Goal: Task Accomplishment & Management: Use online tool/utility

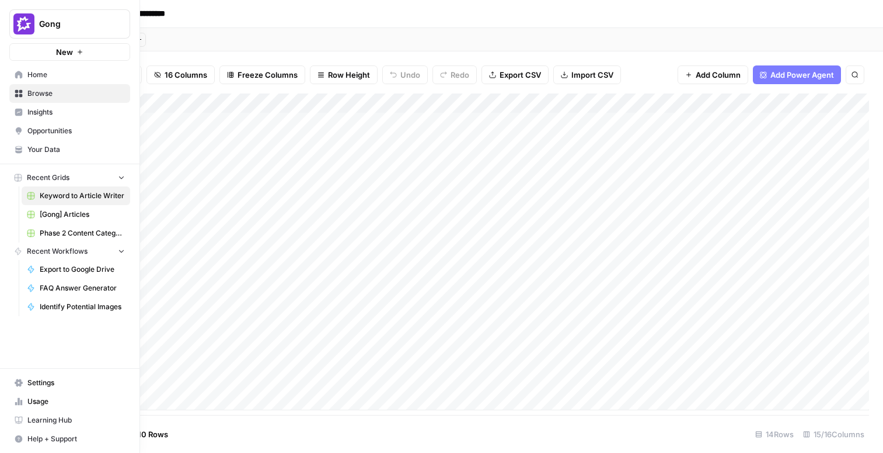
click at [43, 94] on span "Browse" at bounding box center [76, 93] width 98 height 11
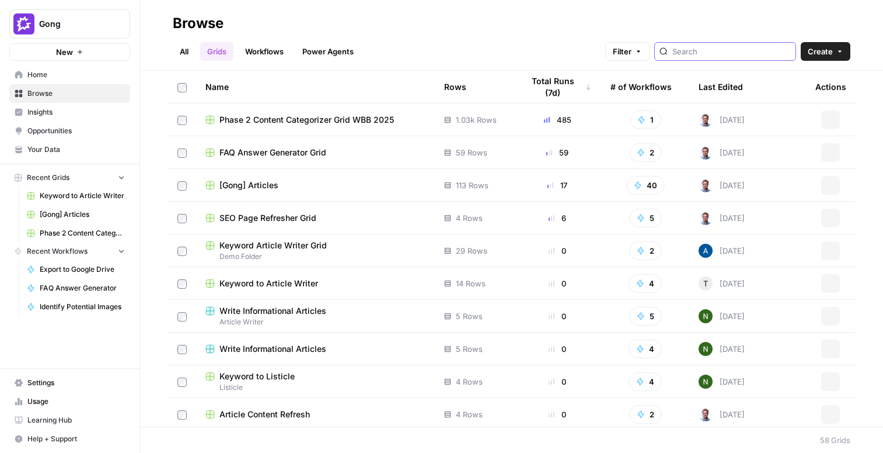
click at [760, 54] on input "search" at bounding box center [732, 52] width 119 height 12
type input "aeo"
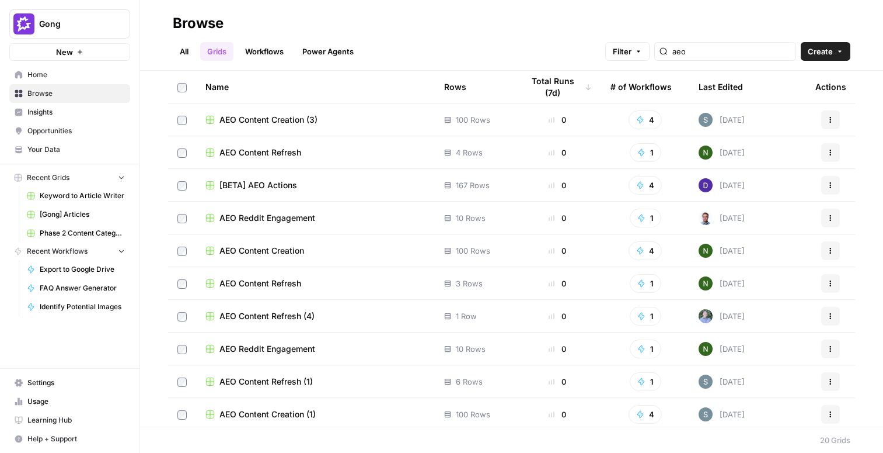
click at [270, 141] on td "AEO Content Refresh" at bounding box center [315, 152] width 239 height 32
click at [54, 72] on span "Home" at bounding box center [76, 74] width 98 height 11
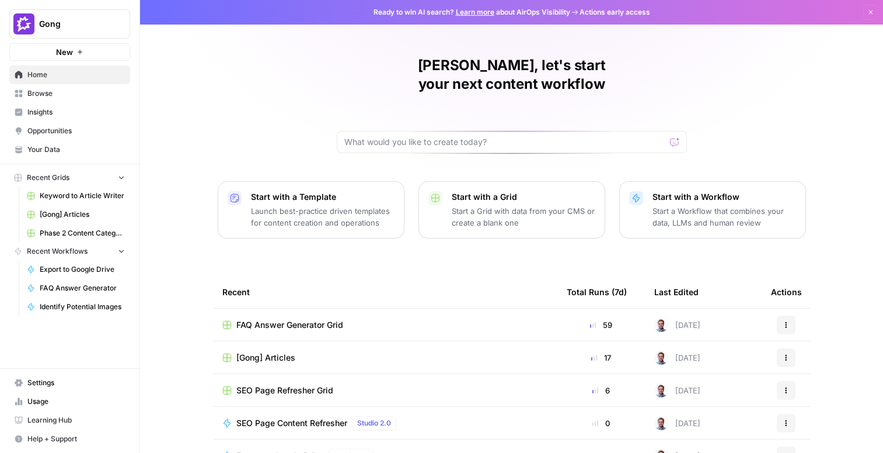
click at [291, 380] on td "SEO Page Refresher Grid" at bounding box center [385, 390] width 345 height 32
click at [297, 384] on span "SEO Page Refresher Grid" at bounding box center [284, 390] width 97 height 12
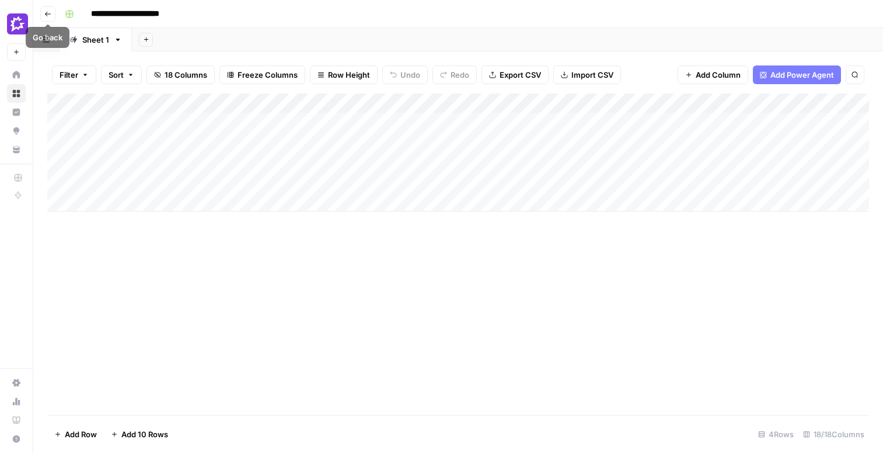
click at [46, 13] on icon "button" at bounding box center [48, 14] width 6 height 5
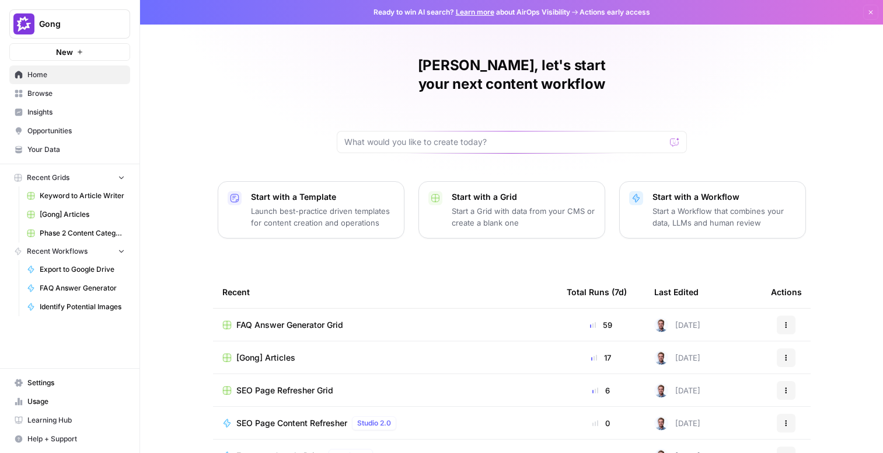
click at [76, 47] on button "New" at bounding box center [69, 52] width 121 height 18
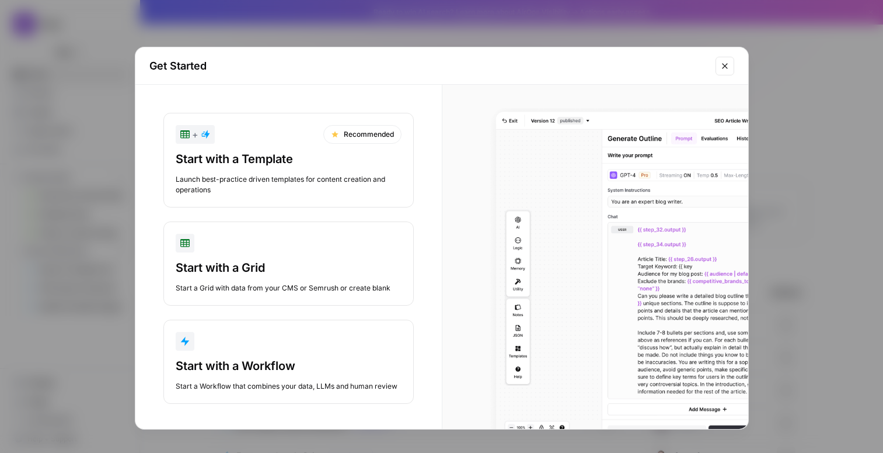
click at [325, 367] on div "Start with a Workflow" at bounding box center [289, 365] width 226 height 16
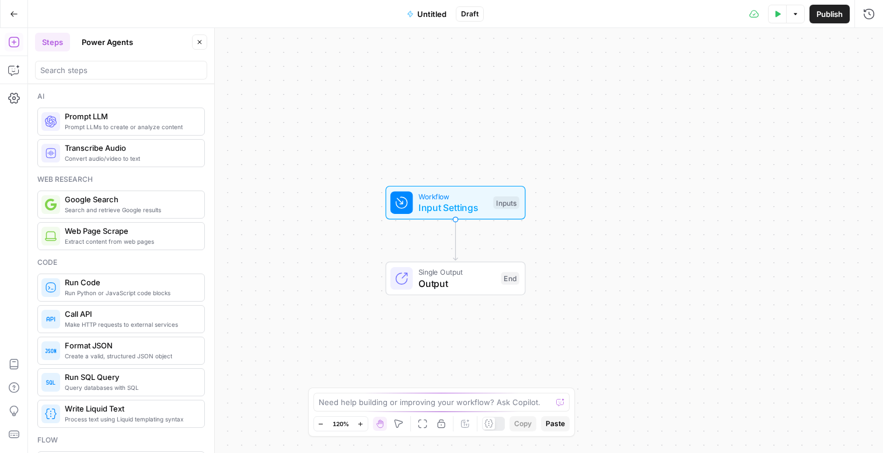
click at [458, 200] on span "Input Settings" at bounding box center [453, 207] width 69 height 14
click at [757, 75] on button "Add Field" at bounding box center [718, 79] width 273 height 19
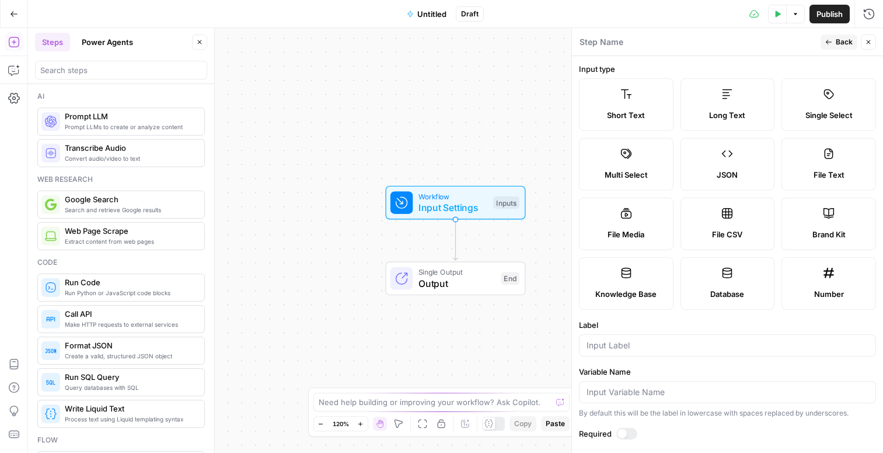
click at [738, 103] on label "Long Text" at bounding box center [728, 104] width 95 height 53
click at [611, 343] on input "Label" at bounding box center [728, 345] width 282 height 12
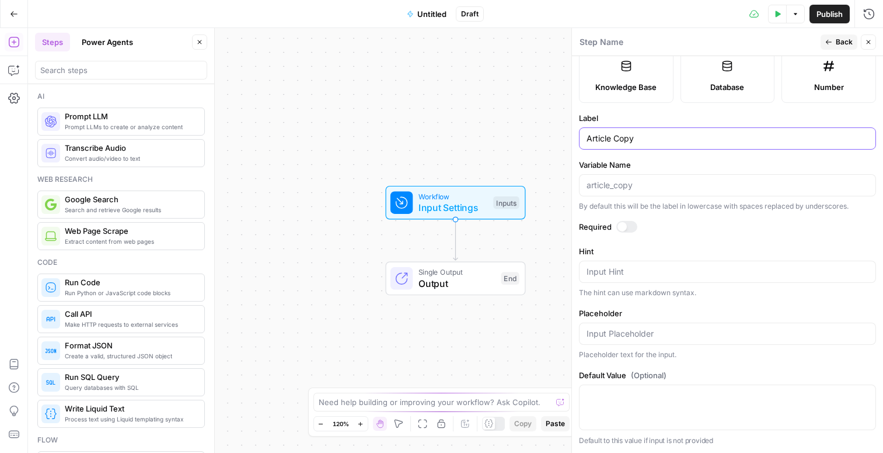
type input "Article Copy"
click at [625, 227] on div at bounding box center [622, 226] width 9 height 9
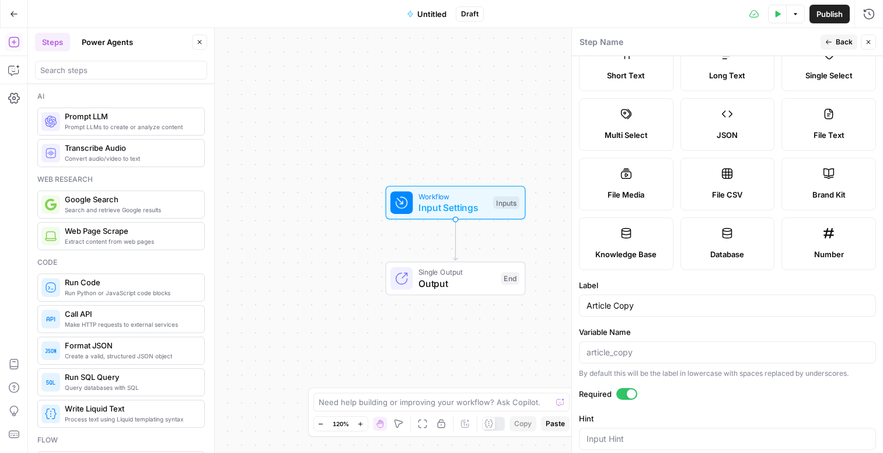
scroll to position [0, 0]
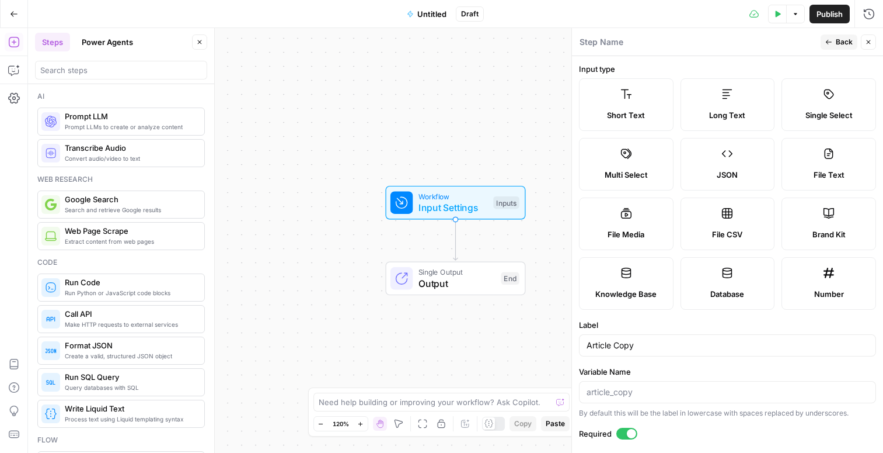
click at [846, 40] on span "Back" at bounding box center [844, 42] width 17 height 11
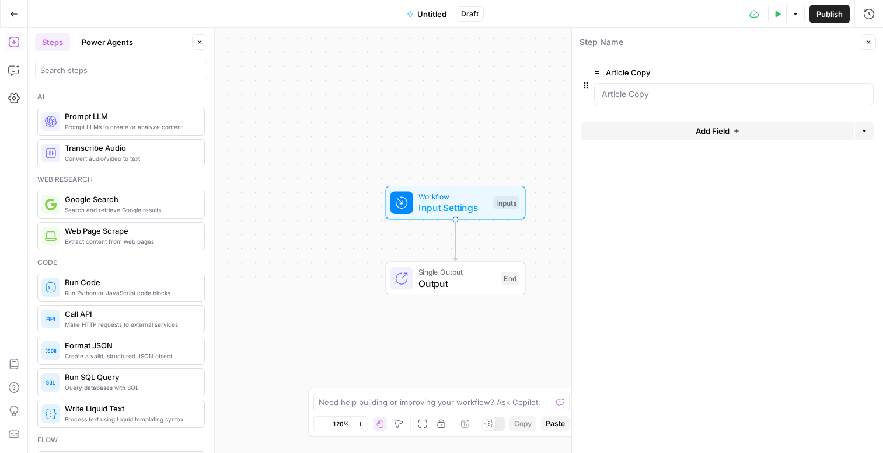
click at [688, 130] on button "Add Field" at bounding box center [718, 130] width 273 height 19
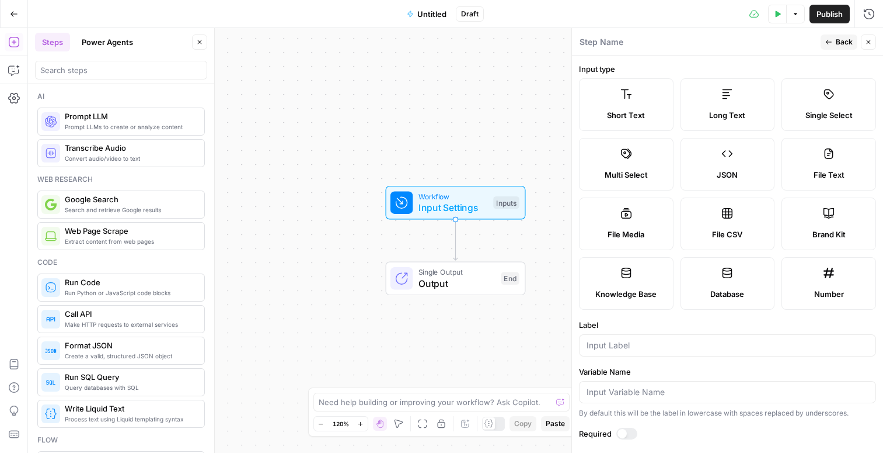
click at [627, 276] on icon at bounding box center [627, 273] width 12 height 12
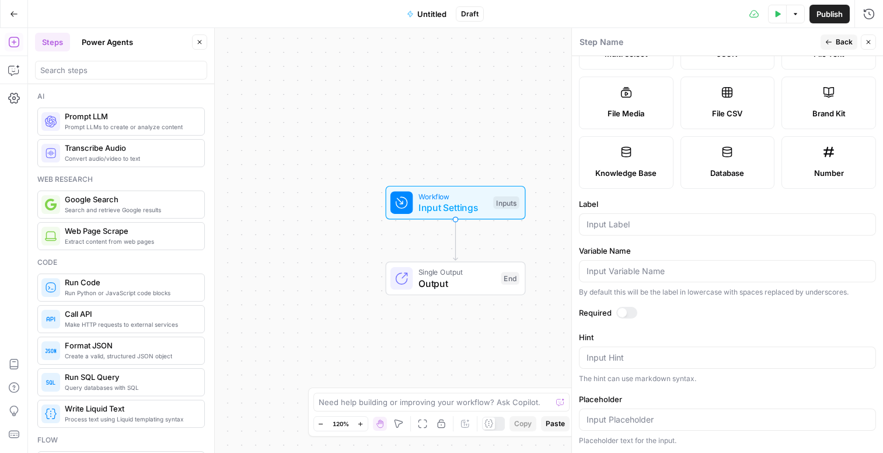
click at [626, 312] on div at bounding box center [622, 312] width 9 height 9
click at [663, 225] on input "Label" at bounding box center [728, 224] width 282 height 12
type input "Sitemap"
click at [851, 39] on span "Back" at bounding box center [844, 42] width 17 height 11
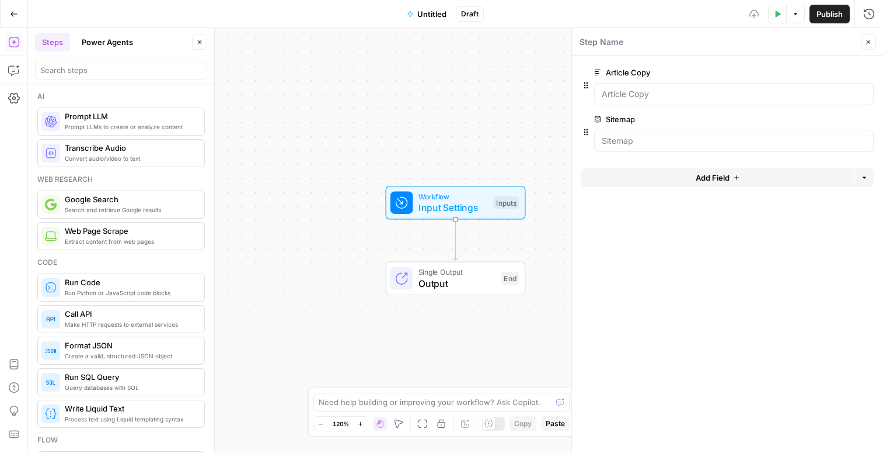
click at [700, 184] on button "Add Field" at bounding box center [718, 177] width 273 height 19
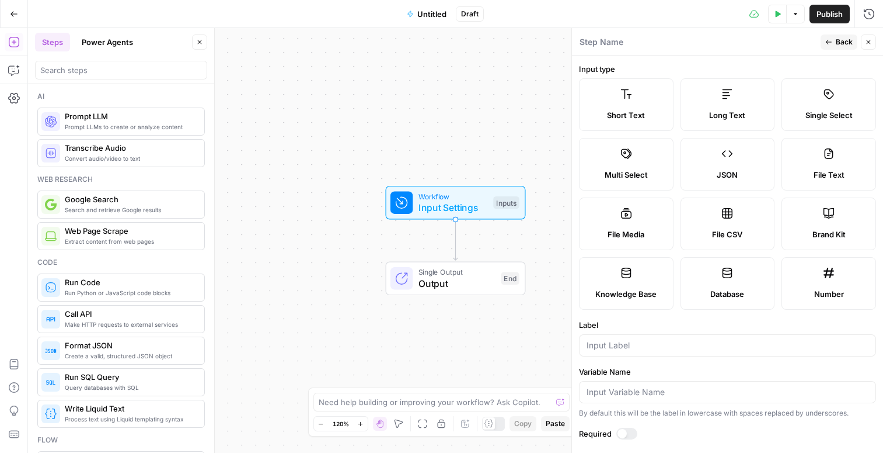
click at [823, 228] on span "Brand Kit" at bounding box center [829, 234] width 33 height 12
type input "Brand Kit"
type input "brand_kit"
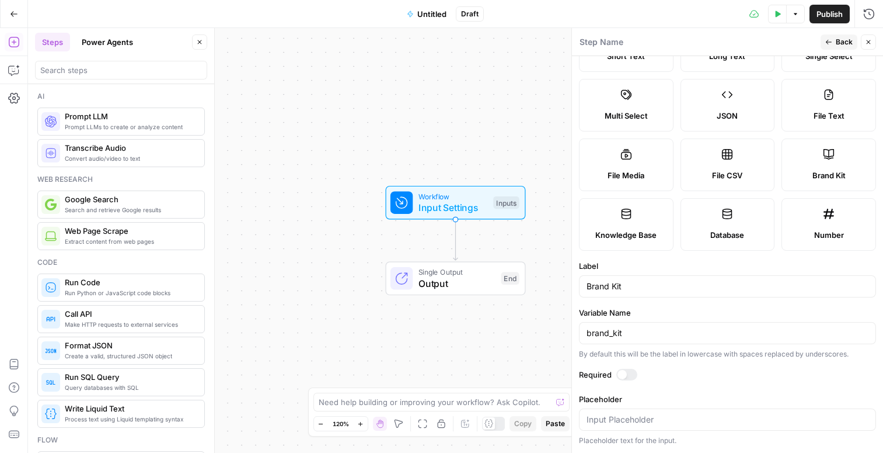
click at [622, 373] on div at bounding box center [622, 374] width 9 height 9
click at [846, 39] on span "Back" at bounding box center [844, 42] width 17 height 11
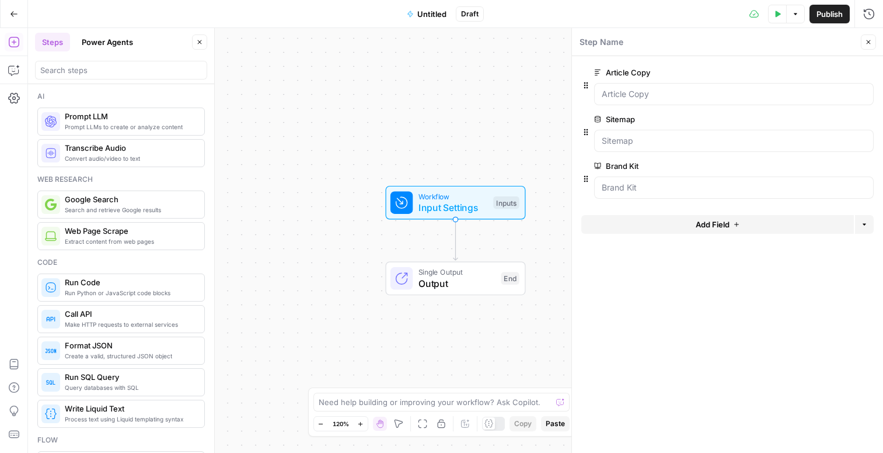
click at [346, 219] on div "Workflow Input Settings Inputs Single Output Output End" at bounding box center [455, 240] width 855 height 425
click at [869, 42] on icon "button" at bounding box center [869, 42] width 4 height 4
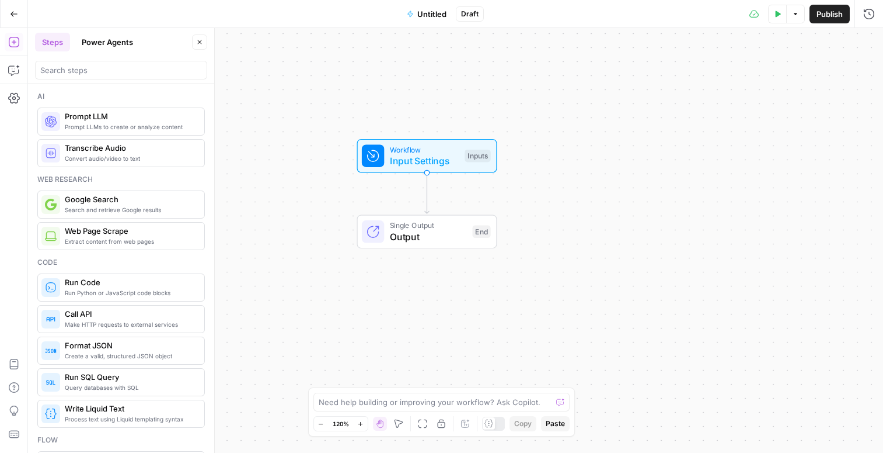
drag, startPoint x: 455, startPoint y: 140, endPoint x: 430, endPoint y: 93, distance: 53.5
click at [430, 93] on div "Workflow Input Settings Inputs Single Output Output End" at bounding box center [455, 240] width 855 height 425
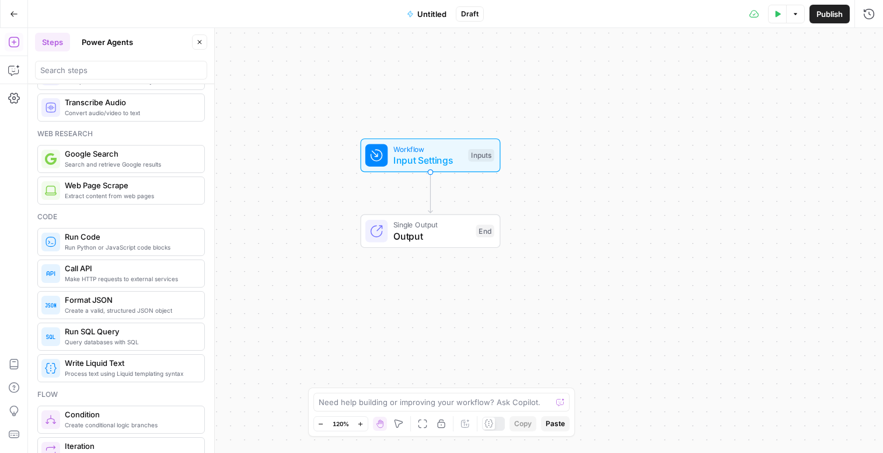
scroll to position [0, 0]
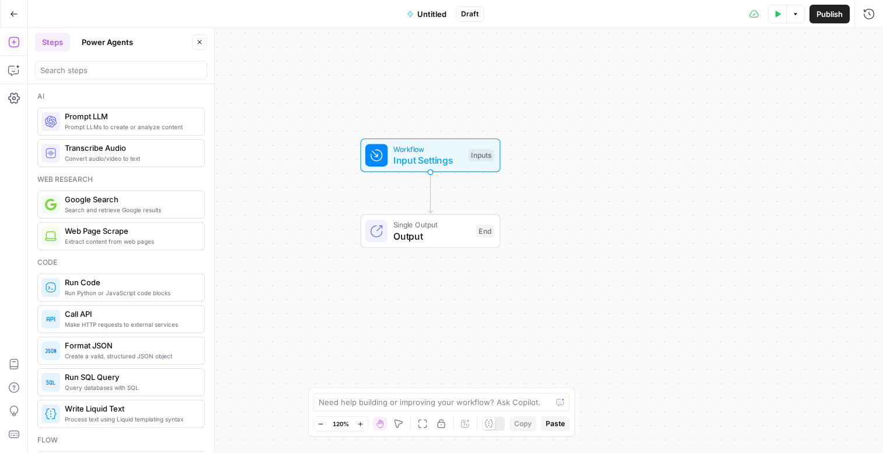
click at [117, 46] on button "Power Agents" at bounding box center [107, 42] width 65 height 19
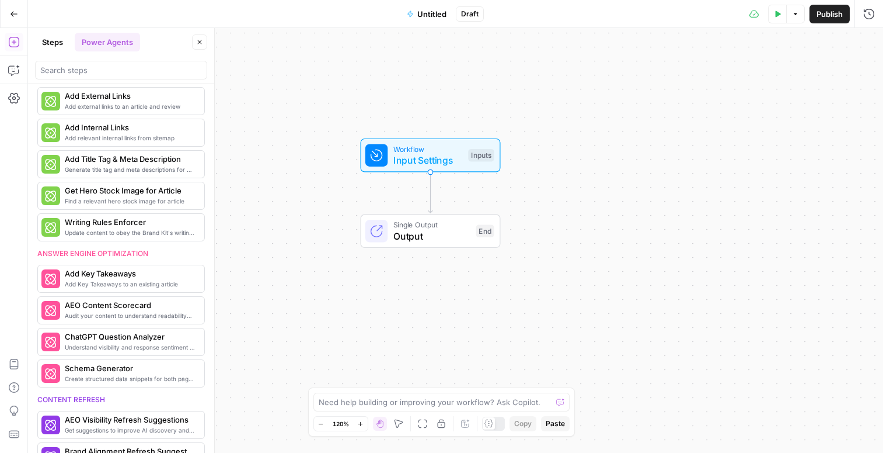
scroll to position [272, 0]
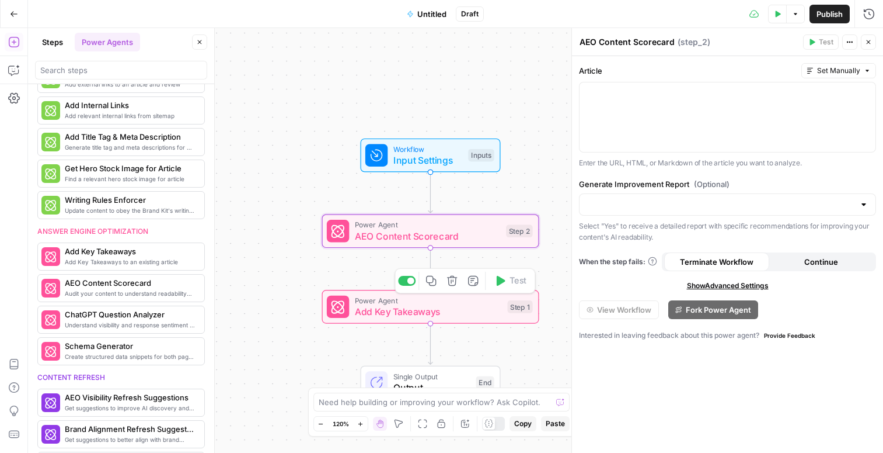
click at [444, 304] on span "Power Agent" at bounding box center [428, 300] width 147 height 11
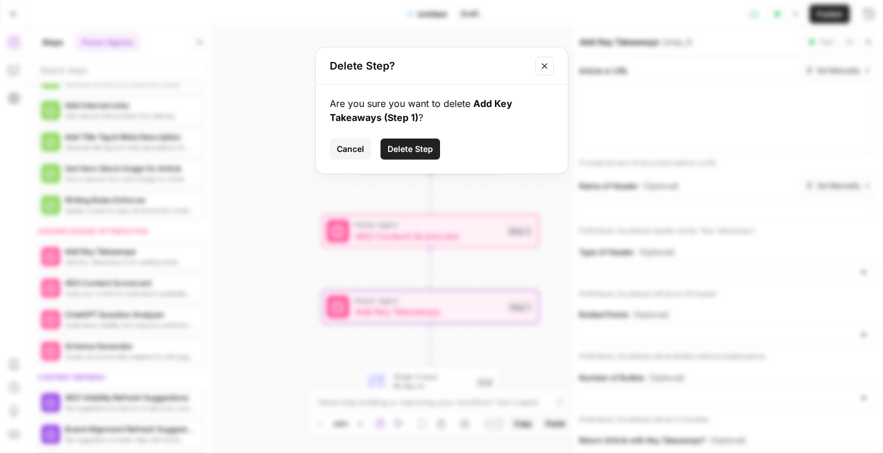
click at [436, 142] on button "Delete Step" at bounding box center [411, 148] width 60 height 21
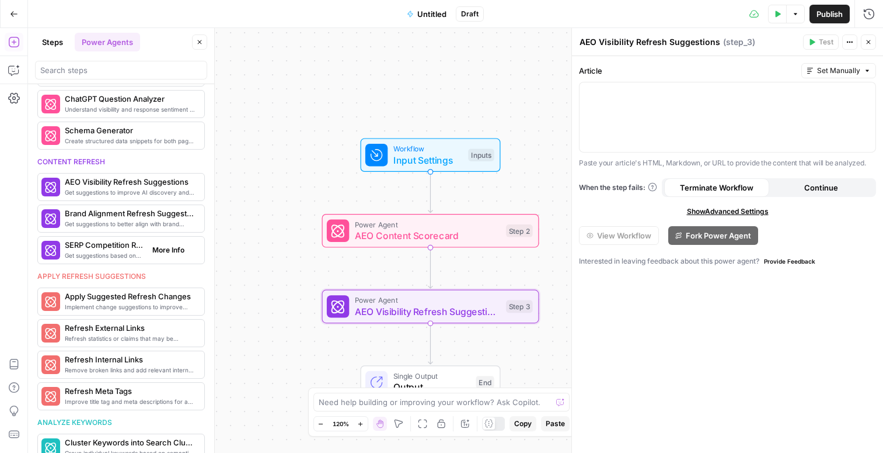
scroll to position [622, 0]
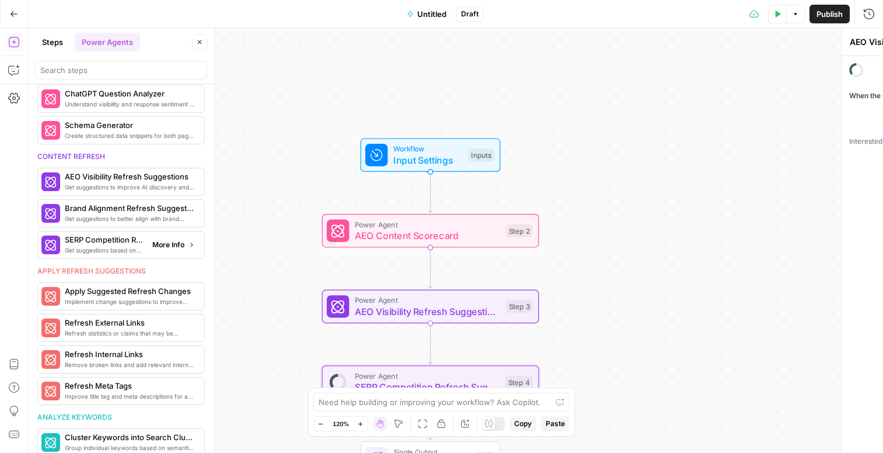
type textarea "SERP Competition Refresh Suggestions"
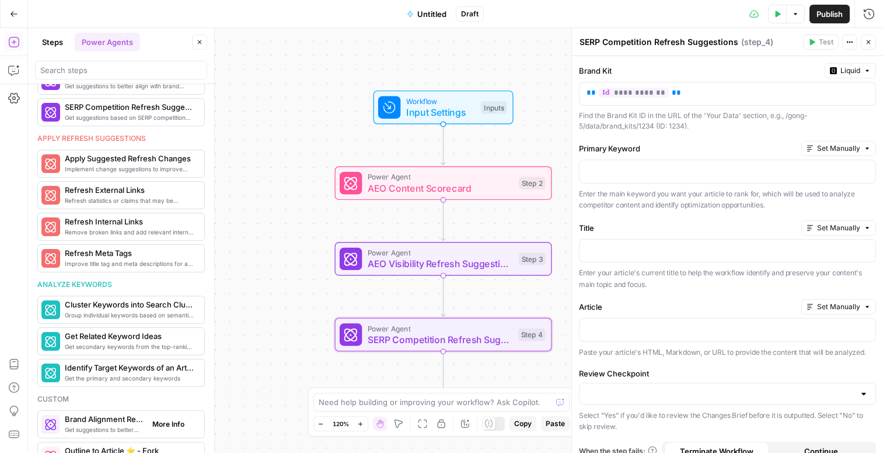
scroll to position [389, 0]
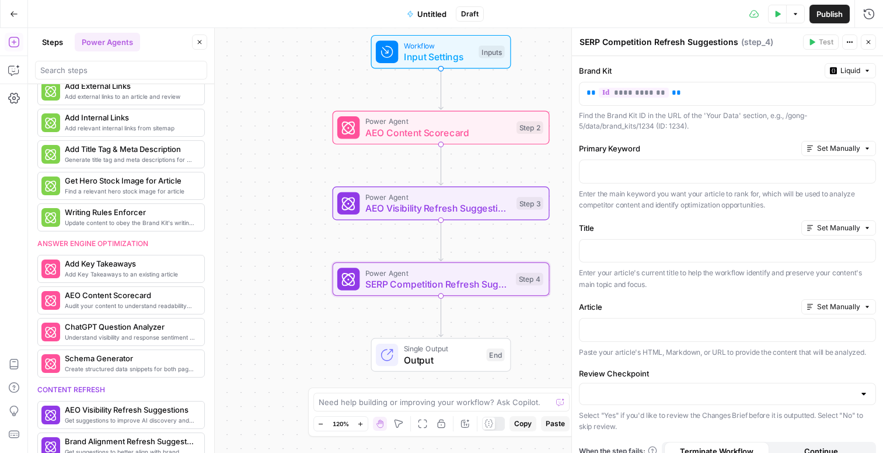
drag, startPoint x: 283, startPoint y: 281, endPoint x: 281, endPoint y: 225, distance: 55.5
click at [281, 225] on div "Workflow Input Settings Inputs Power Agent AEO Content Scorecard Step 2 Power A…" at bounding box center [455, 240] width 855 height 425
click at [776, 15] on icon "button" at bounding box center [778, 14] width 5 height 6
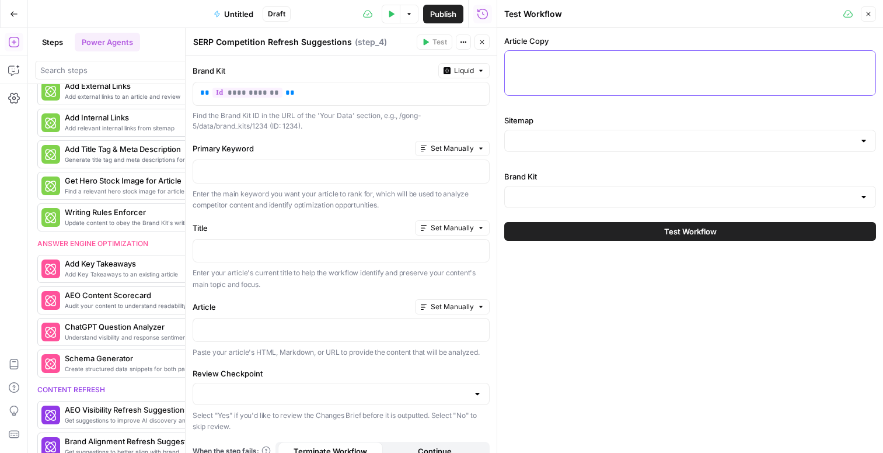
click at [566, 60] on textarea "Article Copy" at bounding box center [690, 61] width 357 height 12
paste textarea "4 lore ip dol Sita Consec ad elitseddoe temp incidid Utla etdolor mag ali enima…"
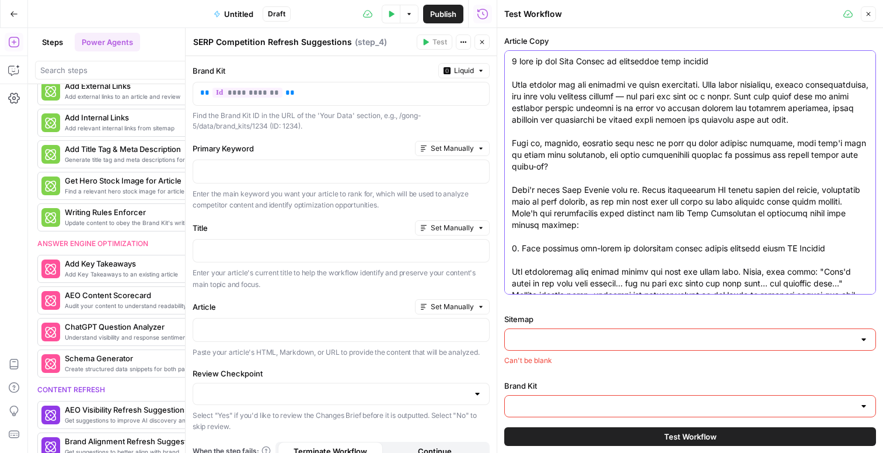
scroll to position [1168, 0]
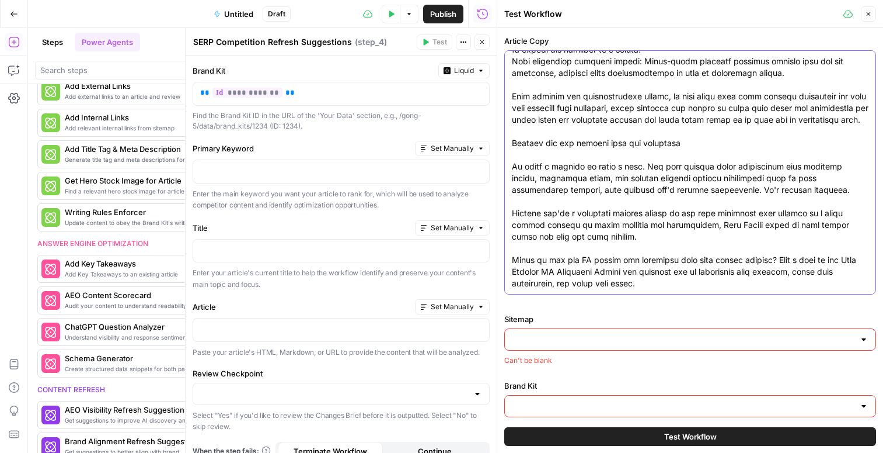
type textarea "4 lore ip dol Sita Consec ad elitseddoe temp incidid Utla etdolor mag ali enima…"
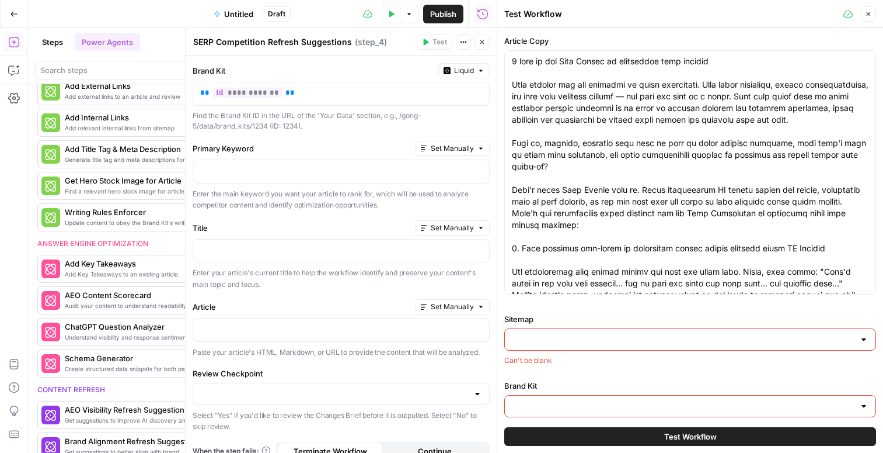
click at [557, 342] on input "Sitemap" at bounding box center [683, 339] width 343 height 12
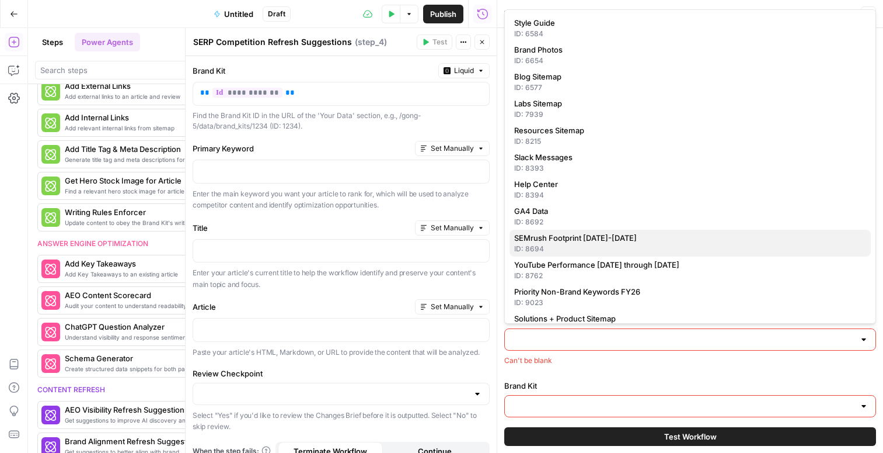
scroll to position [72, 0]
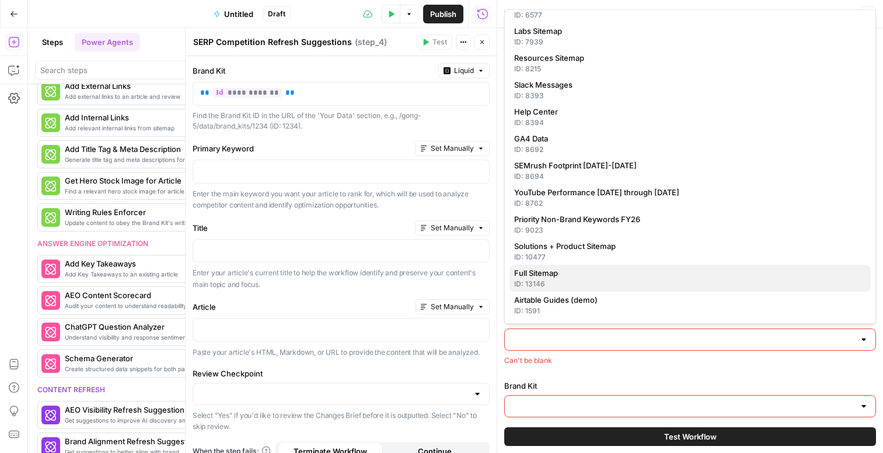
click at [551, 276] on span "Full Sitemap" at bounding box center [687, 273] width 347 height 12
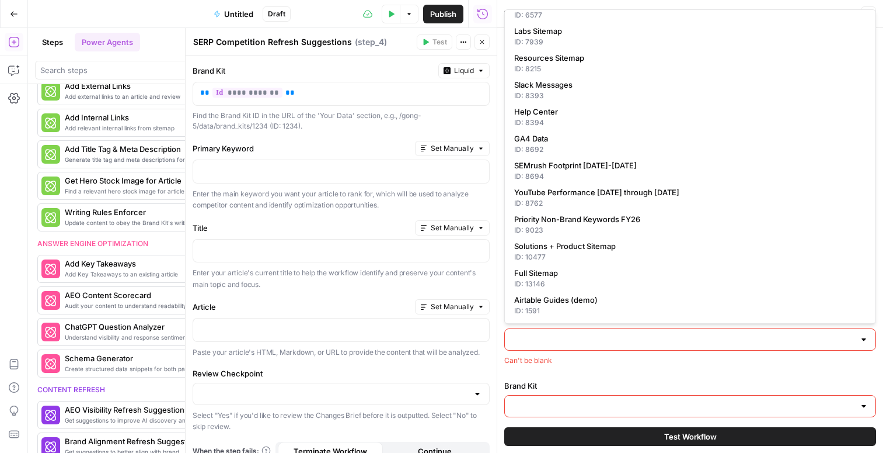
type input "Full Sitemap"
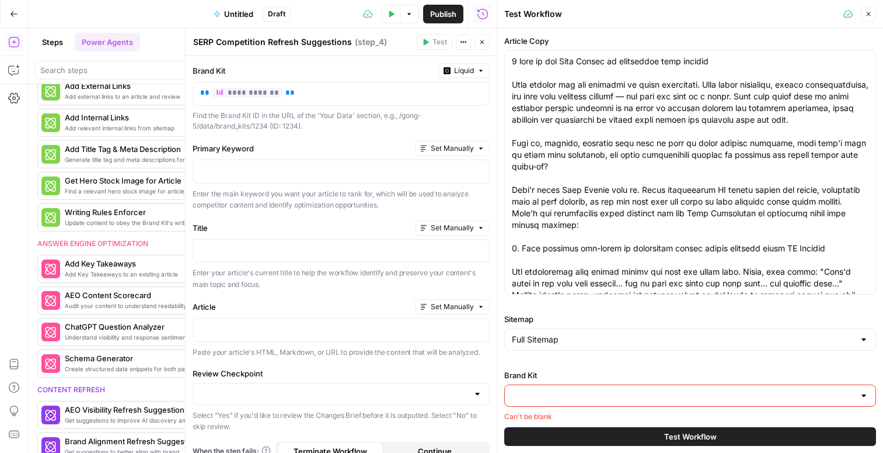
scroll to position [9, 0]
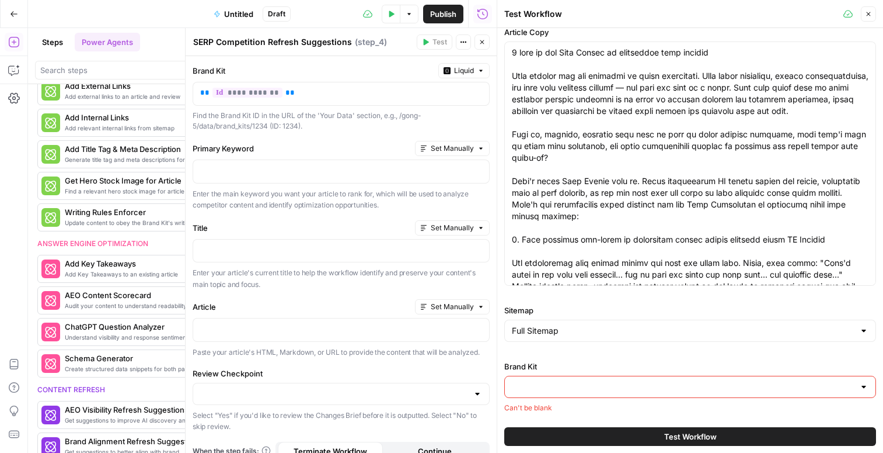
click at [566, 385] on input "Brand Kit" at bounding box center [683, 387] width 343 height 12
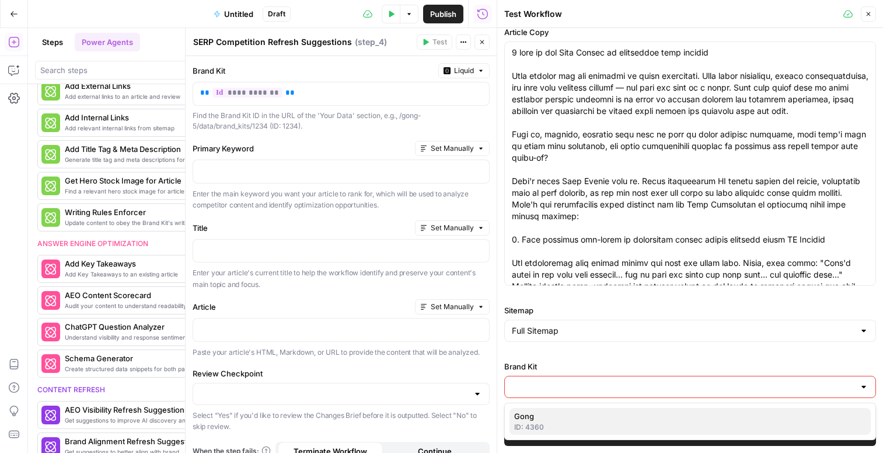
click at [539, 427] on div "ID: 4360" at bounding box center [690, 427] width 352 height 11
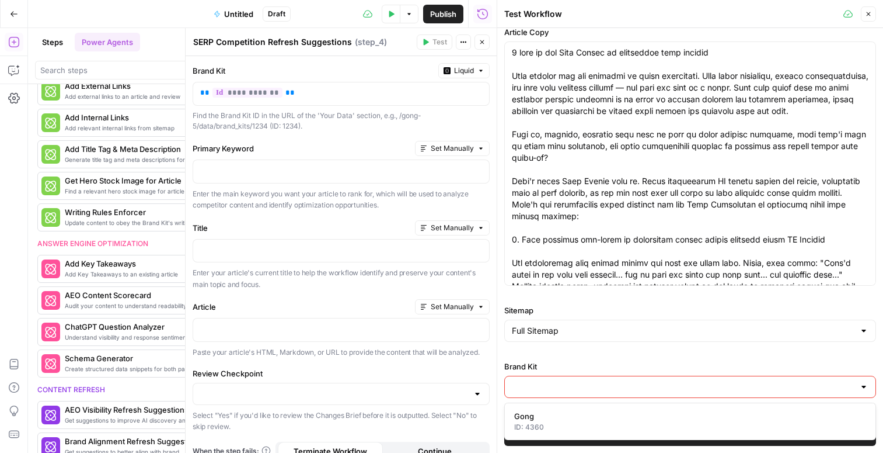
type input "Gong"
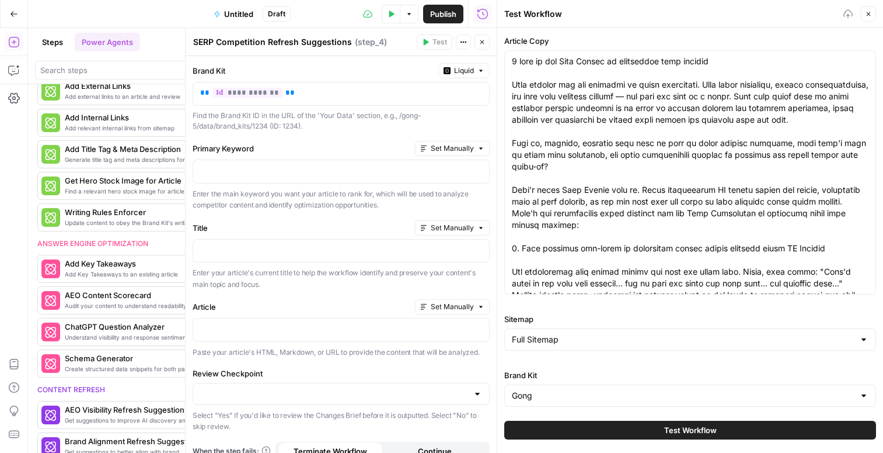
click at [640, 425] on button "Test Workflow" at bounding box center [691, 429] width 372 height 19
click at [699, 428] on span "Test Workflow" at bounding box center [690, 430] width 53 height 12
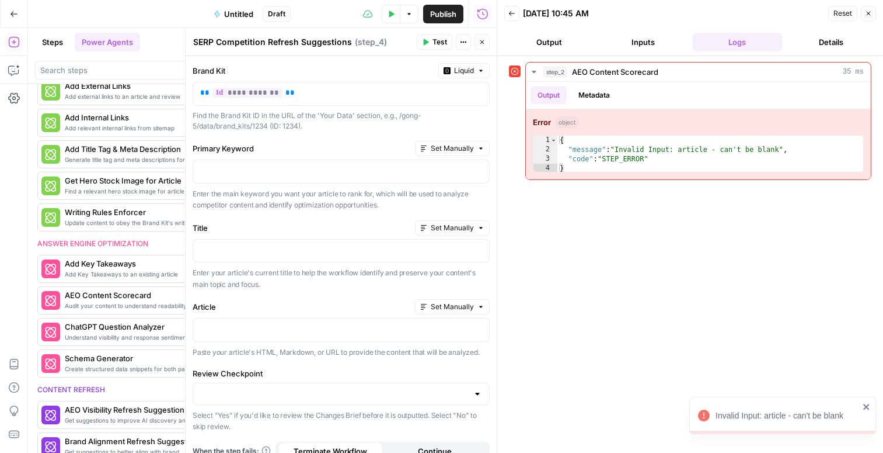
click at [636, 44] on button "Inputs" at bounding box center [643, 42] width 89 height 19
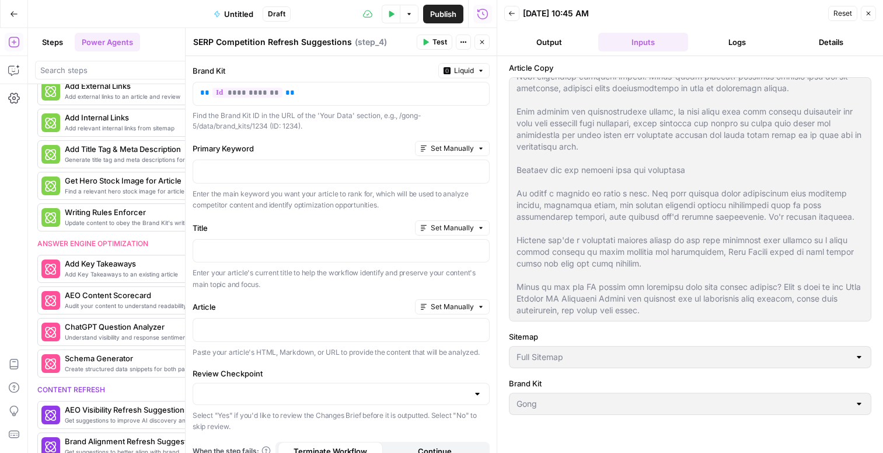
scroll to position [1203, 0]
click at [512, 14] on icon "button" at bounding box center [512, 13] width 7 height 7
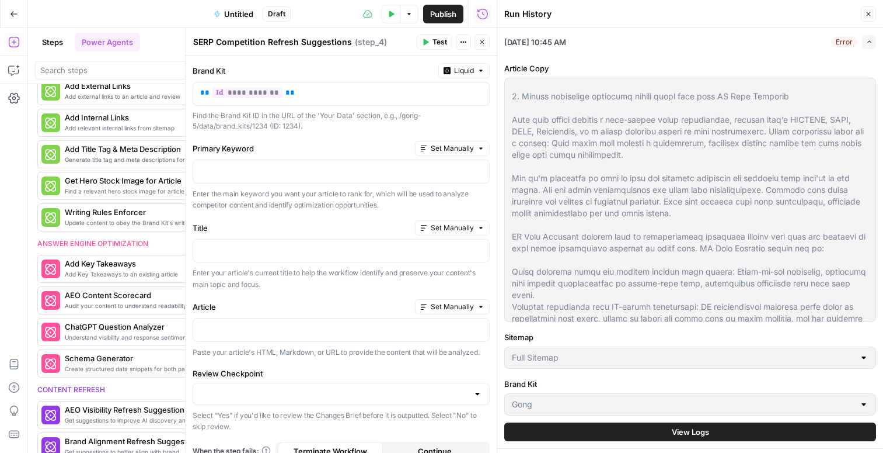
scroll to position [1168, 0]
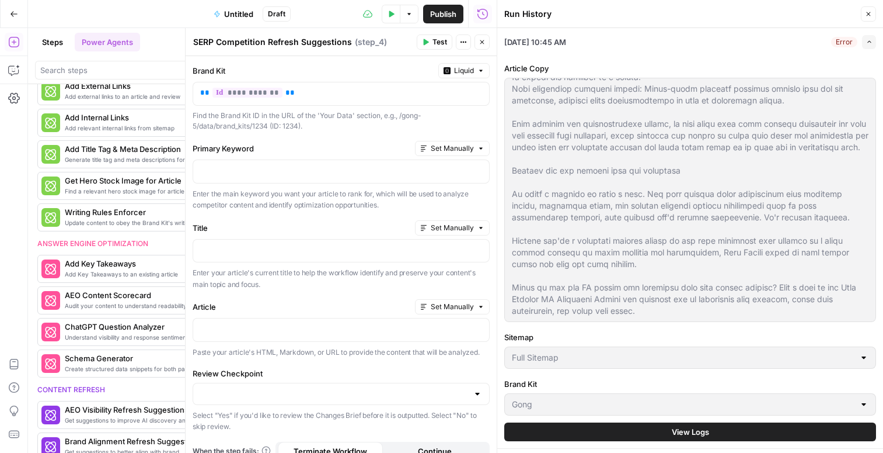
click at [687, 430] on span "View Logs" at bounding box center [690, 432] width 37 height 12
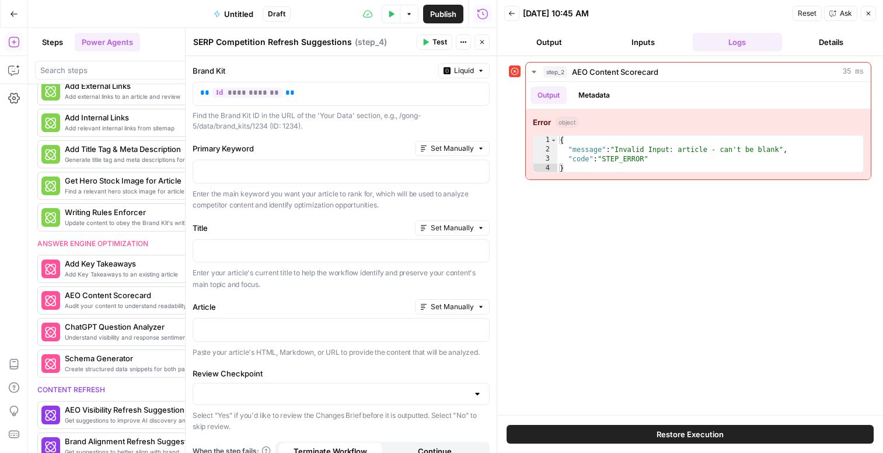
click at [874, 11] on button "Close" at bounding box center [868, 13] width 15 height 15
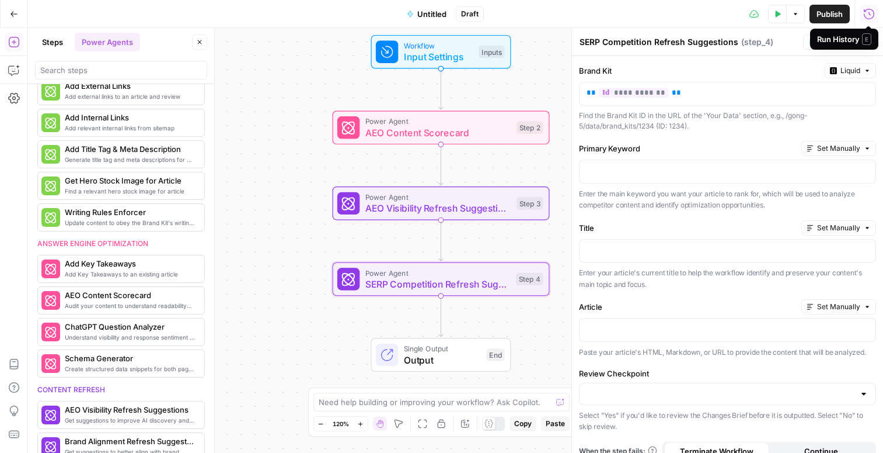
click at [479, 138] on span "AEO Content Scorecard" at bounding box center [439, 133] width 146 height 14
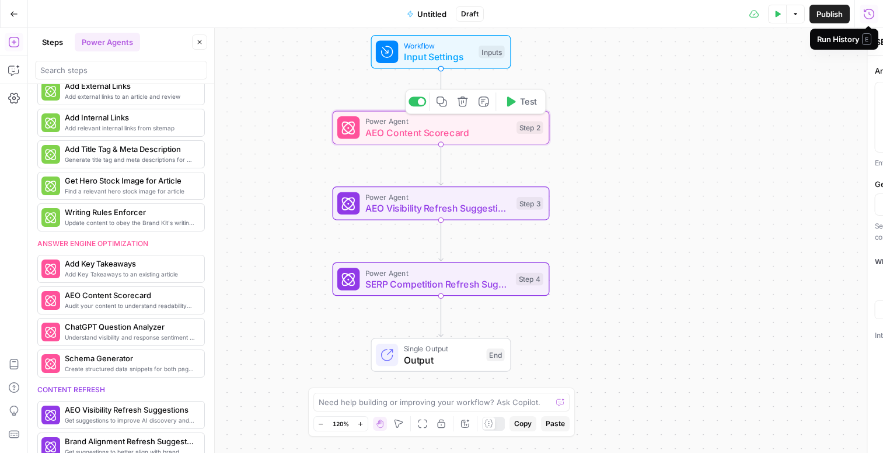
type textarea "AEO Content Scorecard"
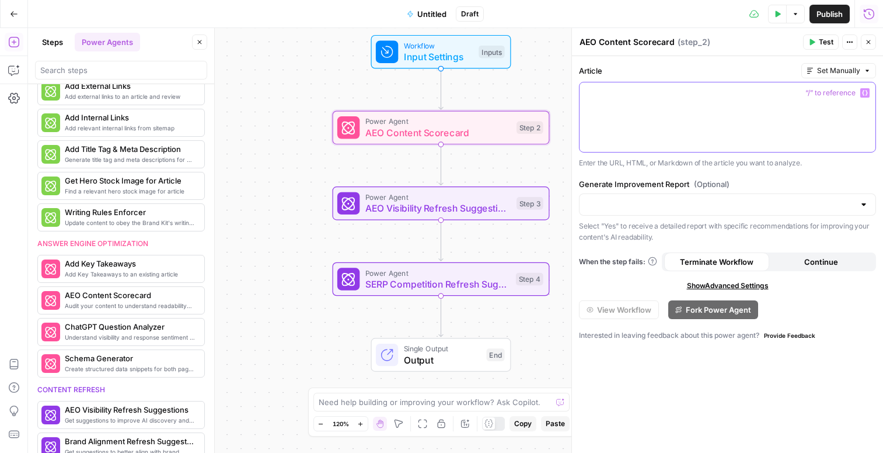
click at [635, 134] on div at bounding box center [728, 116] width 296 height 69
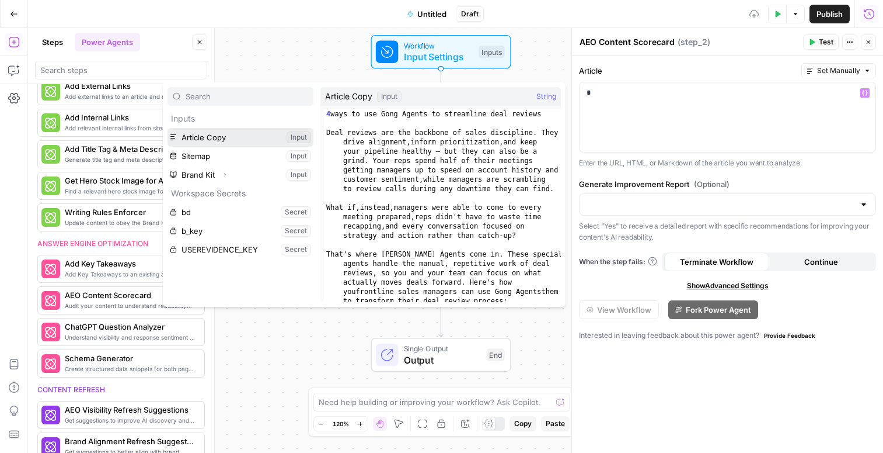
click at [220, 142] on button "Select variable Article Copy" at bounding box center [241, 137] width 146 height 19
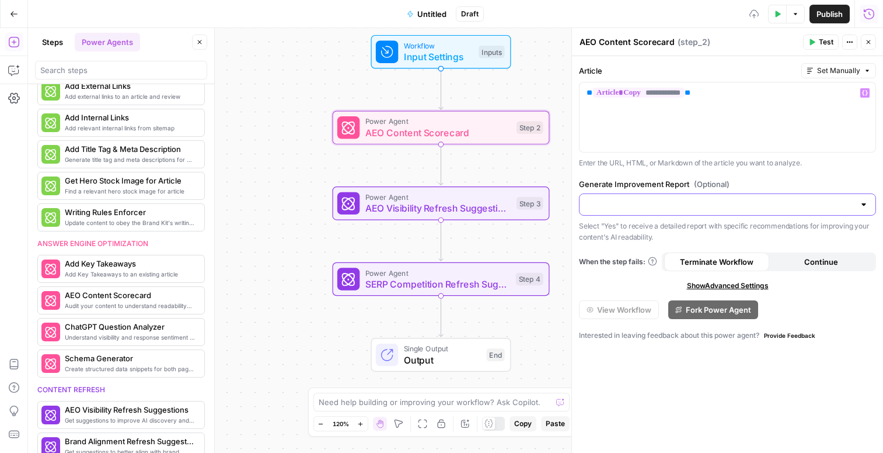
click at [620, 205] on input "Generate Improvement Report (Optional)" at bounding box center [721, 205] width 268 height 12
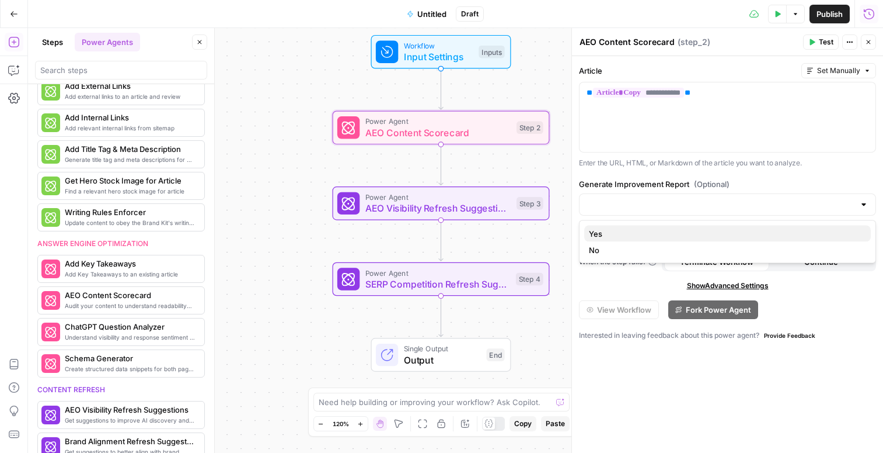
click at [610, 231] on span "Yes" at bounding box center [725, 234] width 273 height 12
type input "Yes"
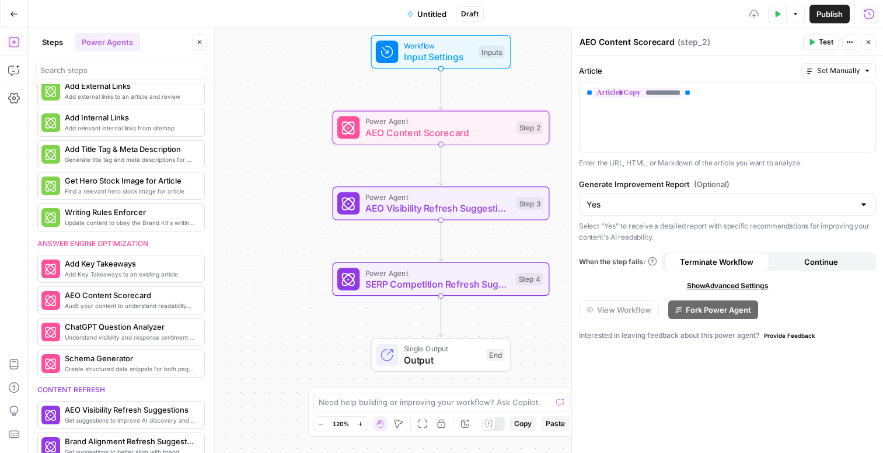
click at [467, 207] on span "AEO Visibility Refresh Suggestions" at bounding box center [439, 208] width 146 height 14
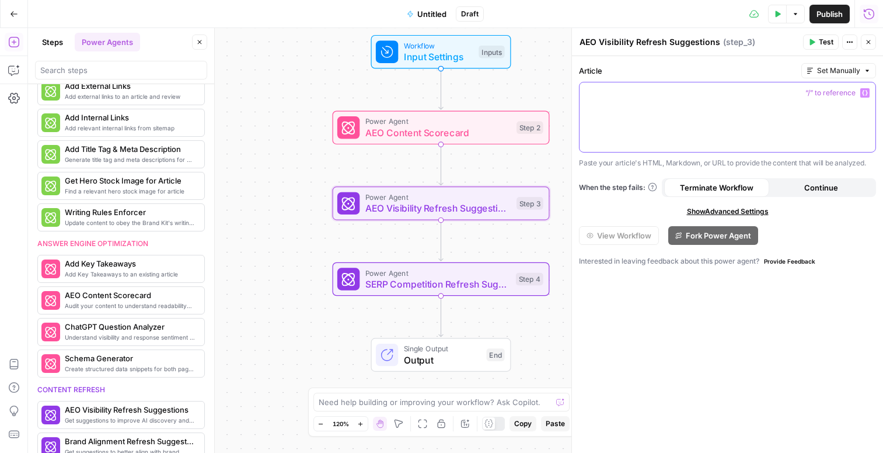
click at [646, 117] on div at bounding box center [728, 116] width 296 height 69
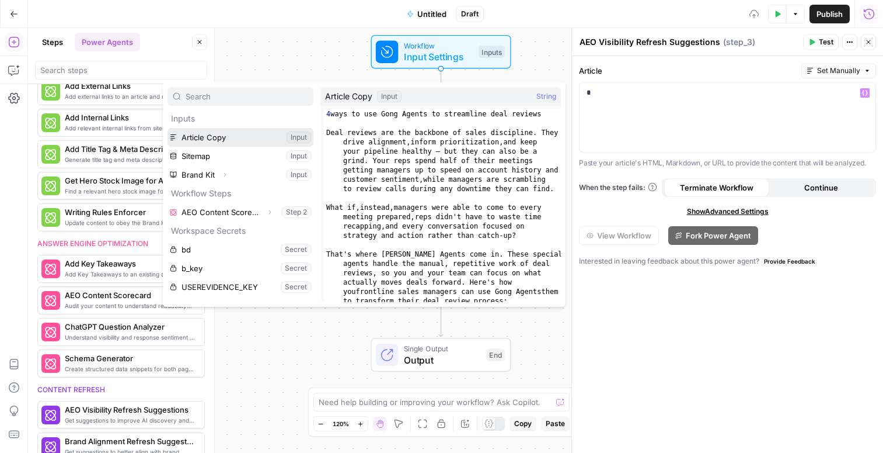
click at [269, 134] on button "Select variable Article Copy" at bounding box center [241, 137] width 146 height 19
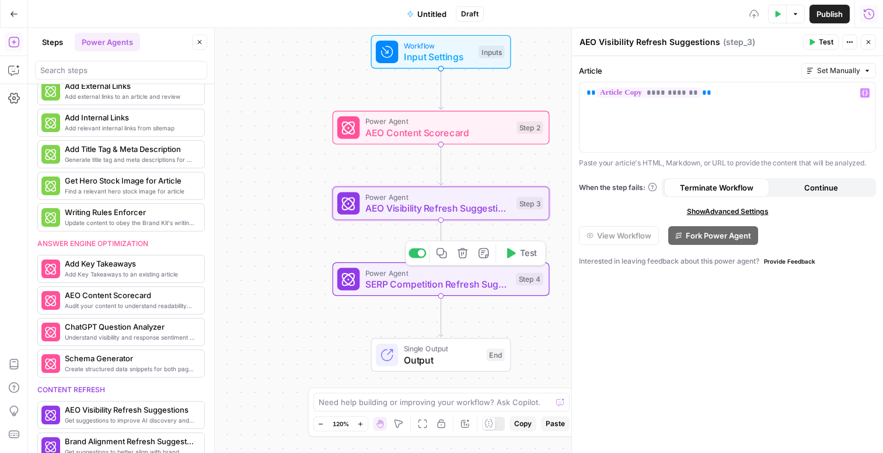
click at [465, 284] on span "SERP Competition Refresh Suggestions" at bounding box center [438, 284] width 145 height 14
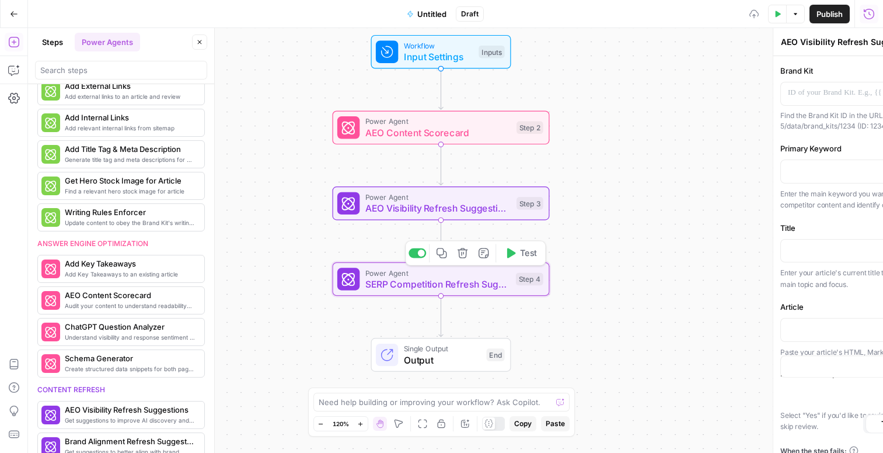
type textarea "SERP Competition Refresh Suggestions"
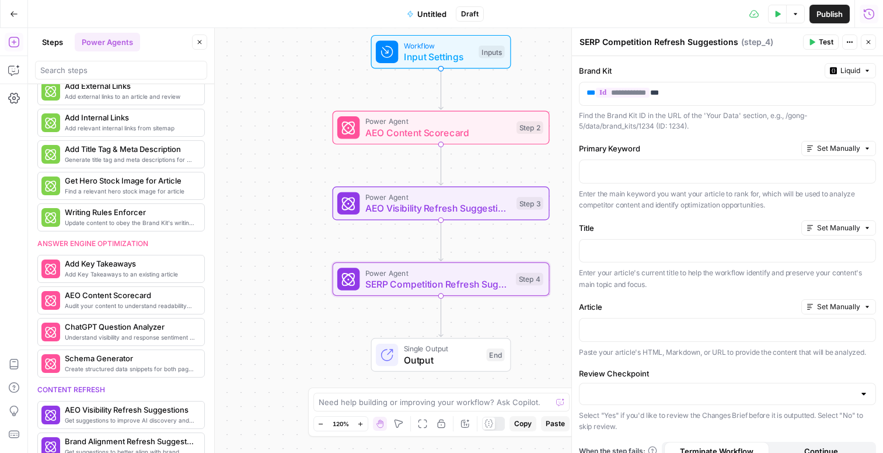
scroll to position [85, 0]
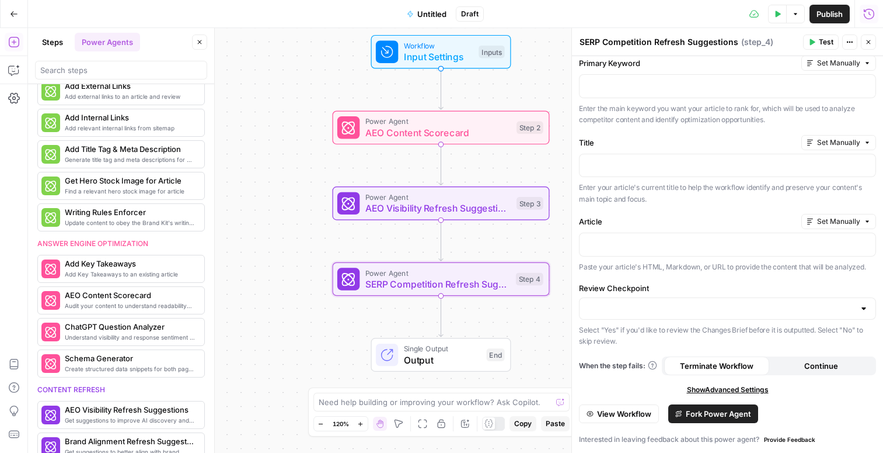
click at [868, 41] on icon "button" at bounding box center [868, 42] width 7 height 7
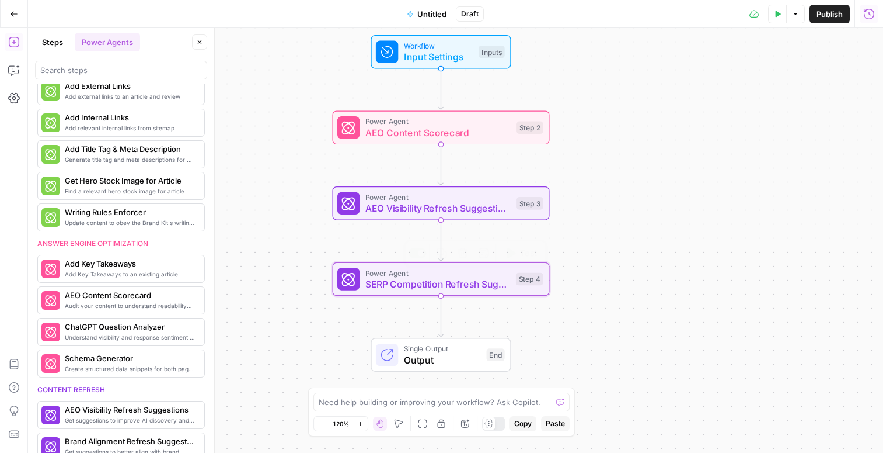
click at [490, 278] on span "SERP Competition Refresh Suggestions" at bounding box center [438, 284] width 145 height 14
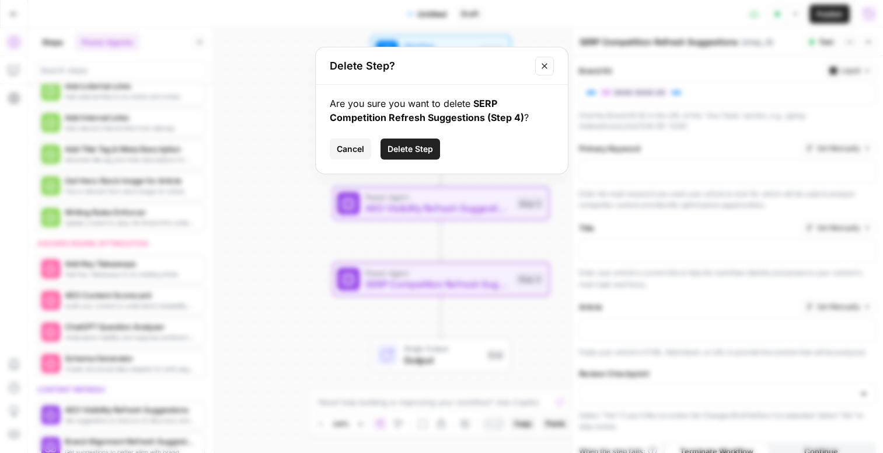
click at [416, 145] on span "Delete Step" at bounding box center [411, 149] width 46 height 12
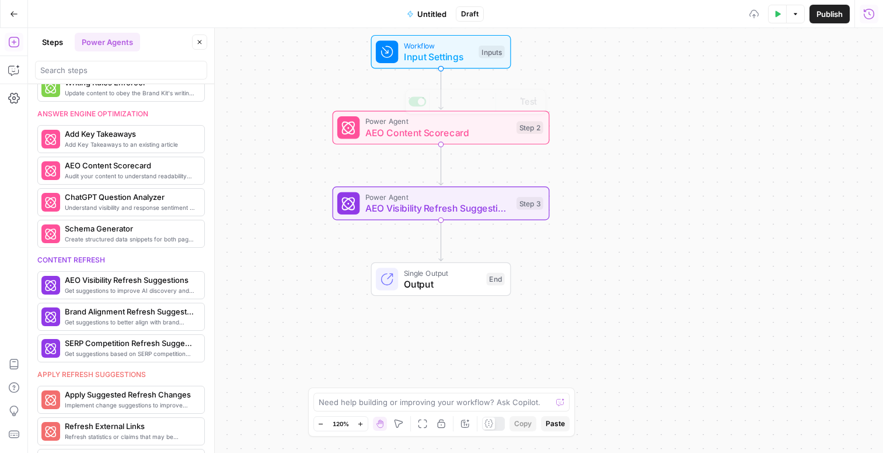
scroll to position [259, 0]
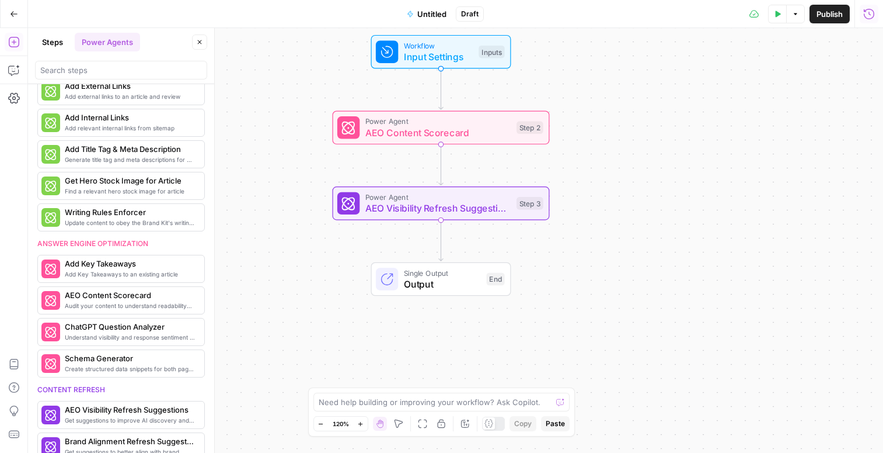
click at [491, 213] on span "AEO Visibility Refresh Suggestions" at bounding box center [439, 208] width 146 height 14
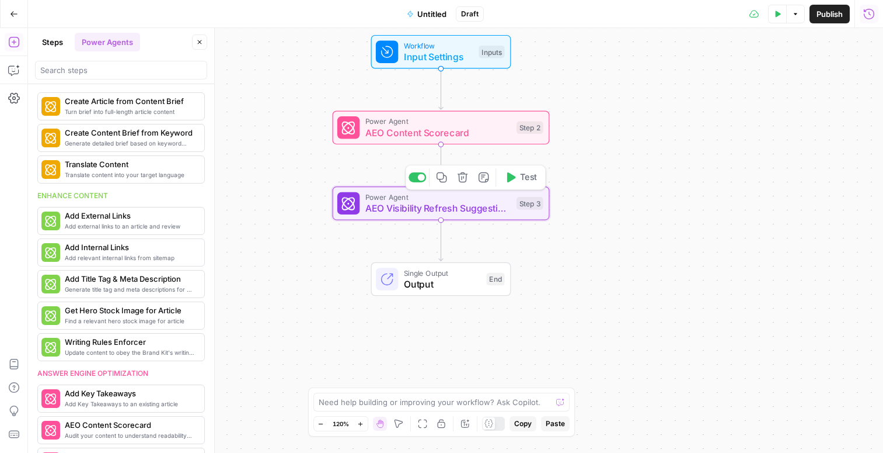
scroll to position [389, 0]
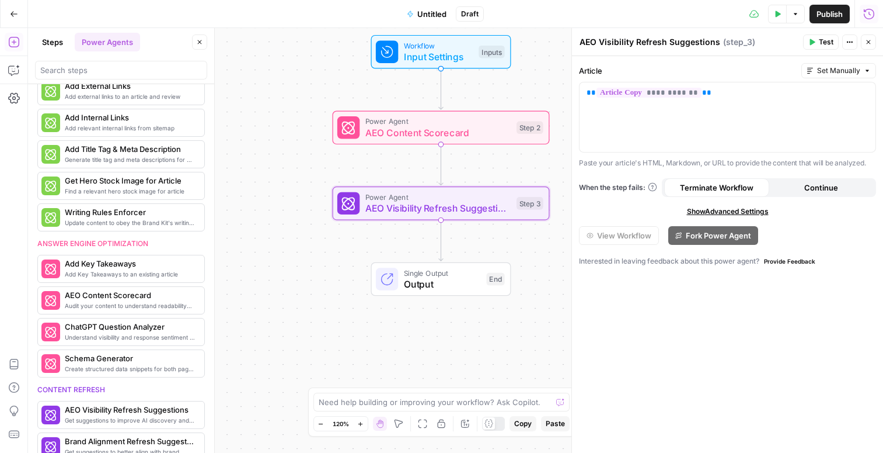
click at [461, 138] on span "AEO Content Scorecard" at bounding box center [439, 133] width 146 height 14
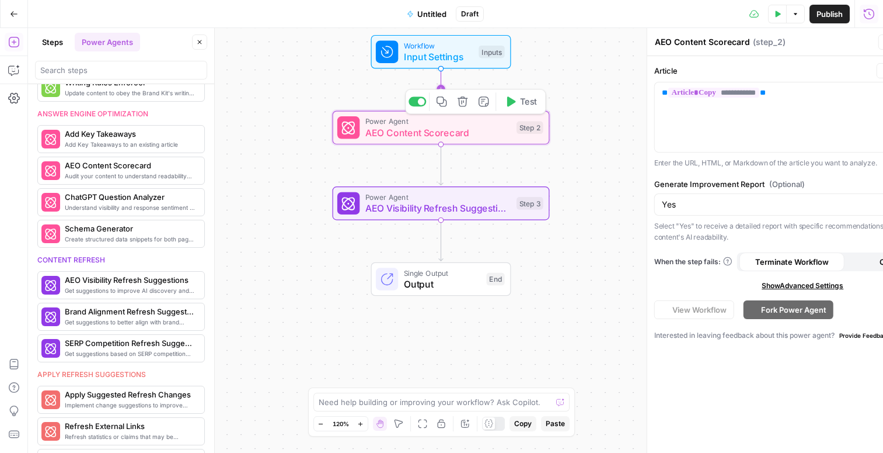
scroll to position [259, 0]
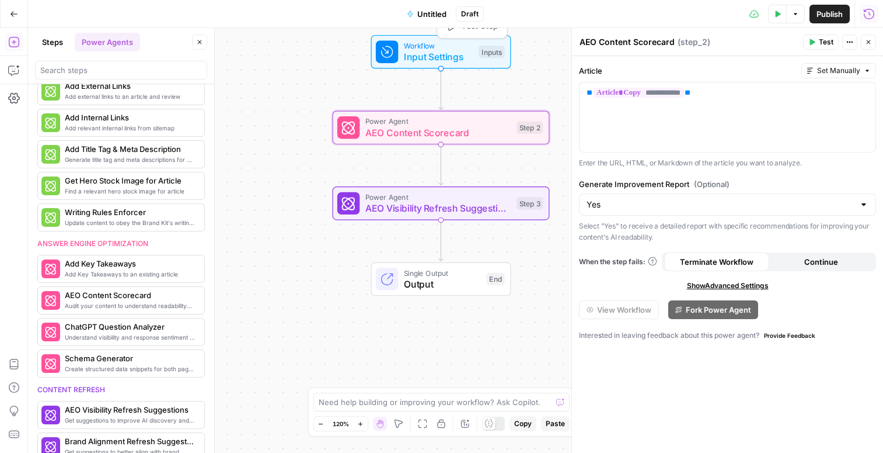
click at [439, 48] on span "Workflow" at bounding box center [438, 45] width 69 height 11
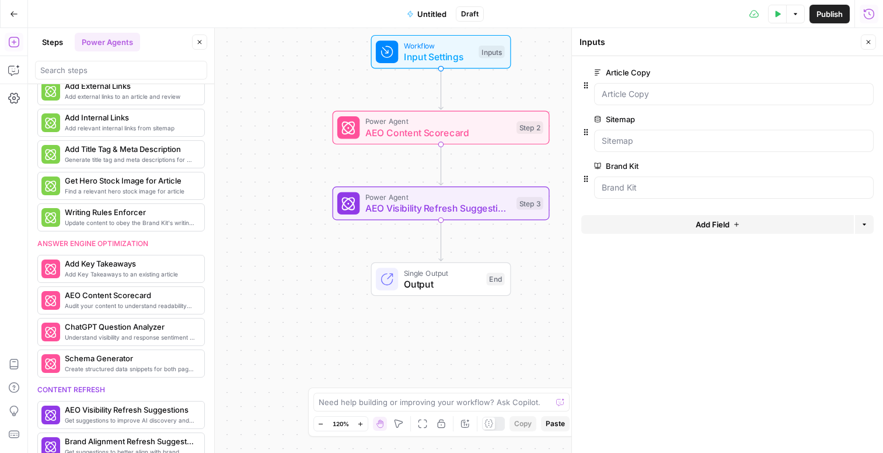
click at [778, 15] on icon "button" at bounding box center [777, 14] width 7 height 7
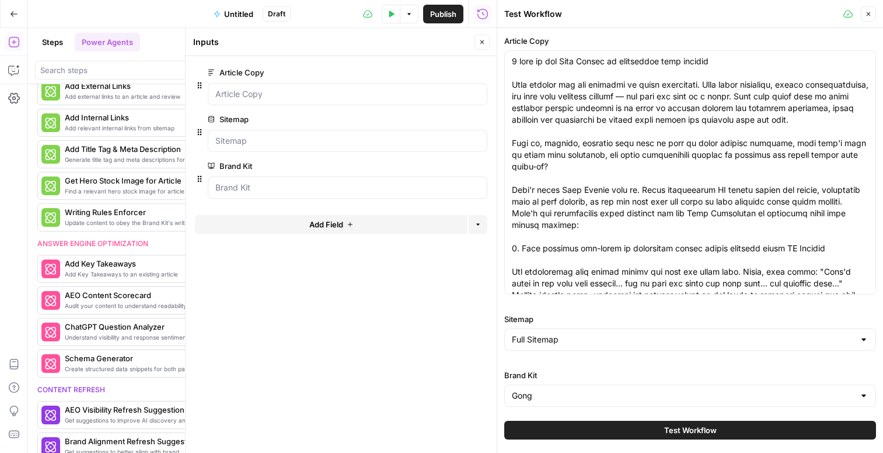
click at [655, 428] on button "Test Workflow" at bounding box center [691, 429] width 372 height 19
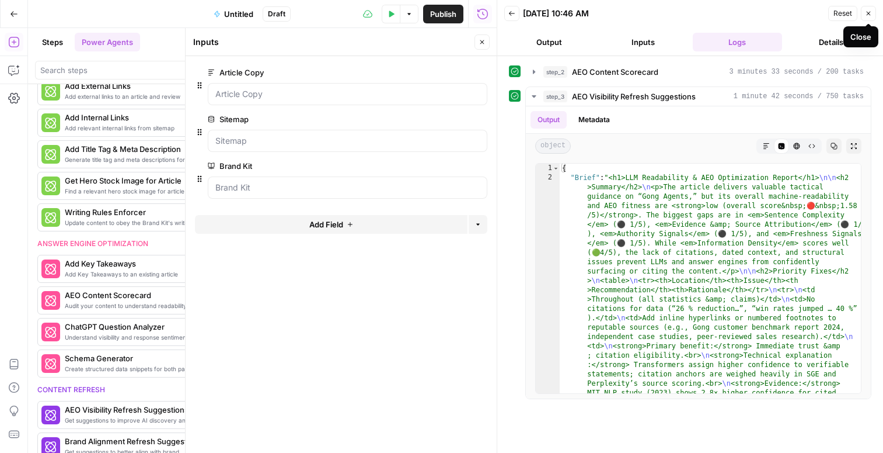
click at [872, 15] on button "Close" at bounding box center [868, 13] width 15 height 15
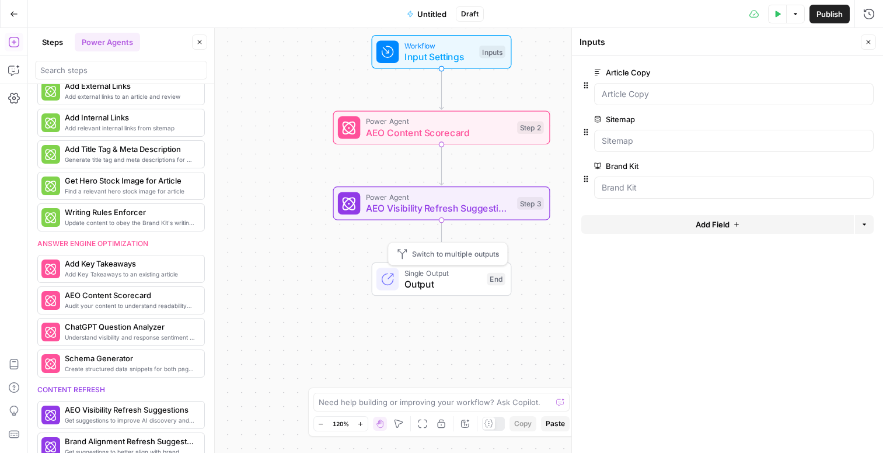
click at [437, 277] on span "Output" at bounding box center [443, 284] width 77 height 14
click at [817, 9] on span "Publish" at bounding box center [830, 14] width 26 height 12
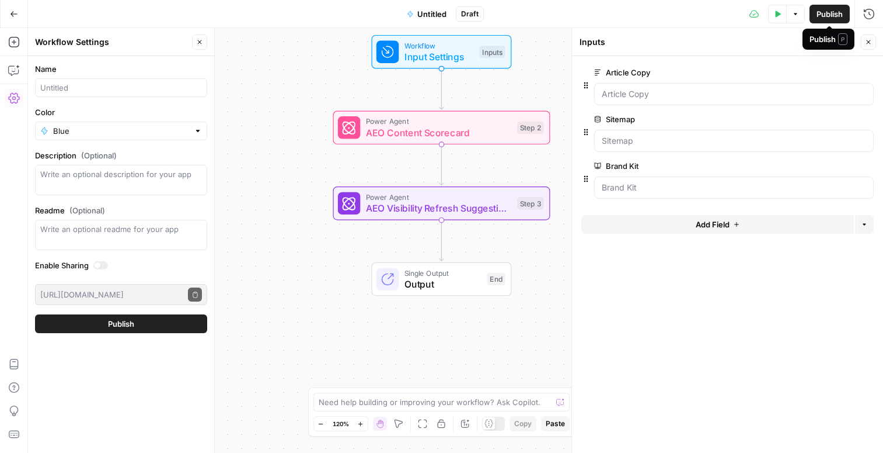
click at [835, 15] on span "Publish" at bounding box center [830, 14] width 26 height 12
click at [51, 84] on input "Name" at bounding box center [121, 88] width 162 height 12
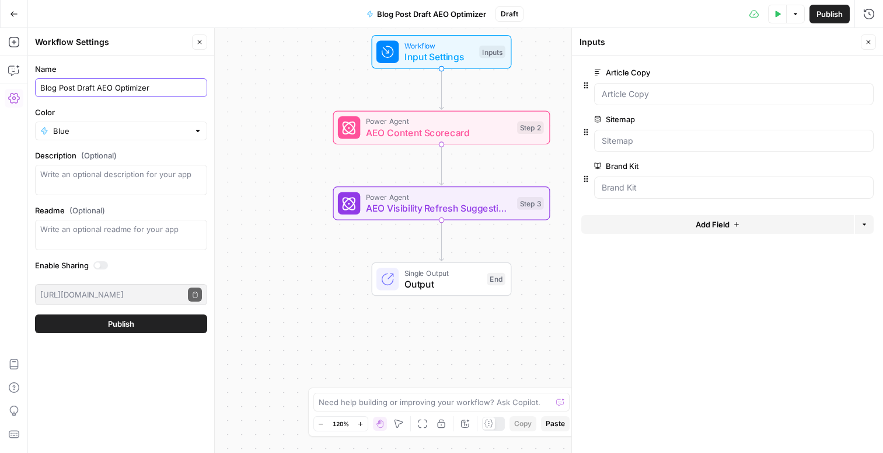
type input "Blog Post Draft AEO Optimizer"
click at [113, 330] on button "Publish" at bounding box center [121, 323] width 172 height 19
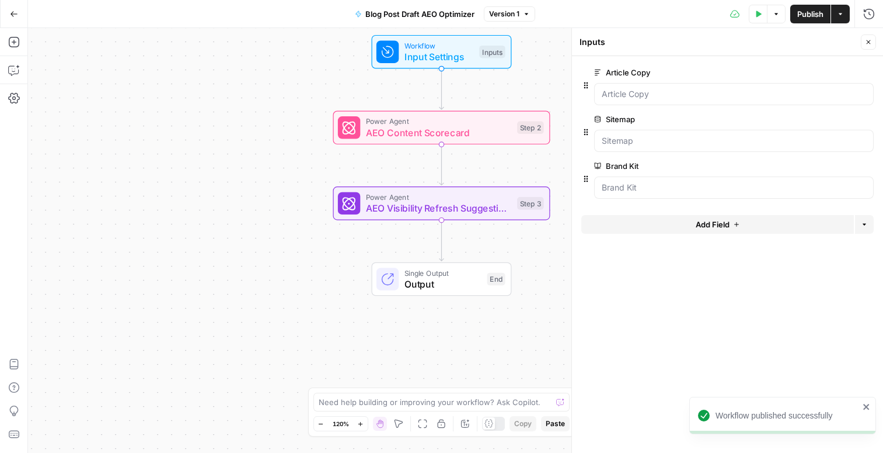
click at [6, 11] on button "Go Back" at bounding box center [14, 14] width 21 height 21
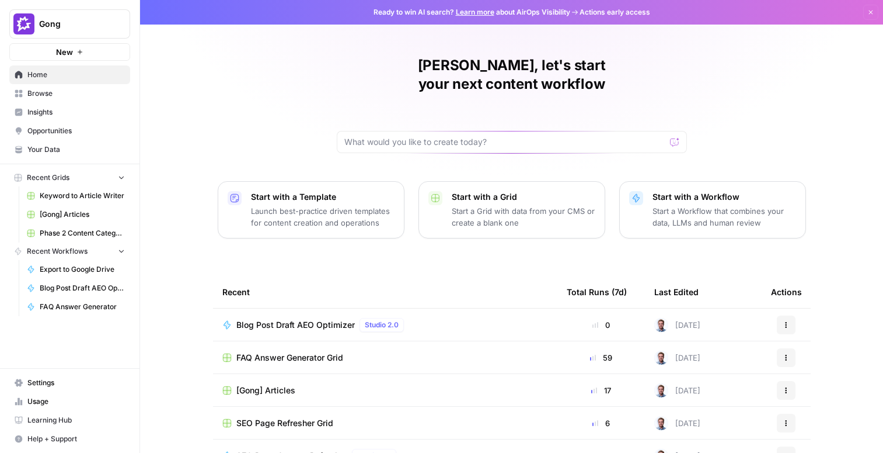
click at [309, 319] on span "Blog Post Draft AEO Optimizer" at bounding box center [295, 325] width 119 height 12
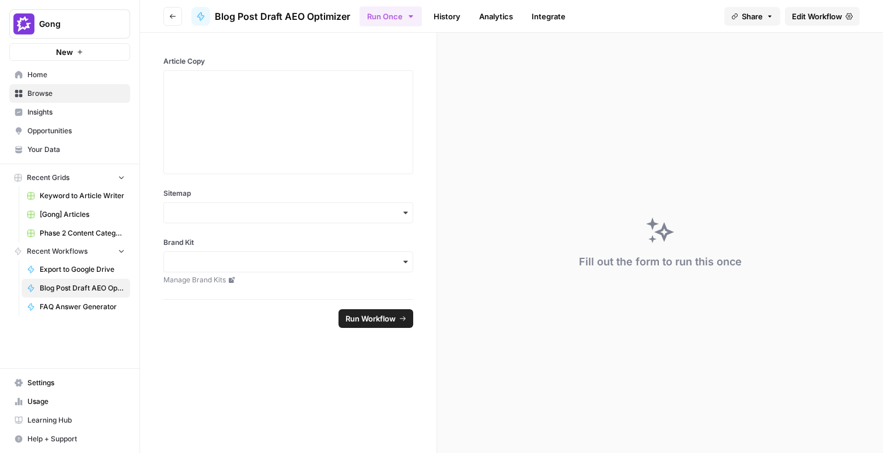
click at [805, 17] on span "Edit Workflow" at bounding box center [817, 17] width 50 height 12
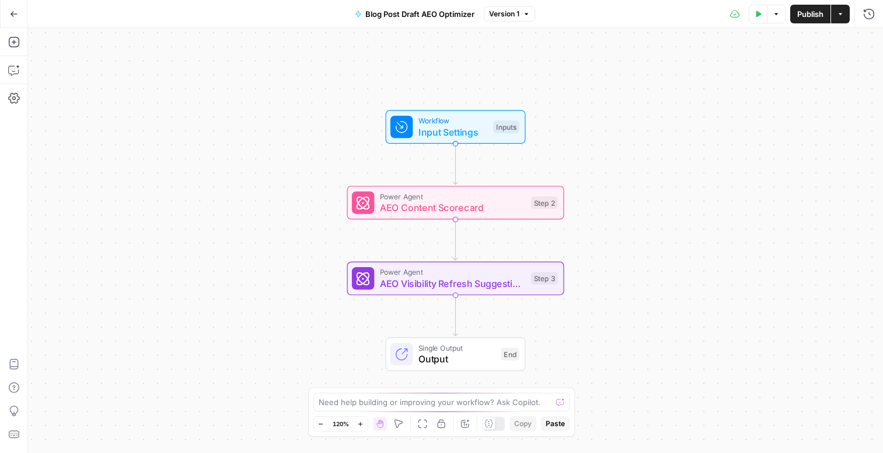
click at [842, 14] on icon "button" at bounding box center [840, 14] width 7 height 7
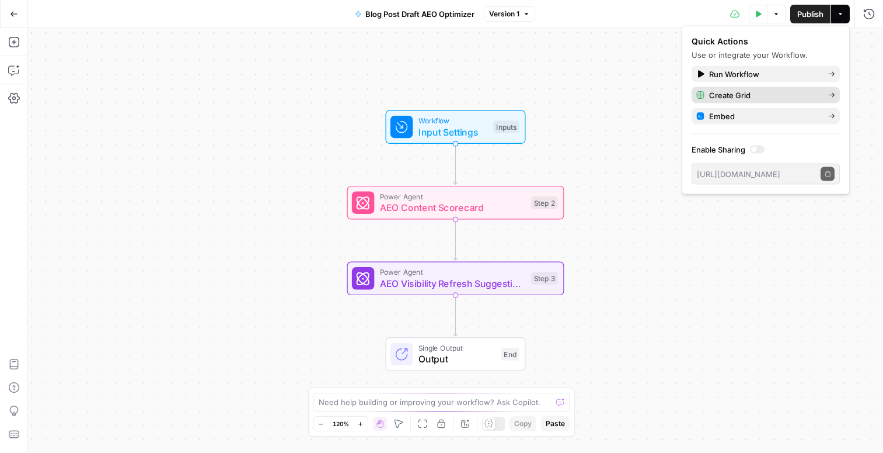
click at [774, 89] on span "Create Grid" at bounding box center [764, 95] width 110 height 12
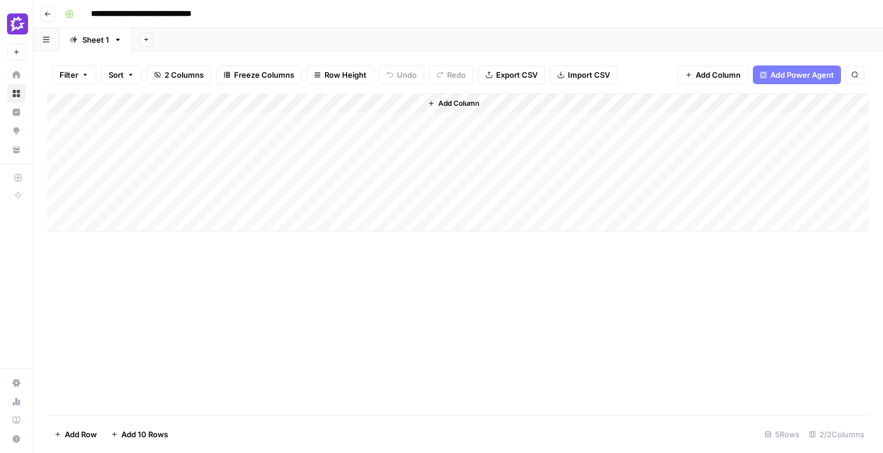
click at [183, 118] on div "Add Column" at bounding box center [458, 162] width 822 height 138
type textarea "**********"
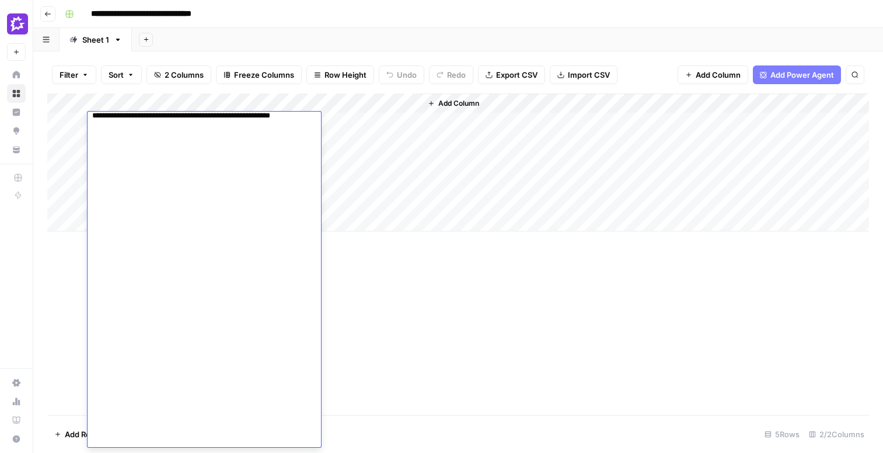
click at [401, 305] on div "Add Column" at bounding box center [458, 253] width 822 height 321
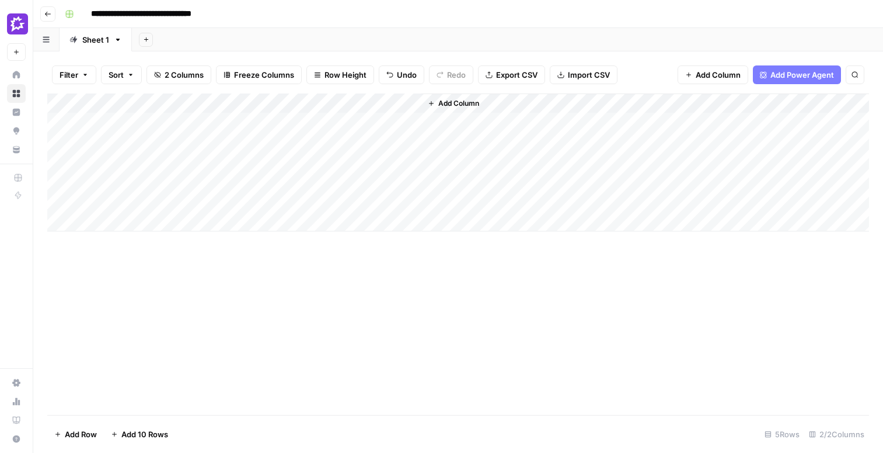
click at [339, 122] on div "Add Column" at bounding box center [458, 162] width 822 height 138
click at [399, 101] on div "Add Column" at bounding box center [458, 162] width 822 height 138
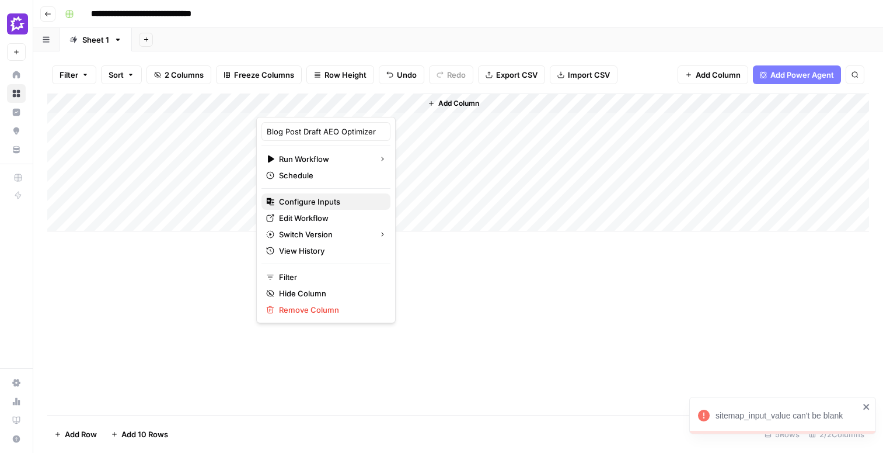
click at [318, 207] on span "Configure Inputs" at bounding box center [330, 202] width 102 height 12
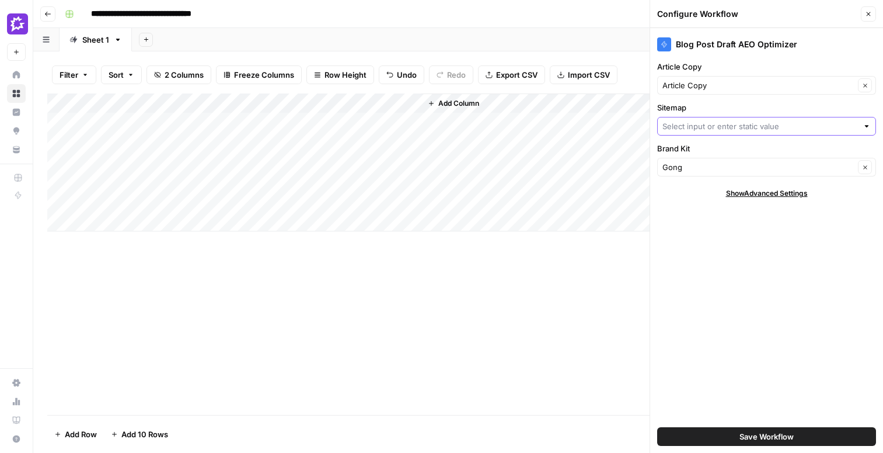
click at [732, 131] on input "Sitemap" at bounding box center [761, 126] width 196 height 12
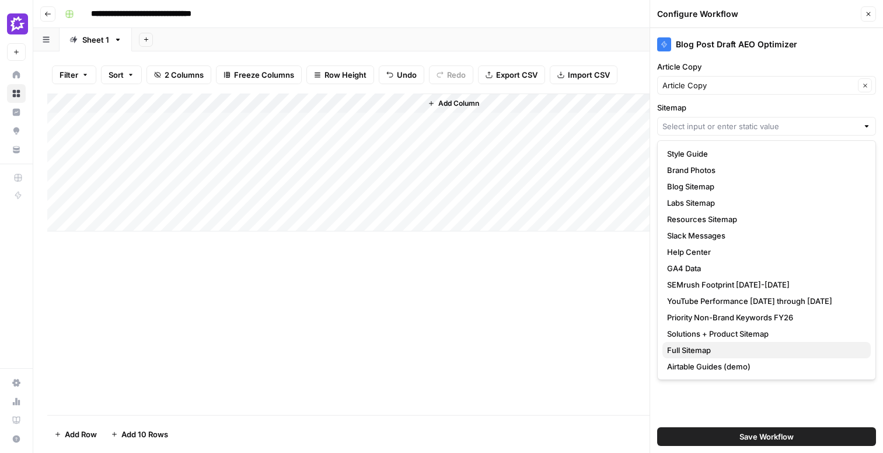
click at [716, 352] on span "Full Sitemap" at bounding box center [764, 350] width 194 height 12
type input "Full Sitemap"
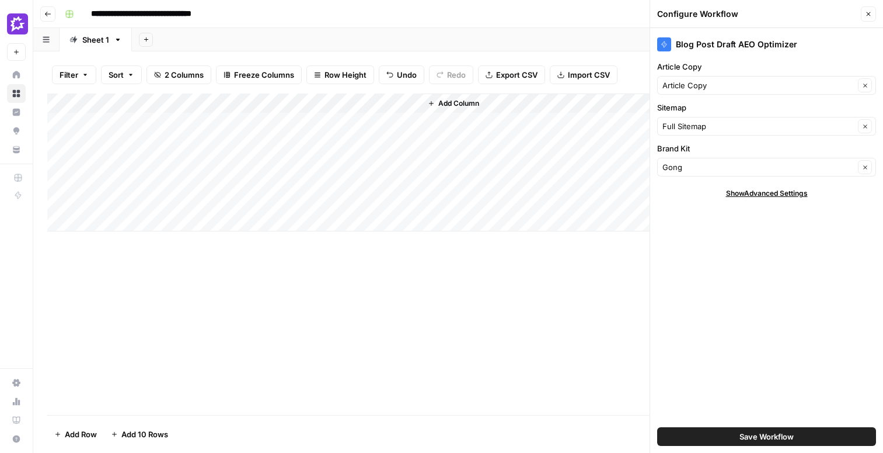
click at [757, 435] on span "Save Workflow" at bounding box center [767, 436] width 54 height 12
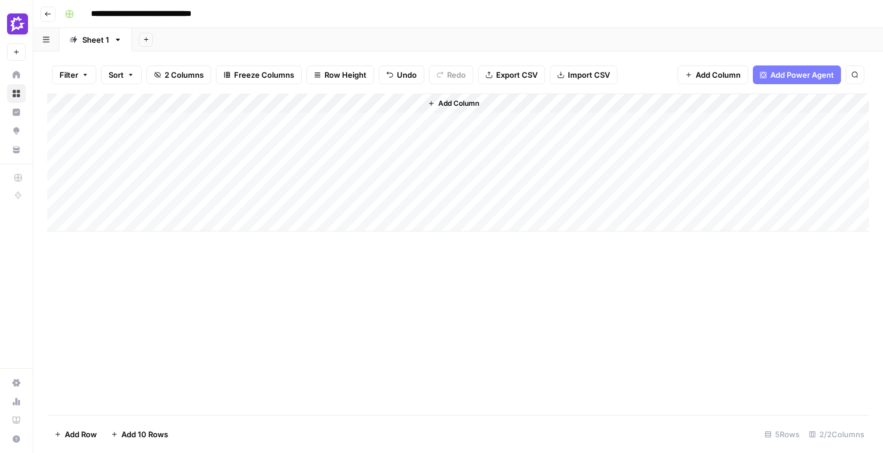
click at [339, 122] on div "Add Column" at bounding box center [458, 162] width 822 height 138
click at [394, 120] on div "Add Column" at bounding box center [458, 162] width 822 height 138
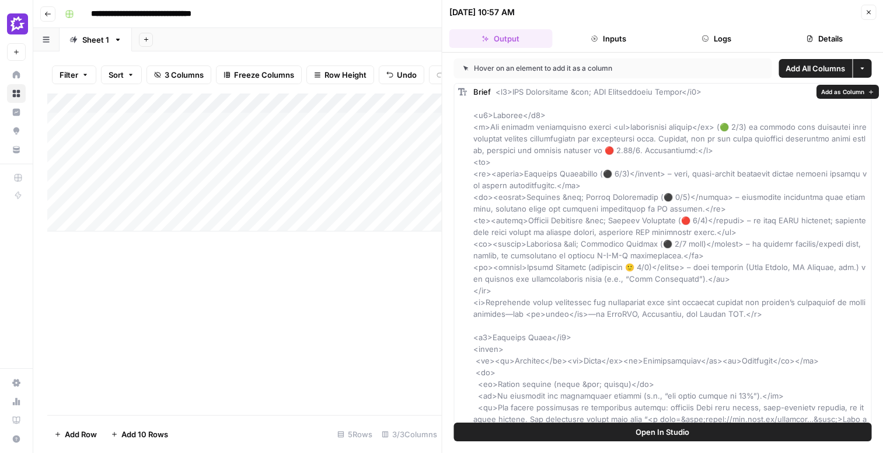
click at [816, 68] on span "Add All Columns" at bounding box center [816, 68] width 60 height 12
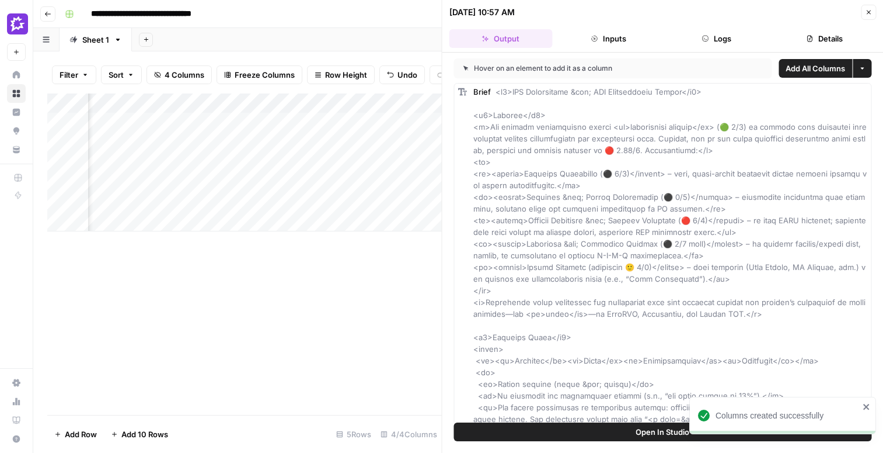
scroll to position [0, 172]
click at [875, 9] on button "Close" at bounding box center [868, 12] width 15 height 15
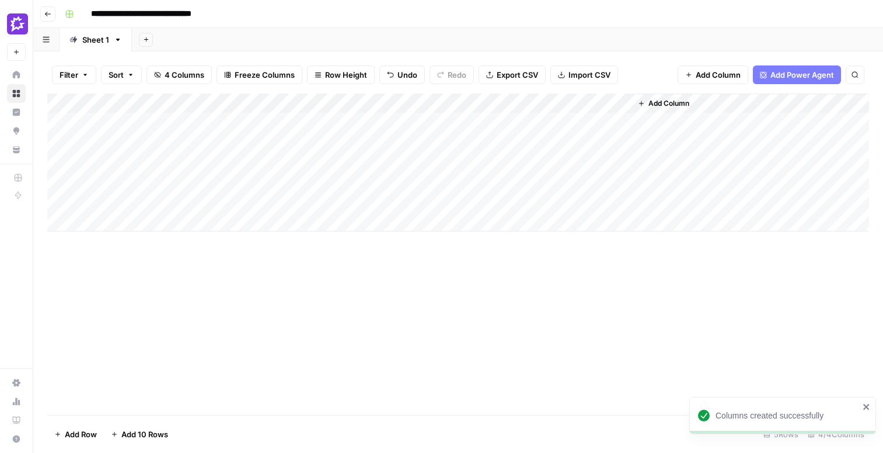
click at [623, 123] on div "Add Column" at bounding box center [458, 162] width 822 height 138
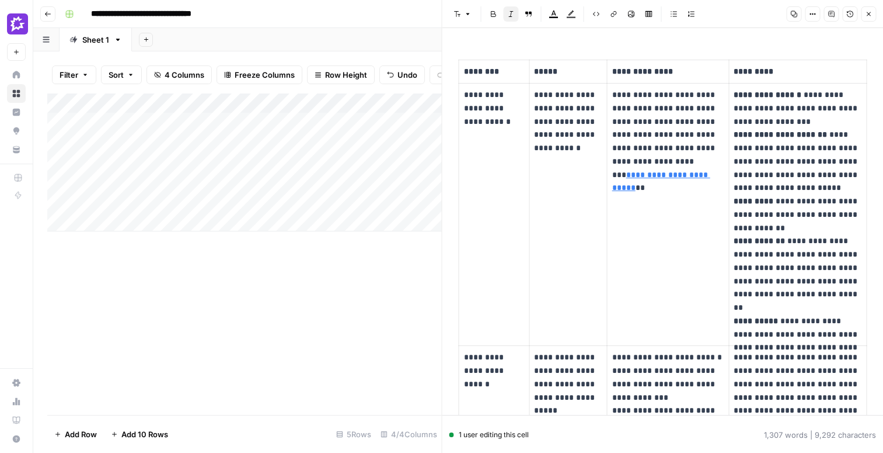
scroll to position [85, 0]
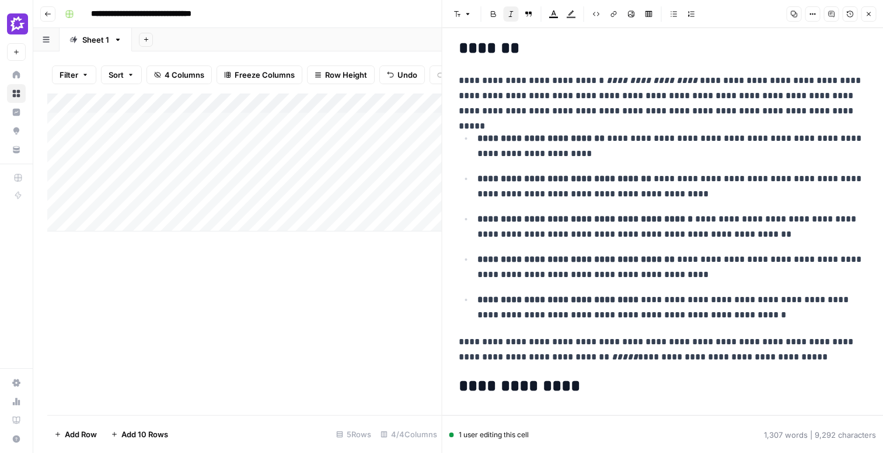
click at [869, 19] on button "Close" at bounding box center [868, 13] width 15 height 15
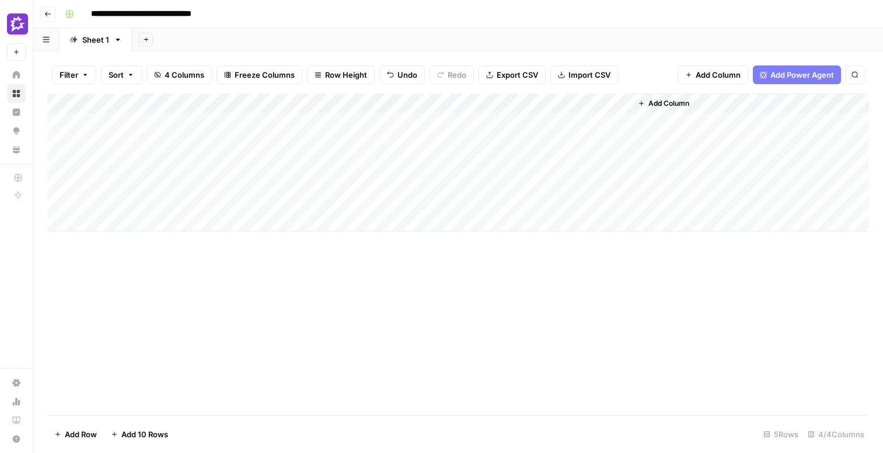
click at [665, 101] on span "Add Column" at bounding box center [669, 103] width 41 height 11
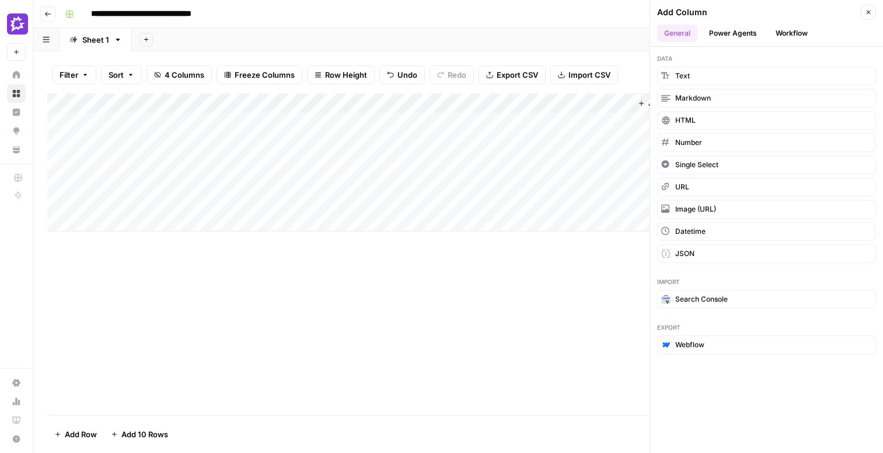
click at [773, 35] on button "Workflow" at bounding box center [792, 34] width 46 height 18
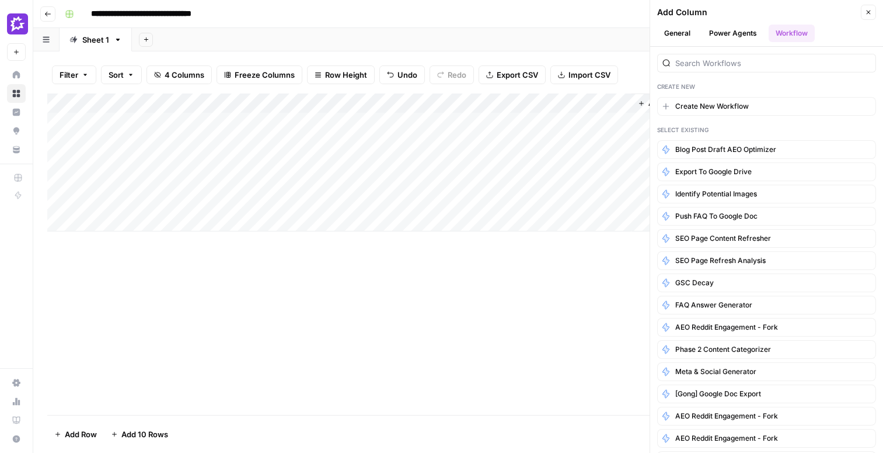
click at [870, 12] on icon "button" at bounding box center [868, 12] width 7 height 7
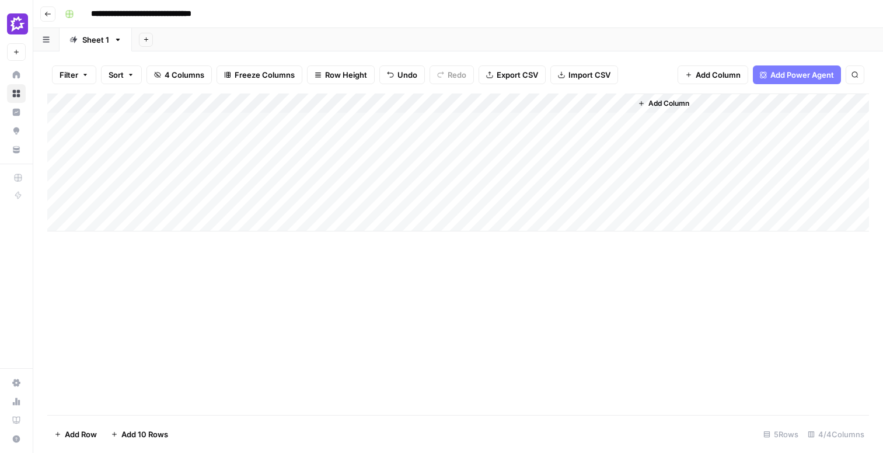
click at [659, 97] on button "Add Column" at bounding box center [664, 103] width 61 height 15
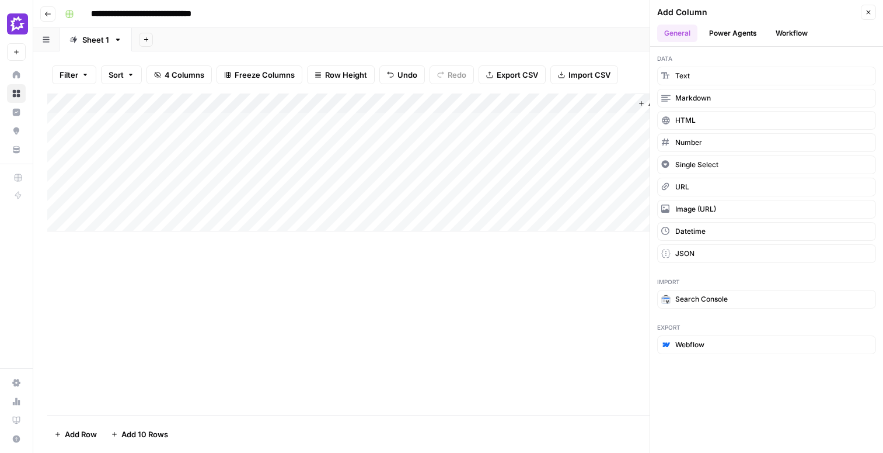
click at [795, 34] on button "Workflow" at bounding box center [792, 34] width 46 height 18
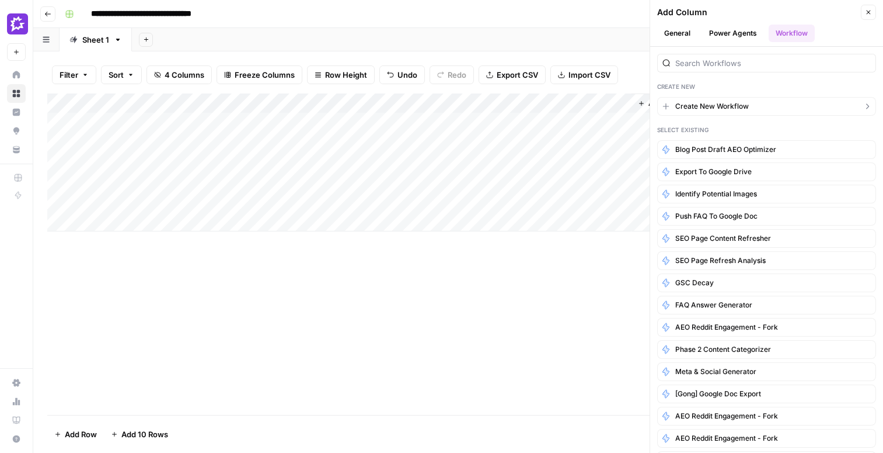
click at [728, 105] on span "Create New Workflow" at bounding box center [713, 106] width 74 height 11
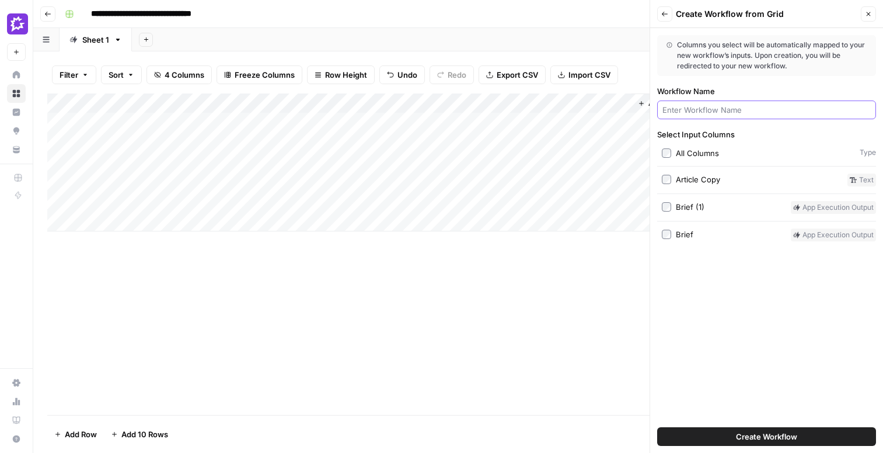
click at [715, 109] on input "Workflow Name" at bounding box center [767, 110] width 208 height 12
type input "Push to Google Drive"
click at [808, 436] on button "Create Workflow" at bounding box center [766, 436] width 219 height 19
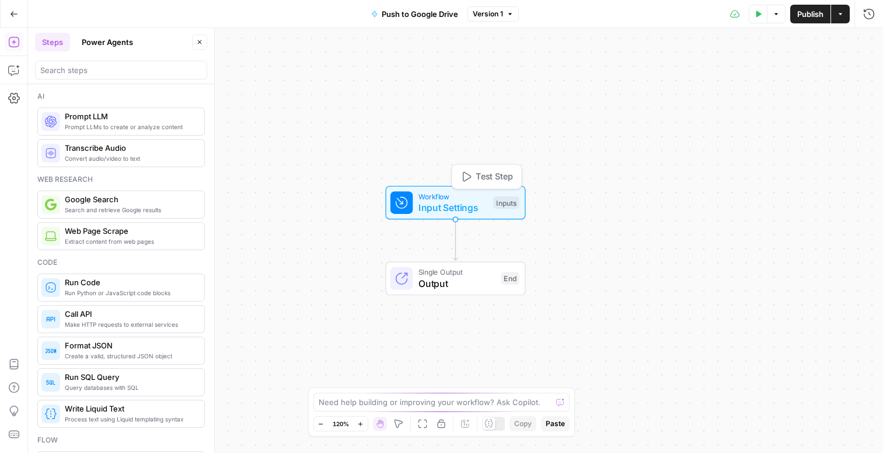
click at [430, 204] on span "Input Settings" at bounding box center [453, 207] width 69 height 14
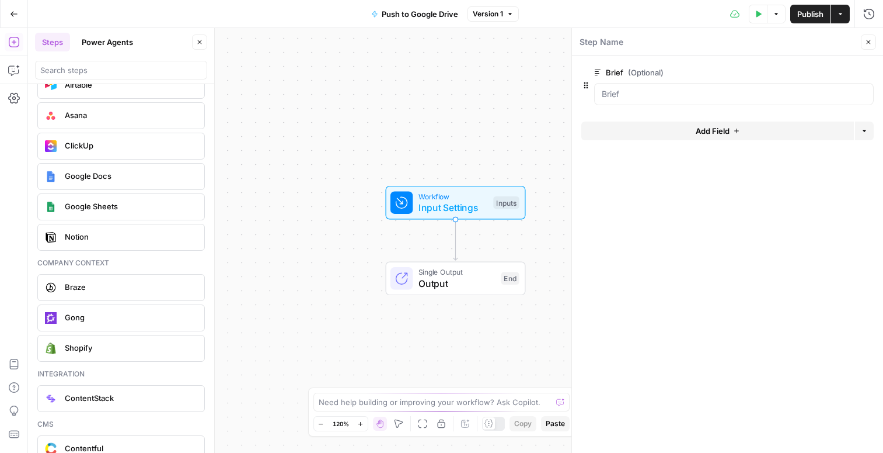
scroll to position [2255, 0]
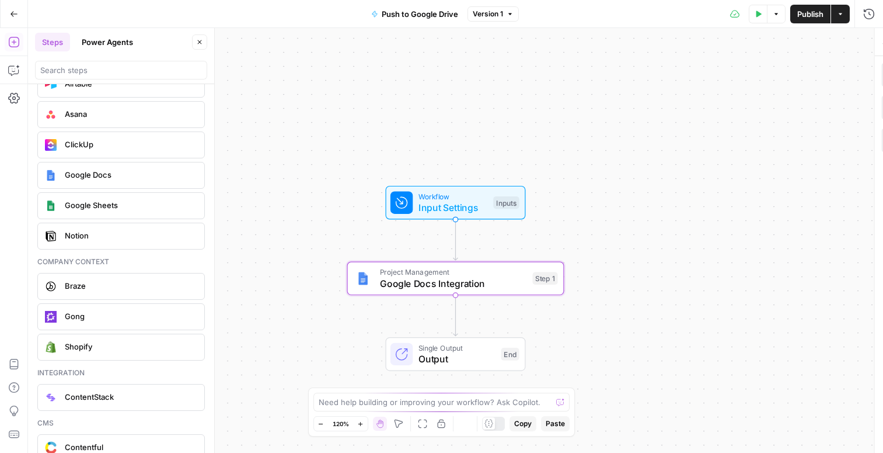
type textarea "Google Docs Integration"
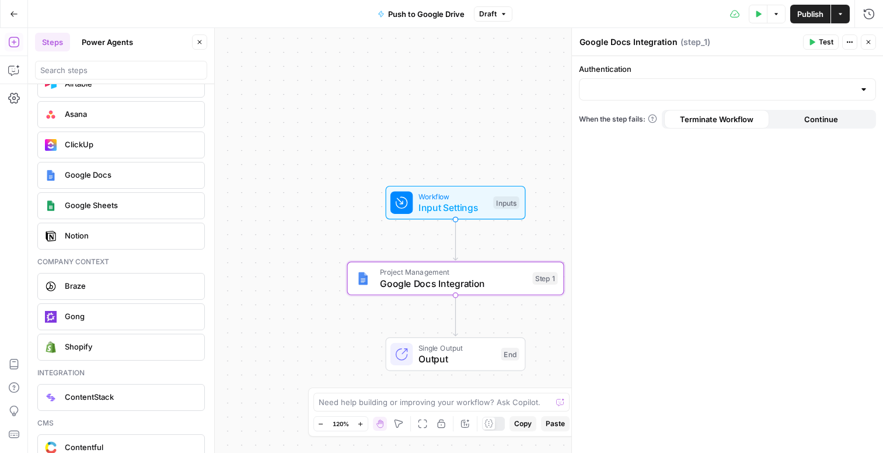
click at [702, 80] on div at bounding box center [727, 89] width 297 height 22
click at [673, 122] on span "Google Docs 1" at bounding box center [725, 119] width 273 height 12
type input "Google Docs 1"
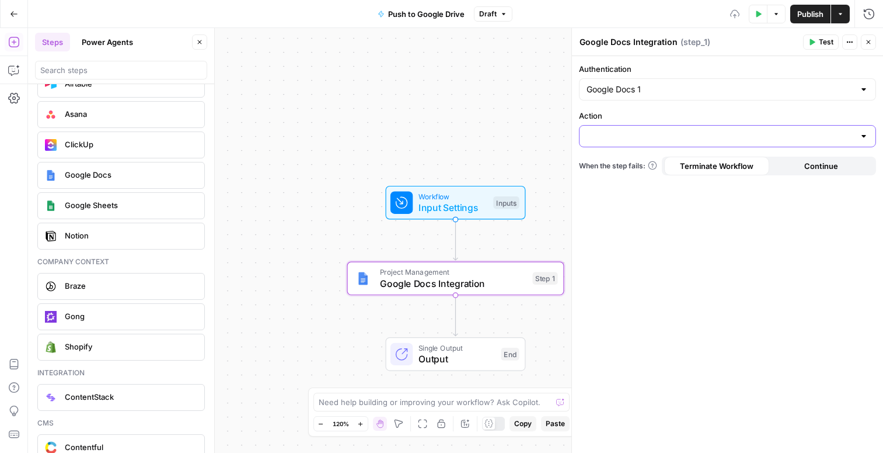
click at [627, 138] on input "Action" at bounding box center [721, 136] width 268 height 12
click at [643, 162] on span "Create Document" at bounding box center [725, 165] width 273 height 12
type input "Create Document"
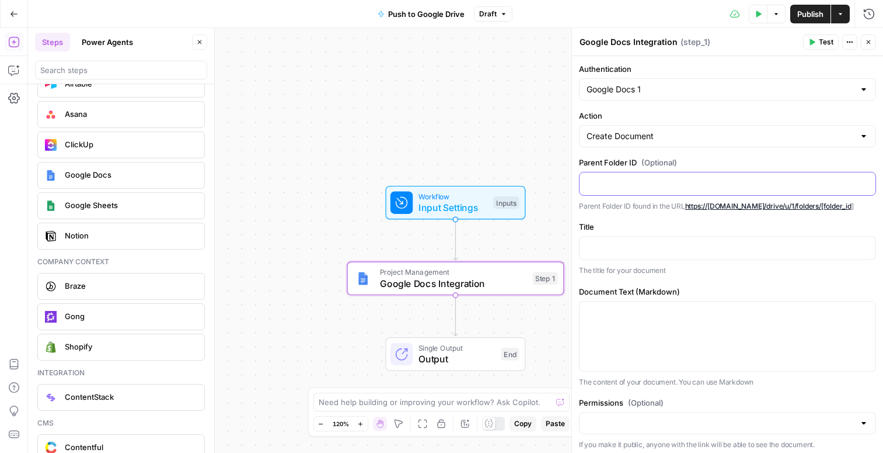
click at [746, 189] on div at bounding box center [728, 183] width 296 height 23
click at [474, 207] on span "Input Settings" at bounding box center [453, 207] width 69 height 14
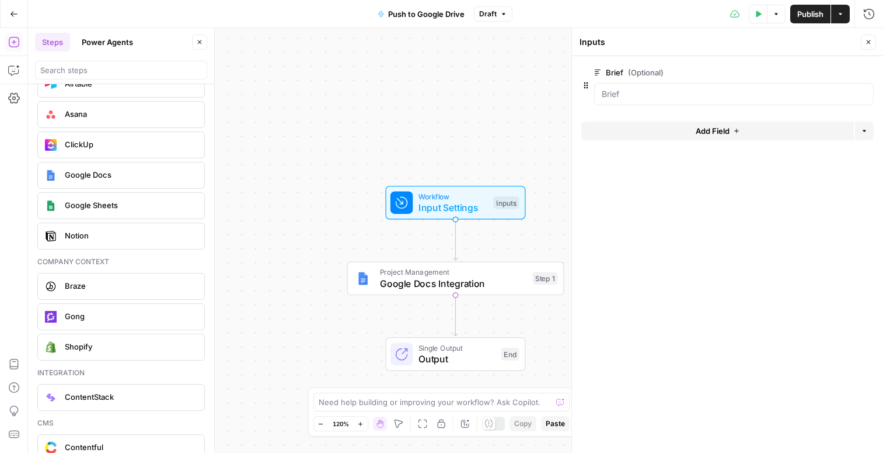
click at [693, 132] on button "Add Field" at bounding box center [718, 130] width 273 height 19
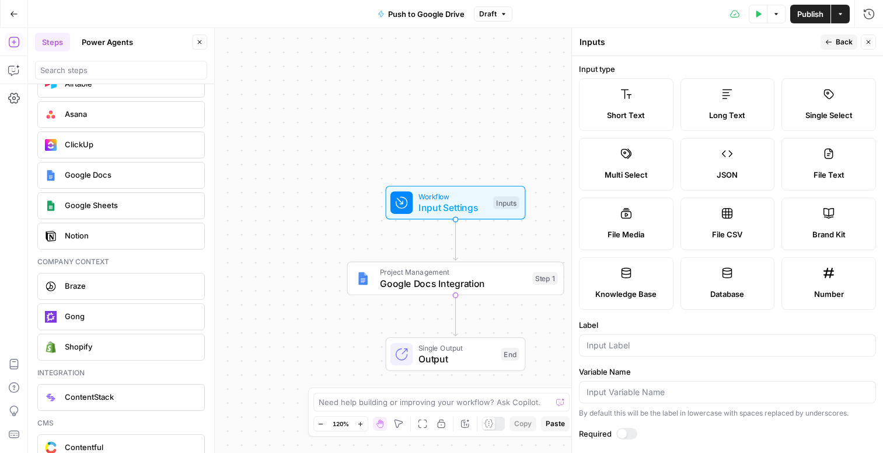
click at [622, 102] on label "Short Text" at bounding box center [626, 104] width 95 height 53
click at [615, 345] on input "Label" at bounding box center [728, 345] width 282 height 12
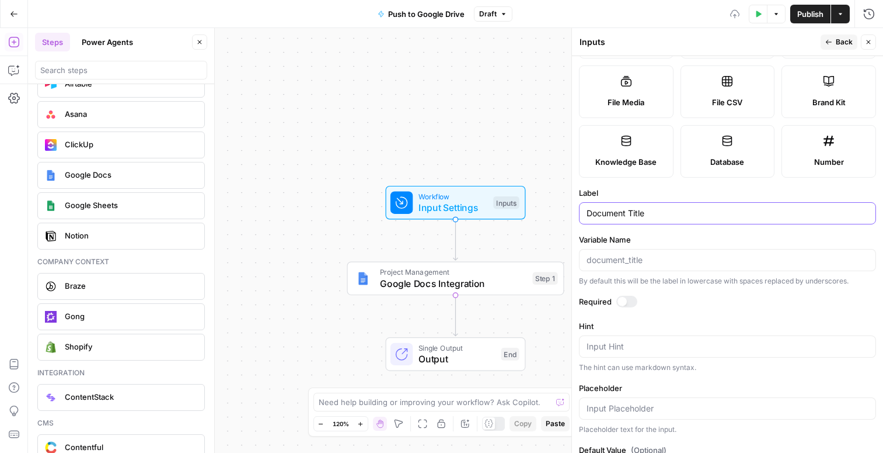
type input "Document Title"
click at [624, 300] on div at bounding box center [622, 301] width 9 height 9
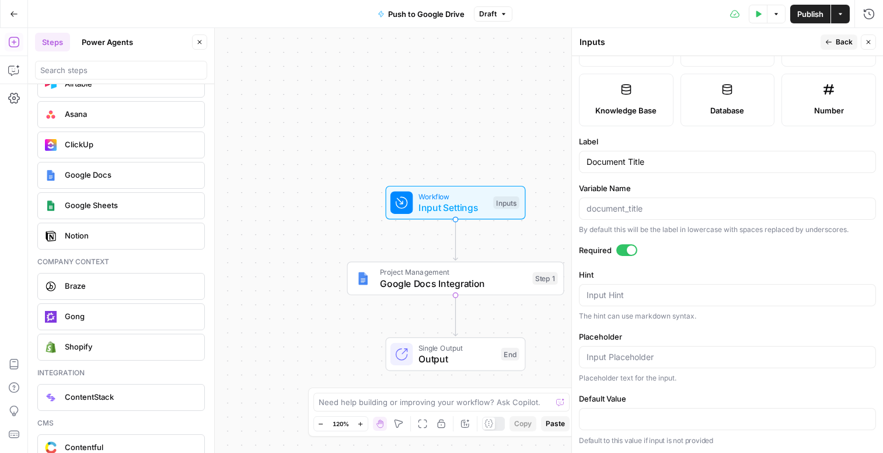
click at [841, 46] on span "Back" at bounding box center [844, 42] width 17 height 11
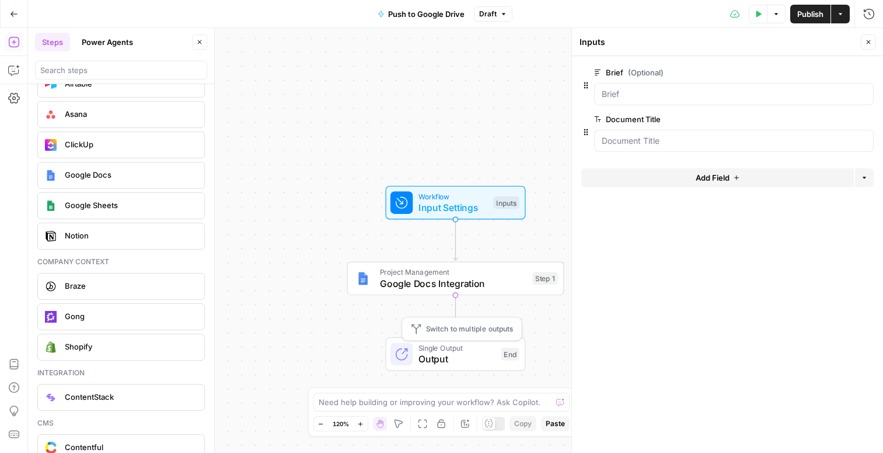
click at [481, 276] on span "Project Management" at bounding box center [453, 271] width 147 height 11
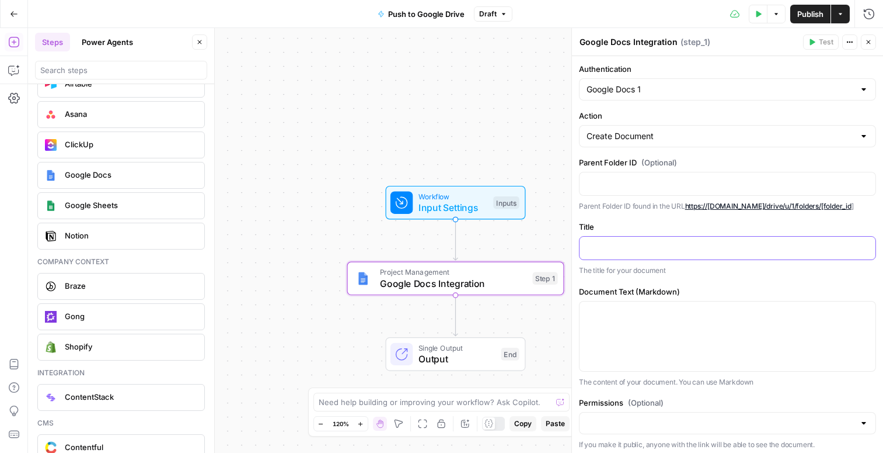
click at [643, 246] on p at bounding box center [728, 247] width 282 height 12
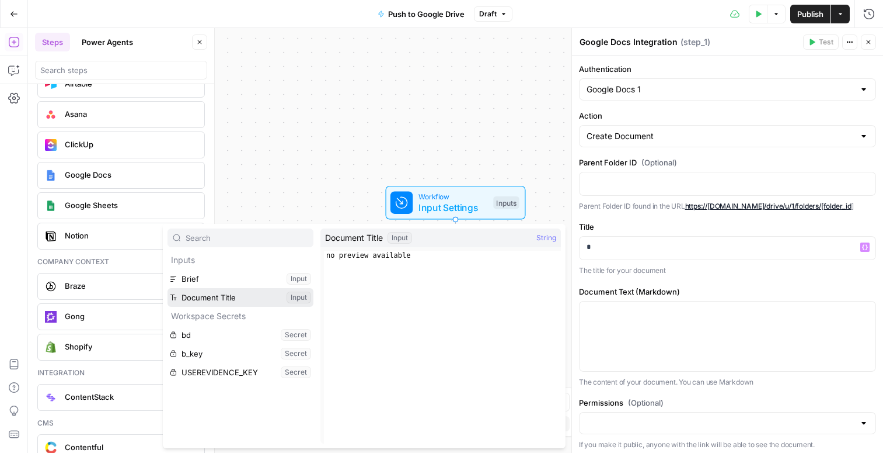
click at [233, 294] on button "Select variable Document Title" at bounding box center [241, 297] width 146 height 19
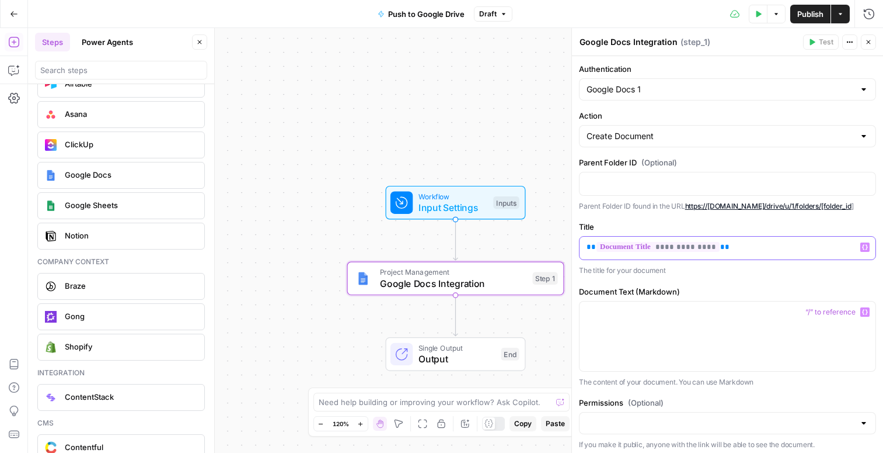
scroll to position [32, 0]
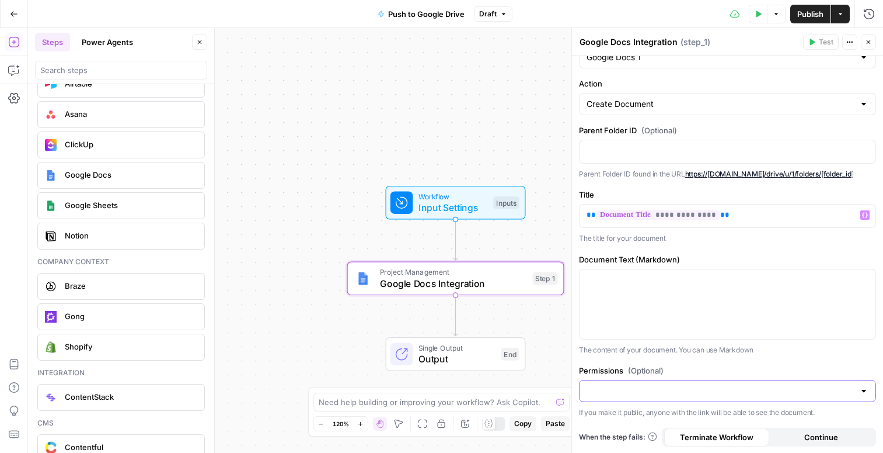
click at [639, 393] on input "Permissions (Optional)" at bounding box center [721, 391] width 268 height 12
click at [644, 433] on span "Public" at bounding box center [725, 436] width 273 height 12
type input "Public"
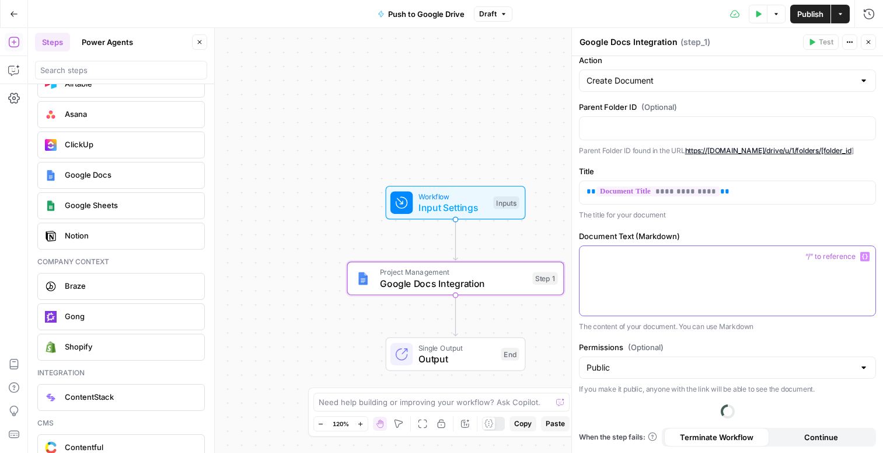
click at [633, 268] on div at bounding box center [728, 280] width 296 height 69
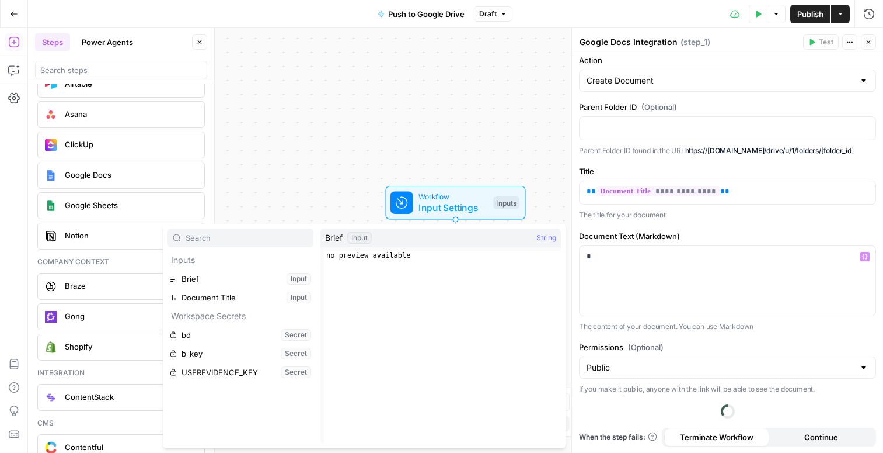
scroll to position [32, 0]
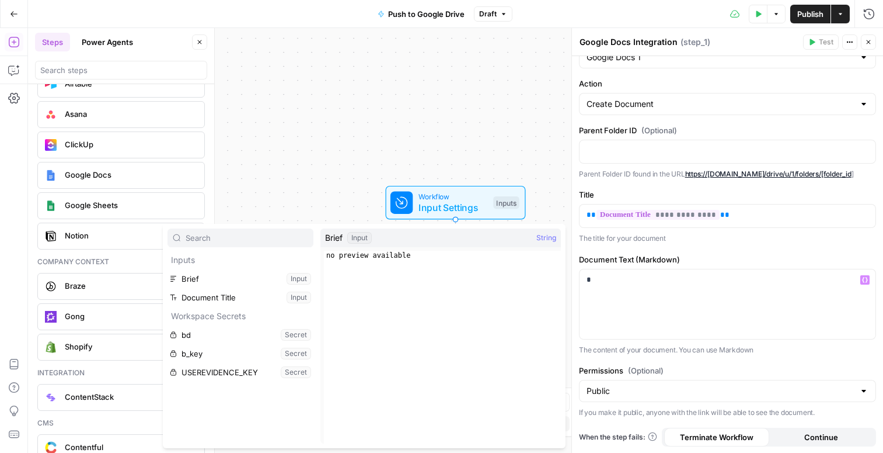
click at [481, 144] on div "Workflow Input Settings Inputs Project Management Google Docs Integration Step …" at bounding box center [455, 240] width 855 height 425
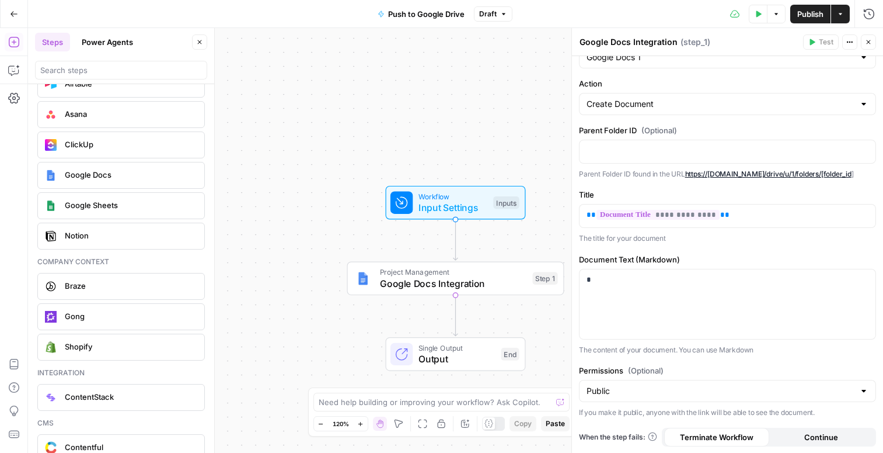
click at [475, 212] on span "Input Settings" at bounding box center [453, 207] width 69 height 14
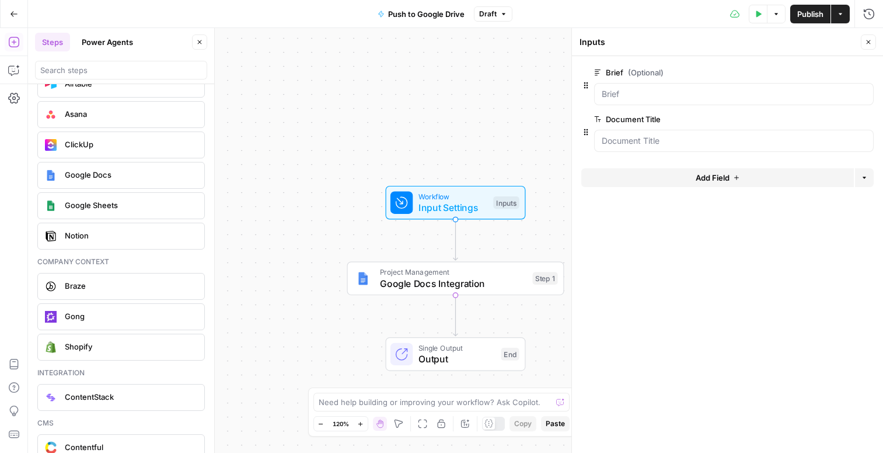
click at [835, 74] on span "edit field" at bounding box center [830, 72] width 26 height 9
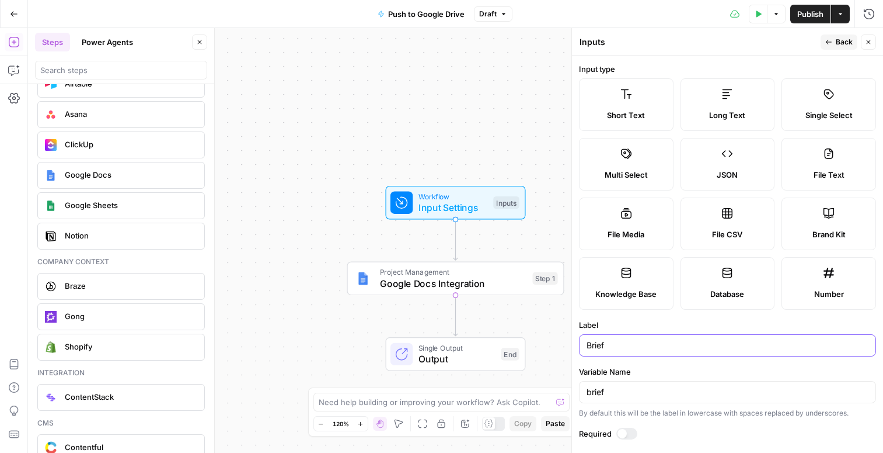
click at [616, 349] on input "Brief" at bounding box center [728, 345] width 282 height 12
type input "A"
type input "C"
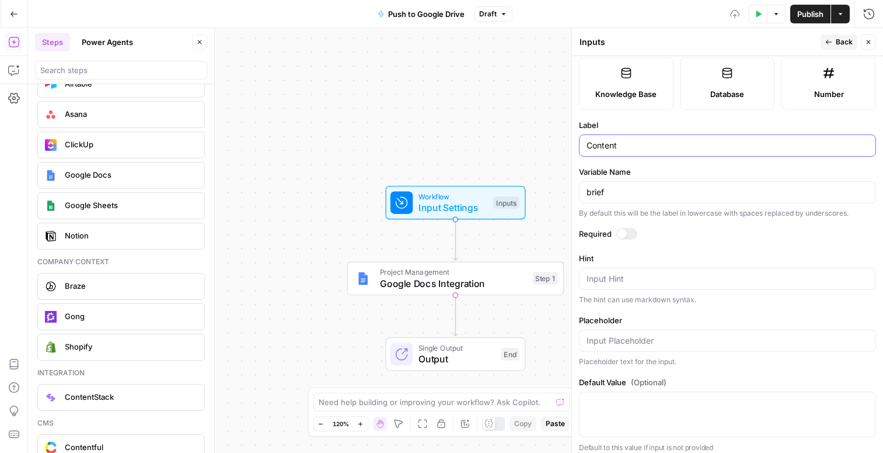
scroll to position [207, 0]
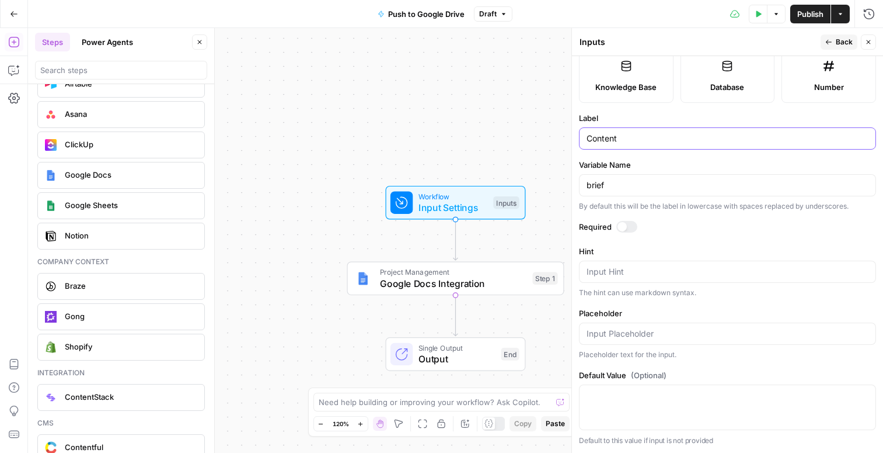
type input "Content"
click at [624, 223] on div at bounding box center [622, 226] width 9 height 9
click at [845, 48] on button "Back" at bounding box center [839, 41] width 37 height 15
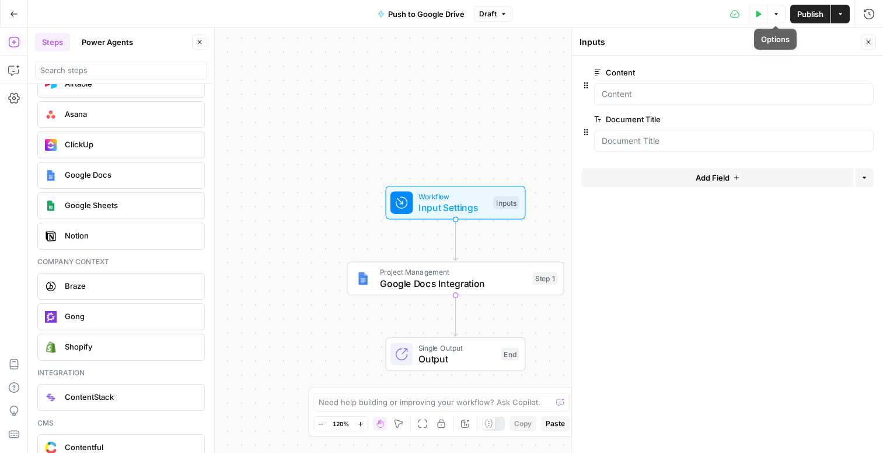
click at [752, 15] on button "Test Data" at bounding box center [758, 14] width 19 height 19
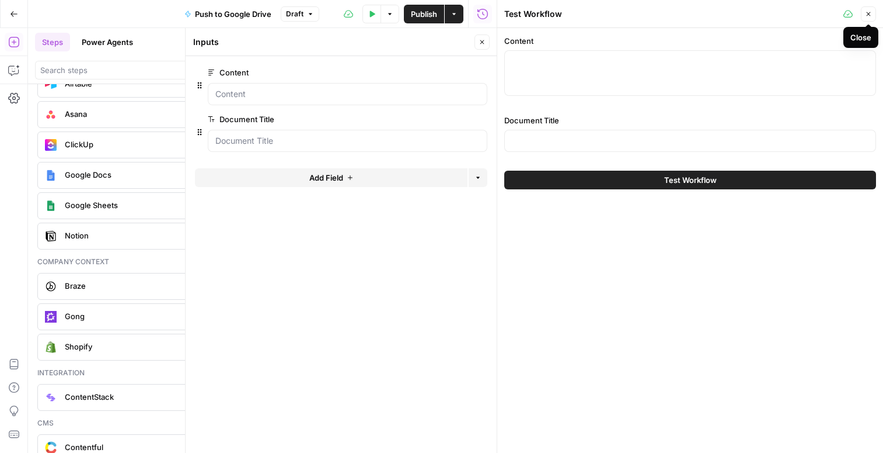
click at [868, 14] on icon "button" at bounding box center [868, 14] width 7 height 7
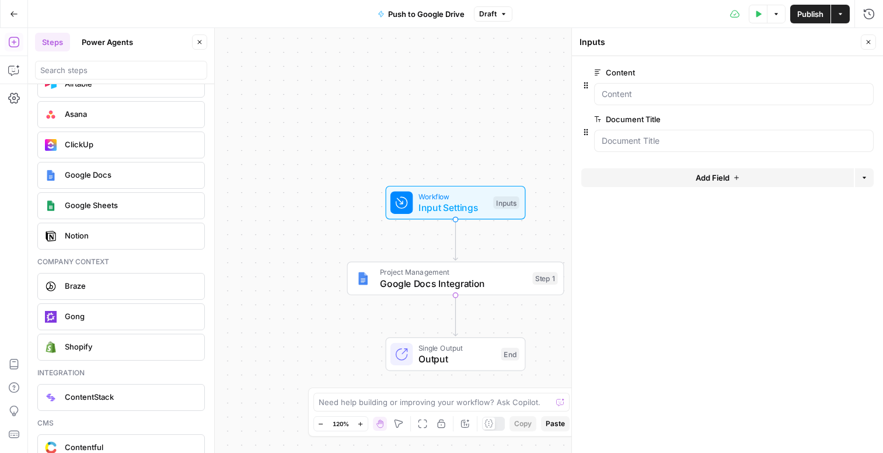
click at [487, 281] on span "Google Docs Integration" at bounding box center [453, 283] width 147 height 14
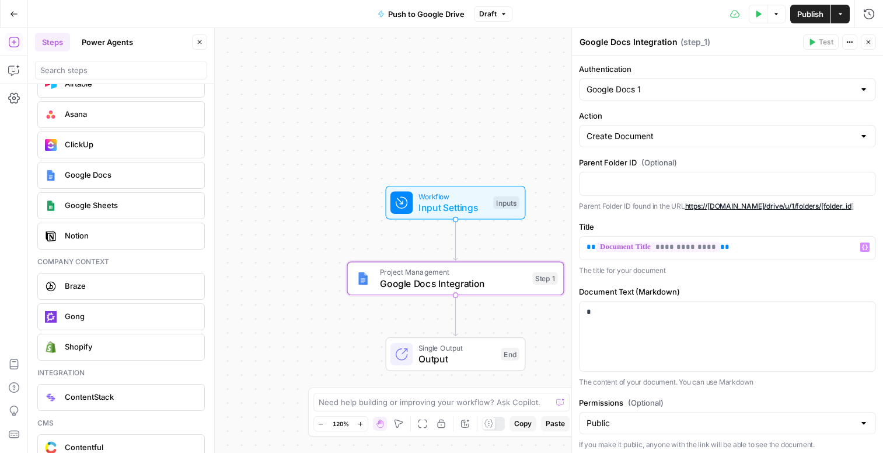
scroll to position [32, 0]
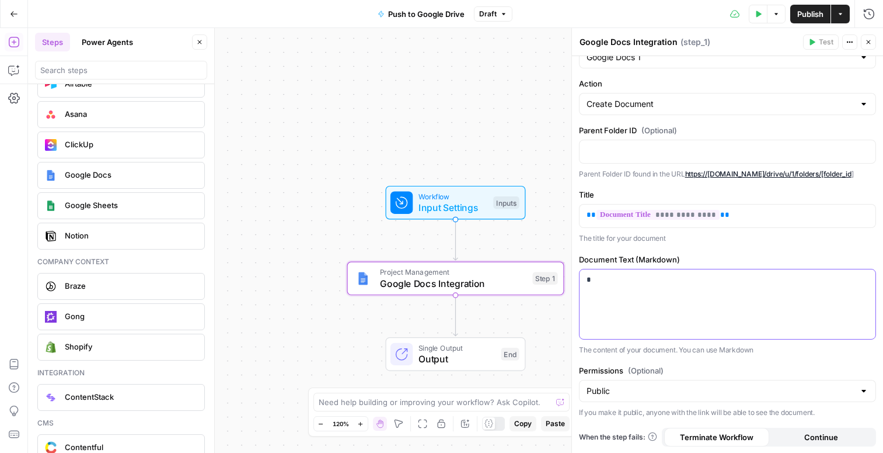
click at [696, 302] on div "*" at bounding box center [728, 303] width 296 height 69
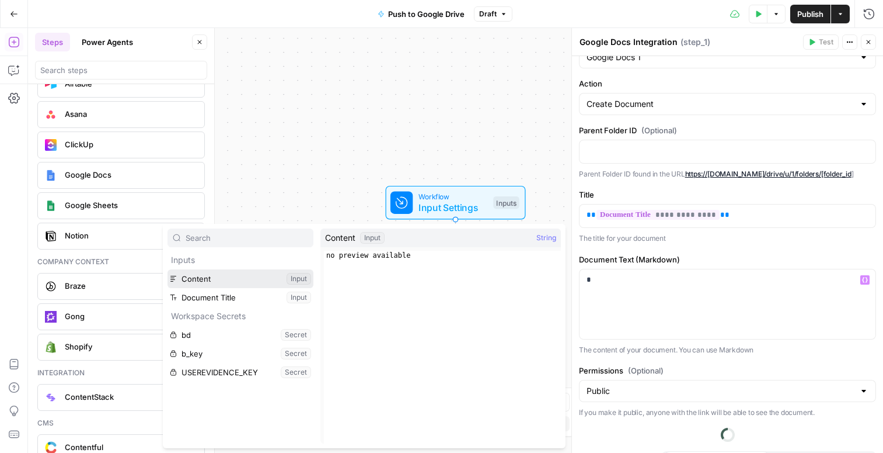
click at [209, 278] on button "Select variable Content" at bounding box center [241, 278] width 146 height 19
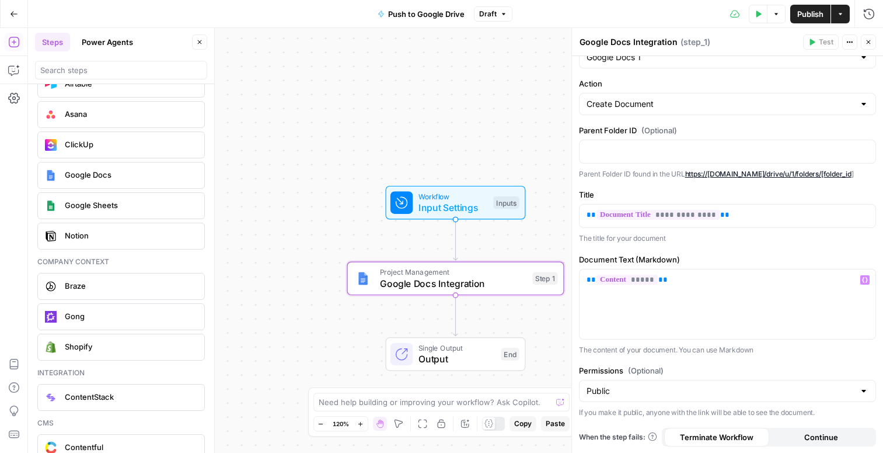
click at [412, 18] on span "Push to Google Drive" at bounding box center [426, 14] width 76 height 12
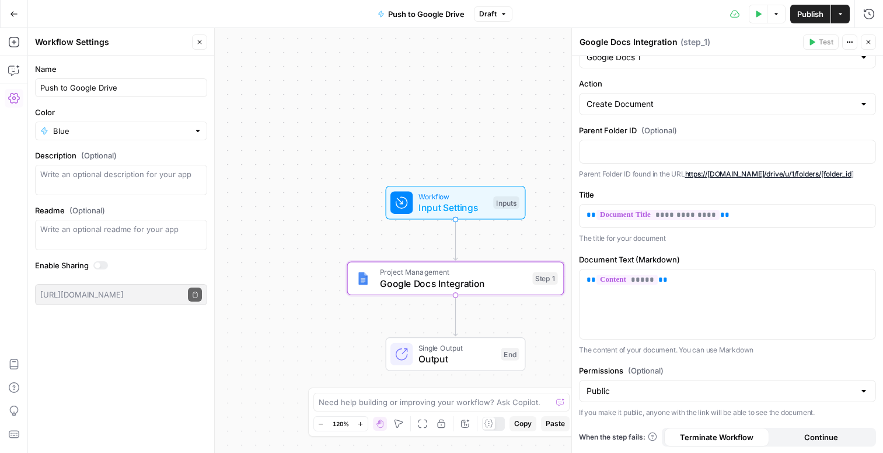
click at [814, 11] on span "Publish" at bounding box center [811, 14] width 26 height 12
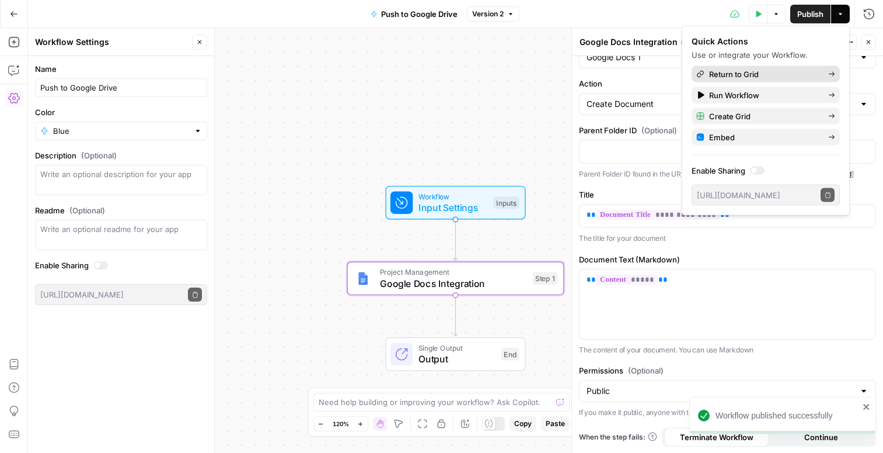
click at [736, 70] on span "Return to Grid" at bounding box center [764, 74] width 110 height 12
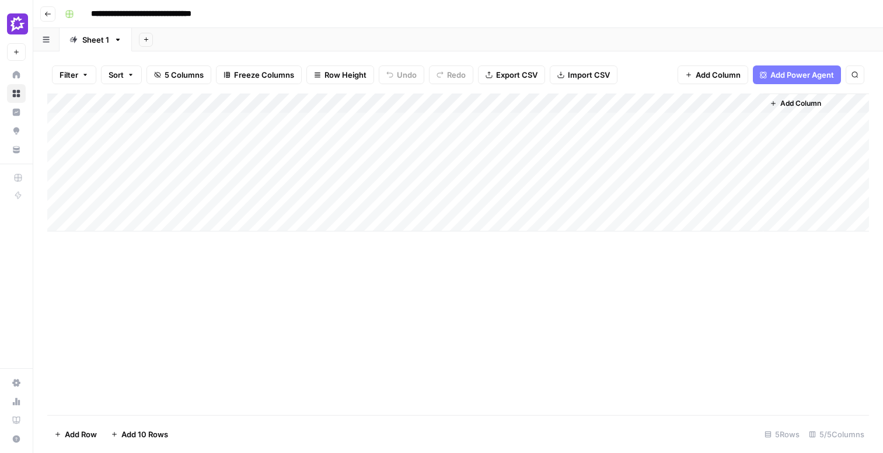
click at [740, 102] on div "Add Column" at bounding box center [458, 162] width 822 height 138
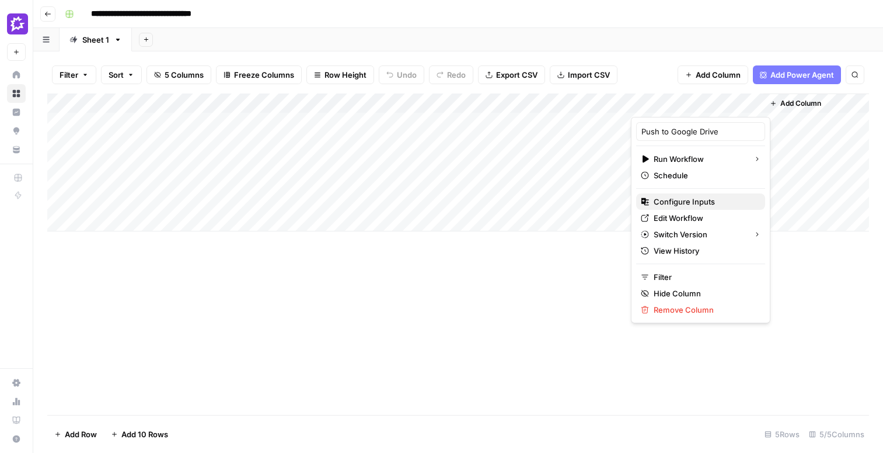
click at [687, 200] on span "Configure Inputs" at bounding box center [705, 202] width 102 height 12
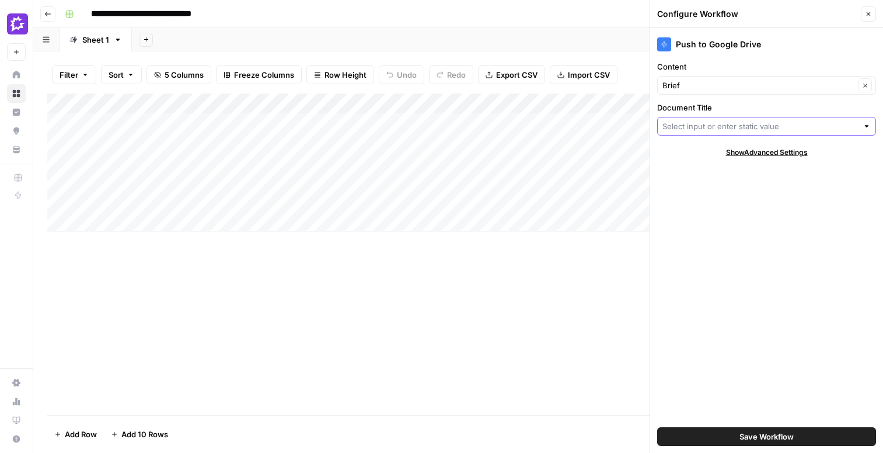
click at [722, 127] on input "Document Title" at bounding box center [761, 126] width 196 height 12
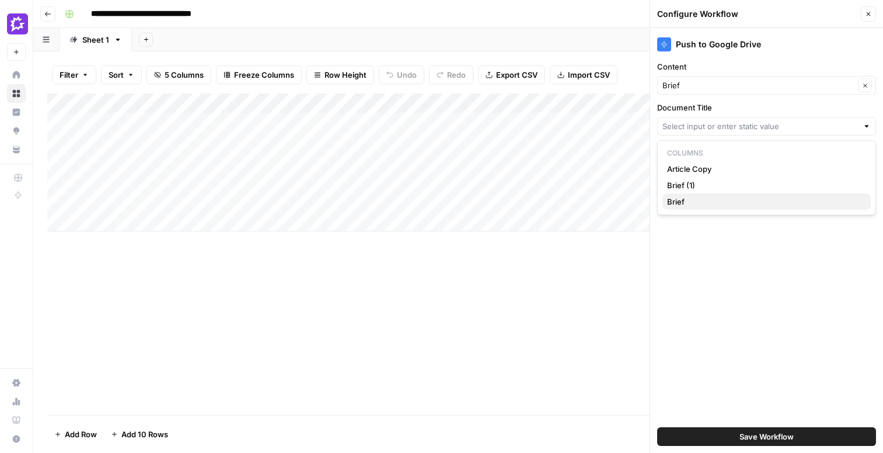
click at [680, 205] on span "Brief" at bounding box center [764, 202] width 194 height 12
type input "Brief"
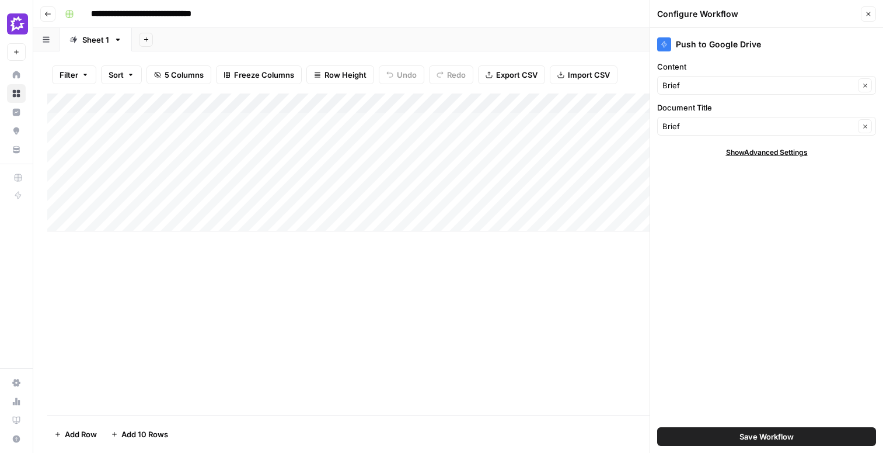
click at [525, 258] on div "Add Column" at bounding box center [458, 253] width 822 height 321
click at [872, 13] on icon "button" at bounding box center [868, 14] width 7 height 7
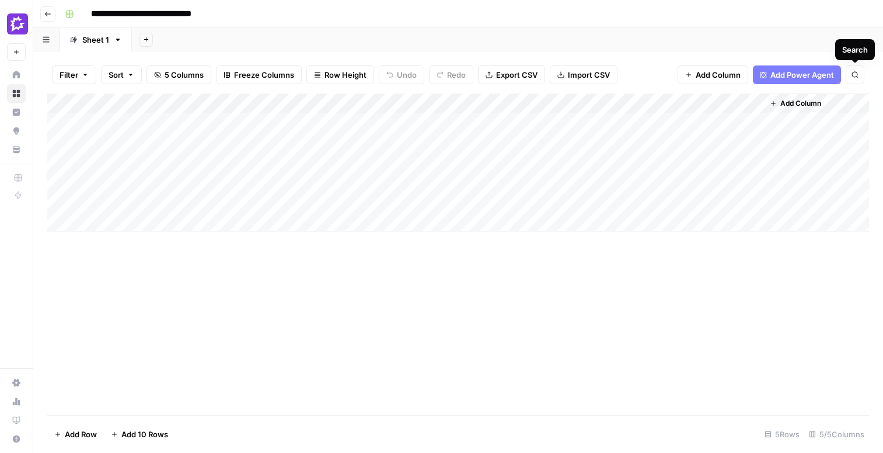
click at [725, 72] on span "Add Column" at bounding box center [718, 75] width 45 height 12
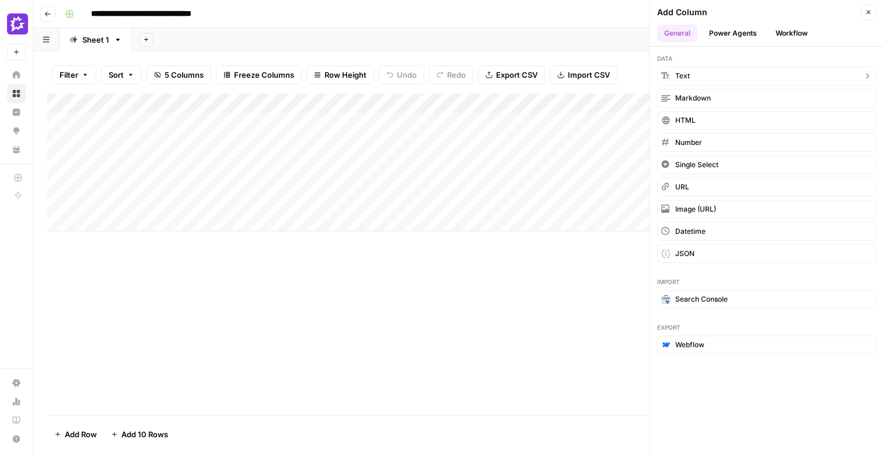
click at [787, 75] on button "Text" at bounding box center [766, 76] width 219 height 19
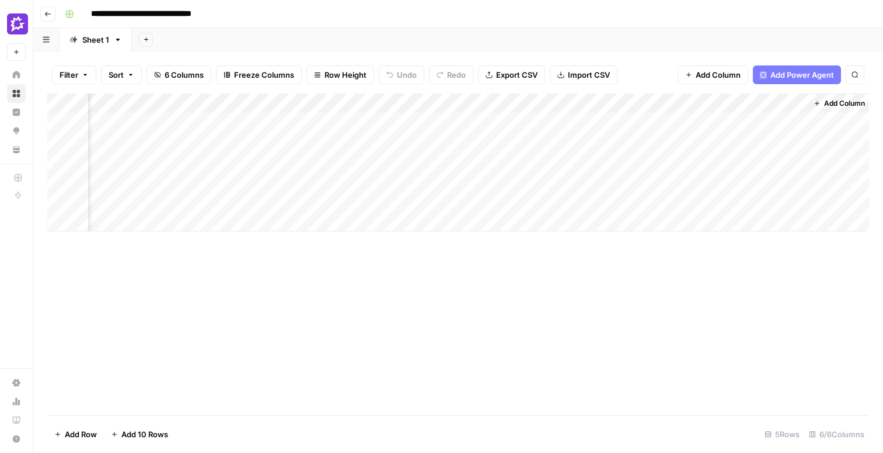
scroll to position [0, 127]
drag, startPoint x: 747, startPoint y: 103, endPoint x: 521, endPoint y: 103, distance: 226.0
click at [521, 103] on div "Add Column" at bounding box center [458, 162] width 822 height 138
click at [539, 100] on div "Add Column" at bounding box center [458, 162] width 822 height 138
click at [541, 133] on input "New Column" at bounding box center [573, 132] width 119 height 12
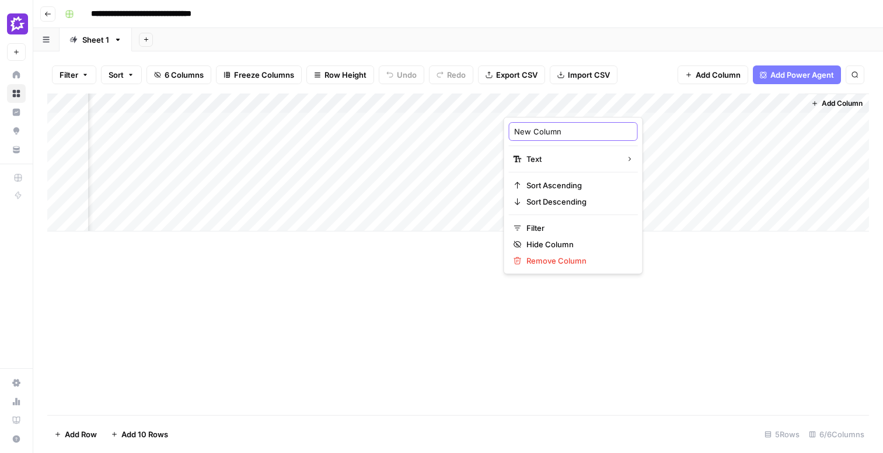
click at [541, 133] on input "New Column" at bounding box center [573, 132] width 119 height 12
type input "Google Doc Title"
click at [623, 127] on div "Add Column" at bounding box center [458, 162] width 822 height 138
click at [623, 126] on div "Add Column" at bounding box center [458, 162] width 822 height 138
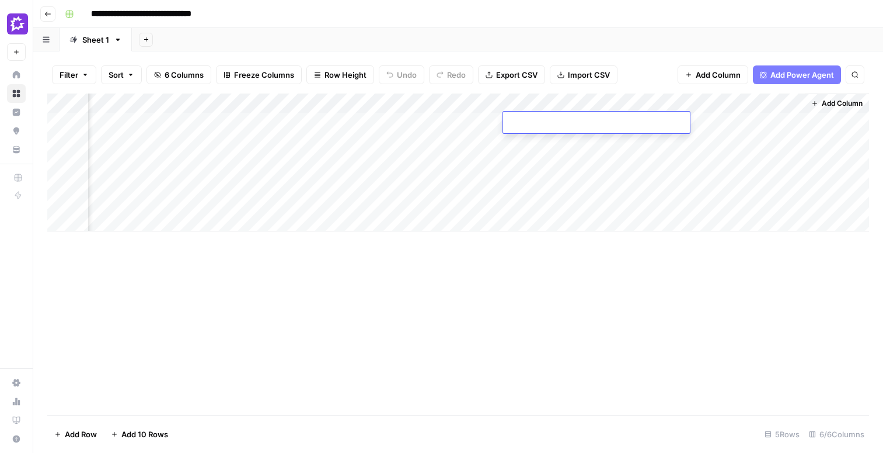
click at [623, 126] on textarea at bounding box center [596, 123] width 187 height 16
paste textarea "**********"
type textarea "**********"
click at [737, 122] on div "Add Column" at bounding box center [458, 162] width 822 height 138
click at [777, 102] on div "Add Column" at bounding box center [458, 162] width 822 height 138
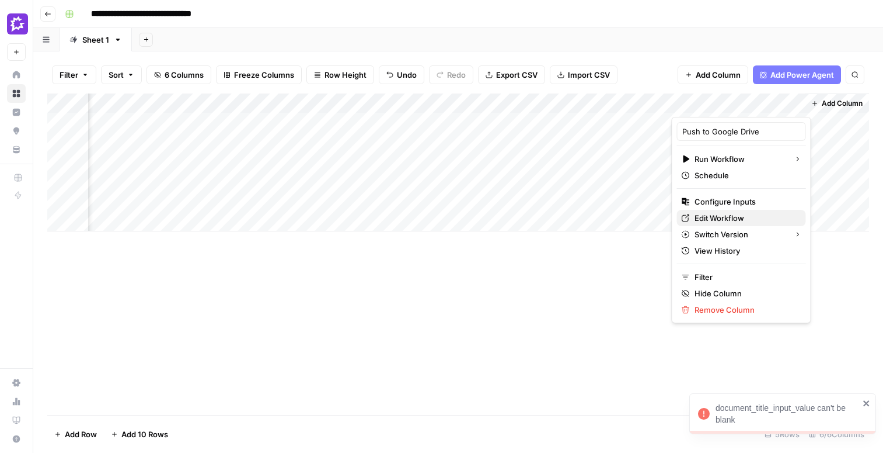
click at [732, 220] on span "Edit Workflow" at bounding box center [746, 218] width 102 height 12
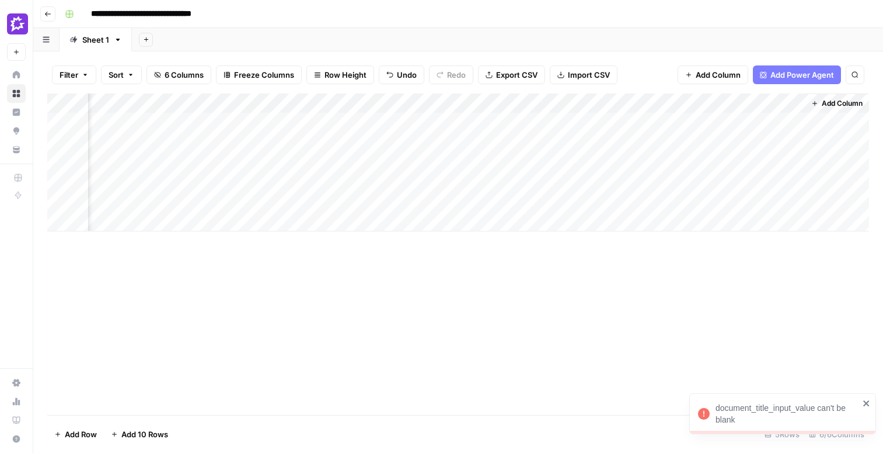
click at [780, 105] on div "Add Column" at bounding box center [458, 162] width 822 height 138
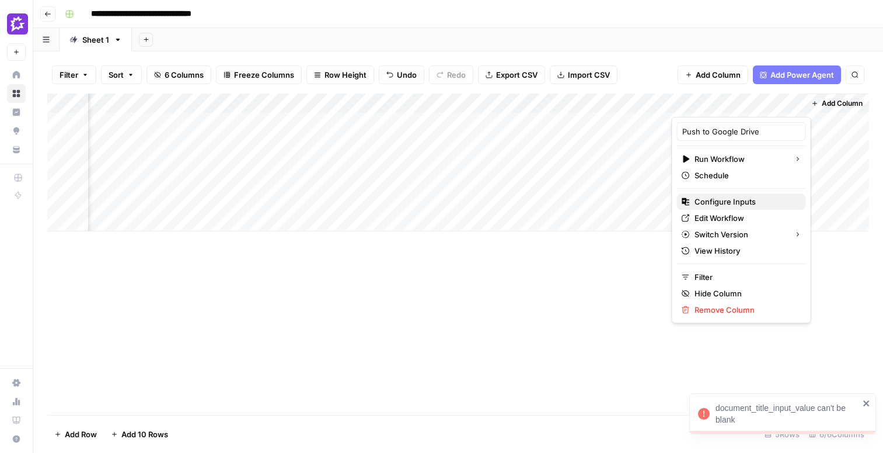
click at [733, 197] on span "Configure Inputs" at bounding box center [746, 202] width 102 height 12
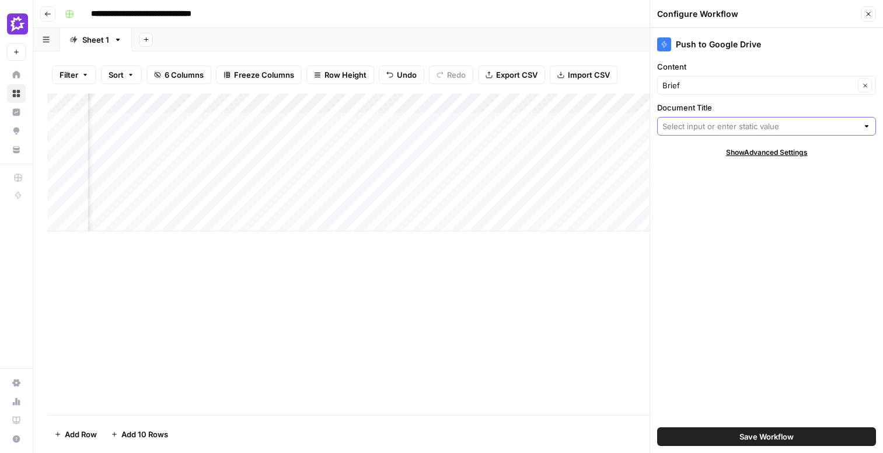
click at [747, 128] on input "Document Title" at bounding box center [761, 126] width 196 height 12
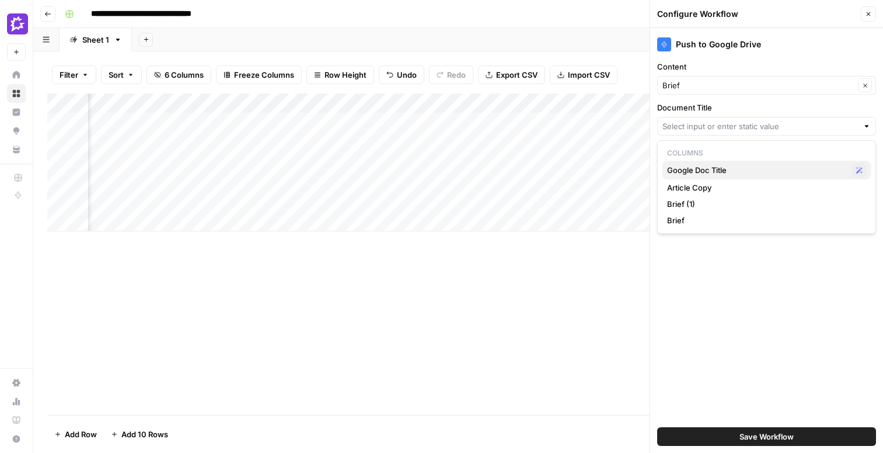
click at [722, 171] on span "Google Doc Title" at bounding box center [757, 170] width 180 height 12
type input "Google Doc Title"
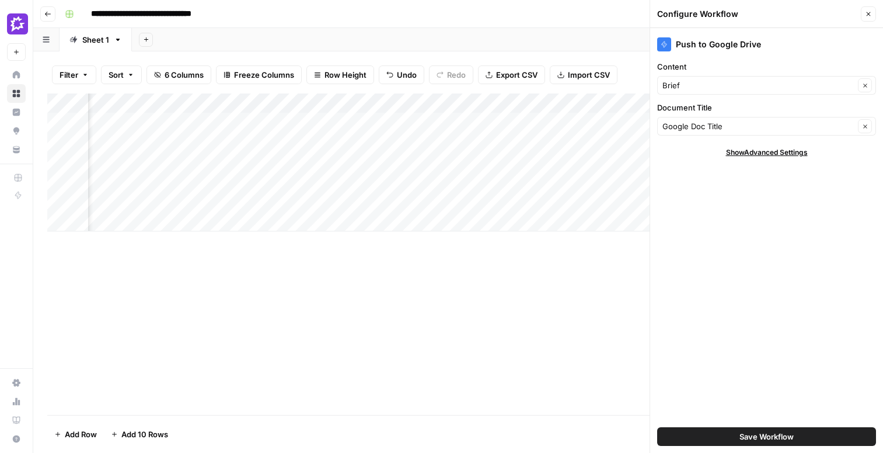
click at [782, 437] on span "Save Workflow" at bounding box center [767, 436] width 54 height 12
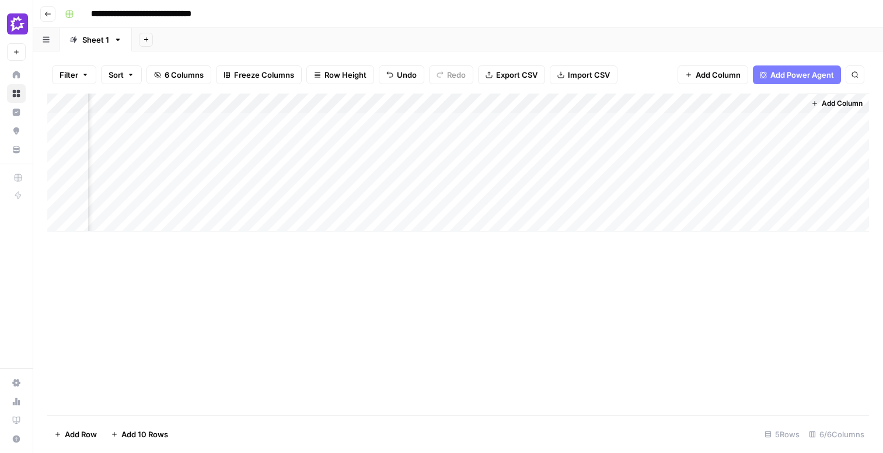
click at [739, 121] on div "Add Column" at bounding box center [458, 162] width 822 height 138
click at [671, 123] on div "Add Column" at bounding box center [458, 162] width 822 height 138
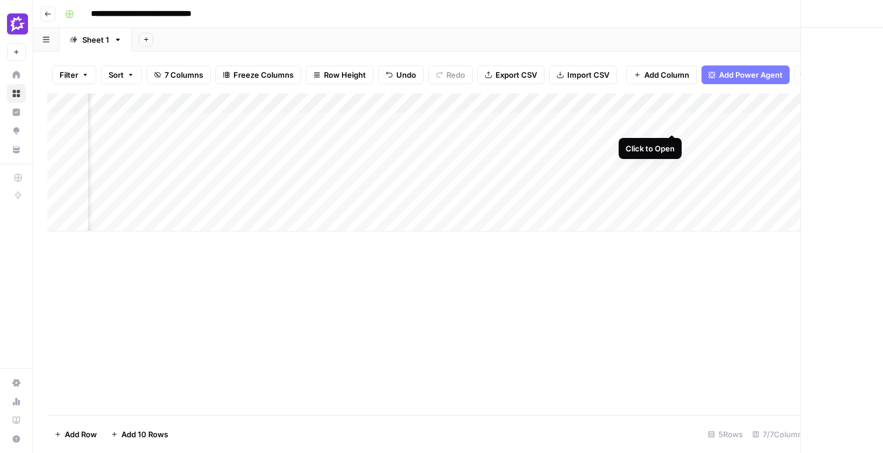
scroll to position [0, 229]
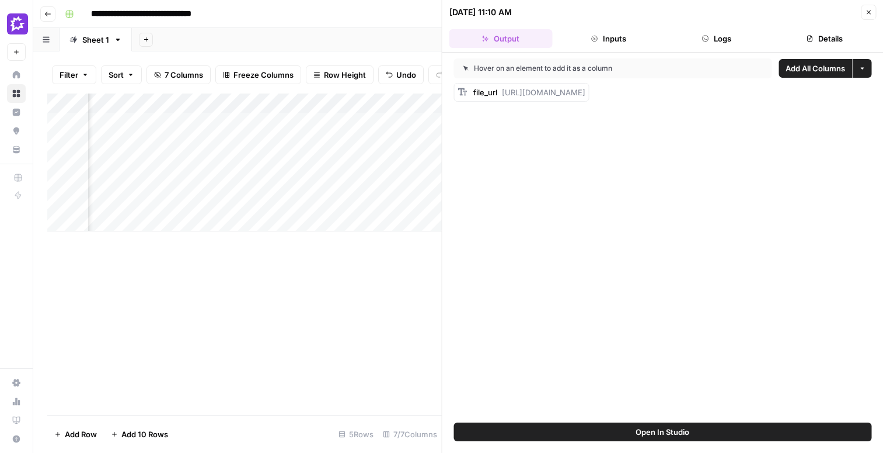
click at [872, 12] on button "Close" at bounding box center [868, 12] width 15 height 15
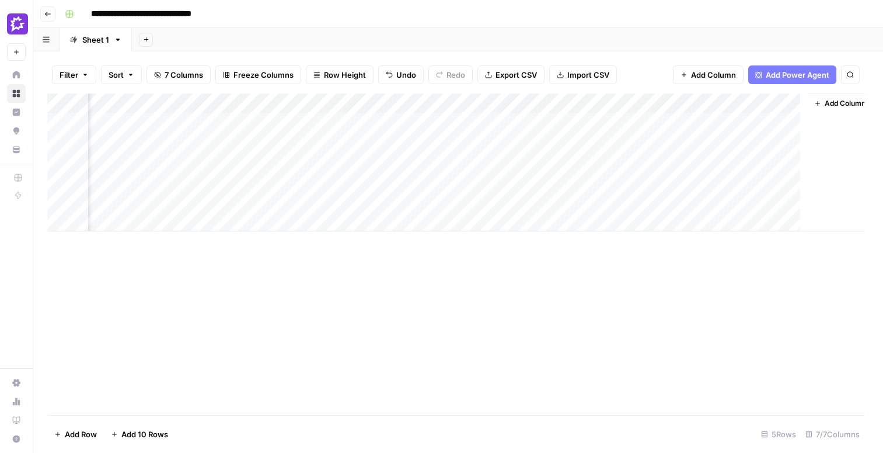
scroll to position [0, 218]
click at [688, 100] on div "Add Column" at bounding box center [458, 162] width 822 height 138
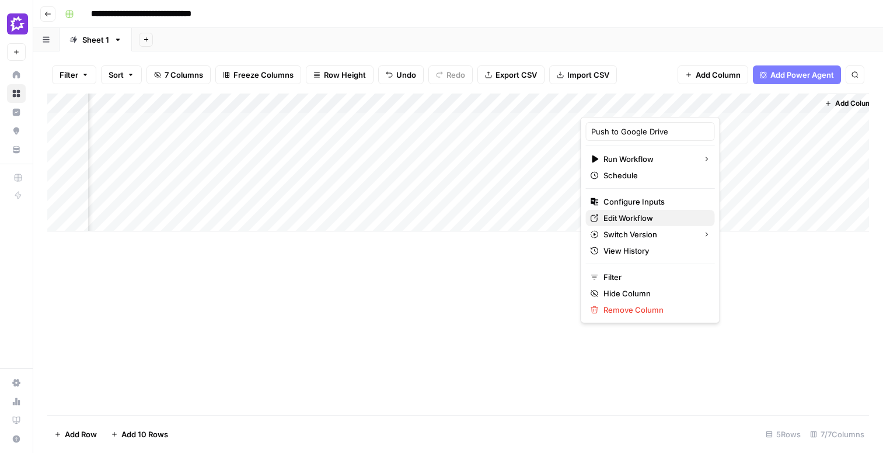
click at [624, 220] on span "Edit Workflow" at bounding box center [655, 218] width 102 height 12
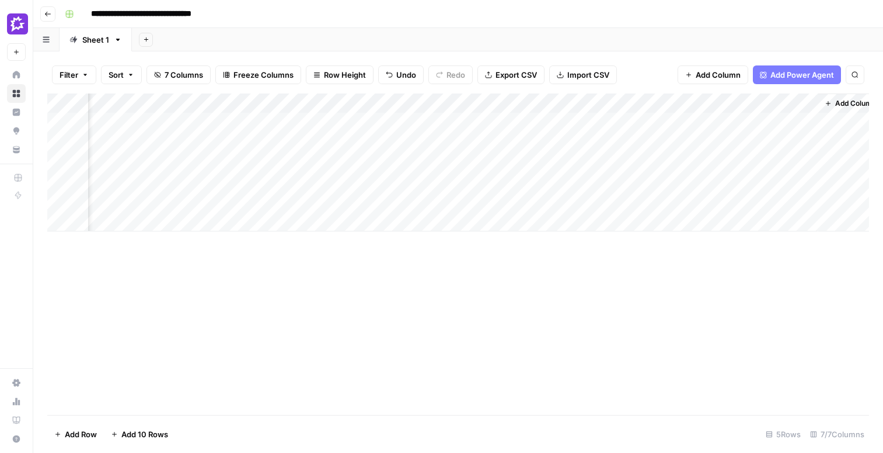
click at [688, 103] on div "Add Column" at bounding box center [458, 162] width 822 height 138
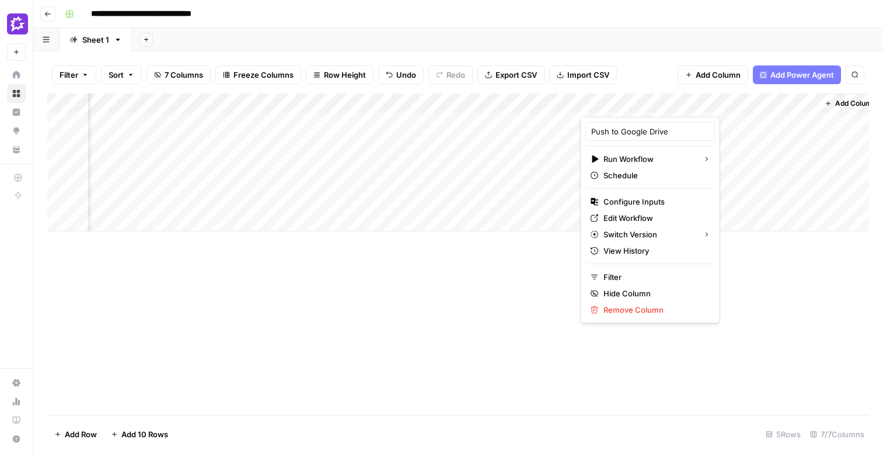
click at [532, 323] on div "Add Column" at bounding box center [458, 253] width 822 height 321
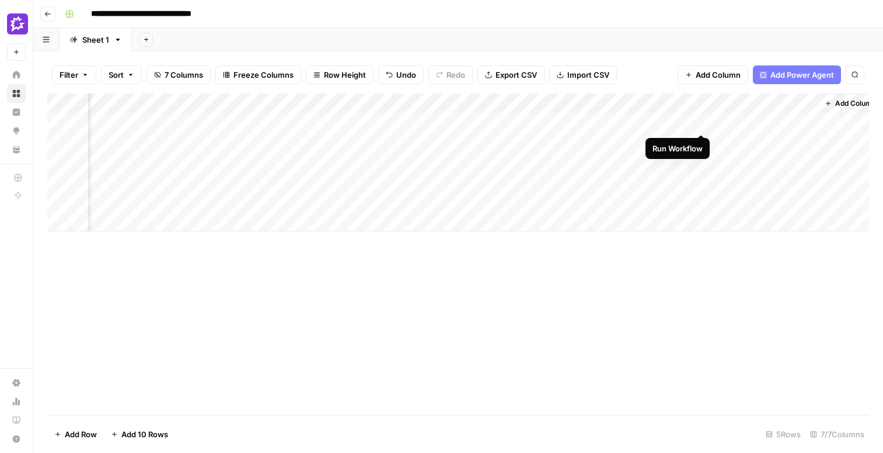
click at [700, 123] on div "Add Column" at bounding box center [458, 162] width 822 height 138
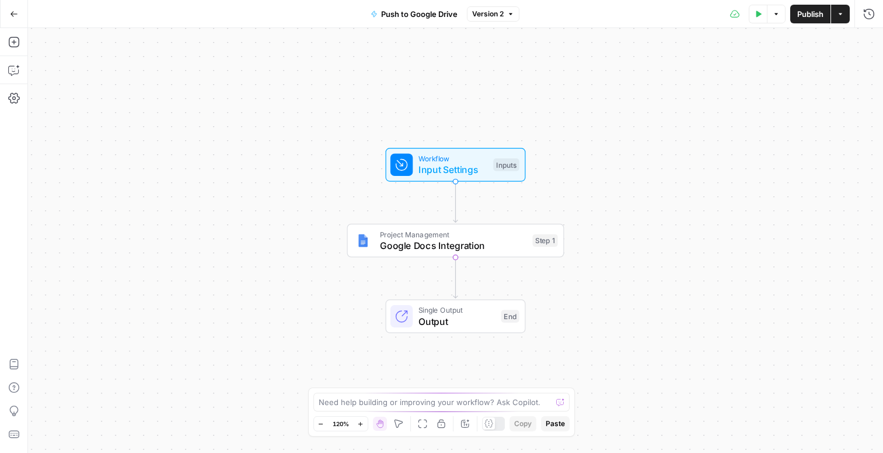
click at [475, 169] on span "Input Settings" at bounding box center [453, 169] width 69 height 14
click at [705, 179] on span "Add Field" at bounding box center [713, 178] width 34 height 12
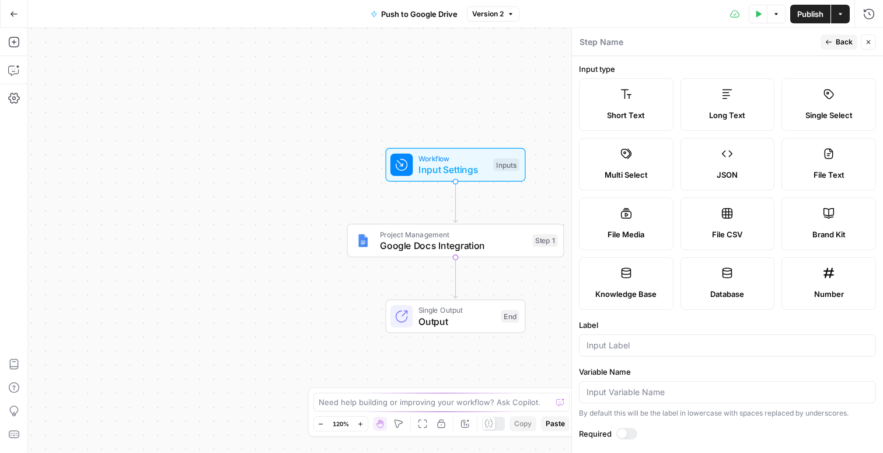
click at [871, 40] on icon "button" at bounding box center [868, 42] width 7 height 7
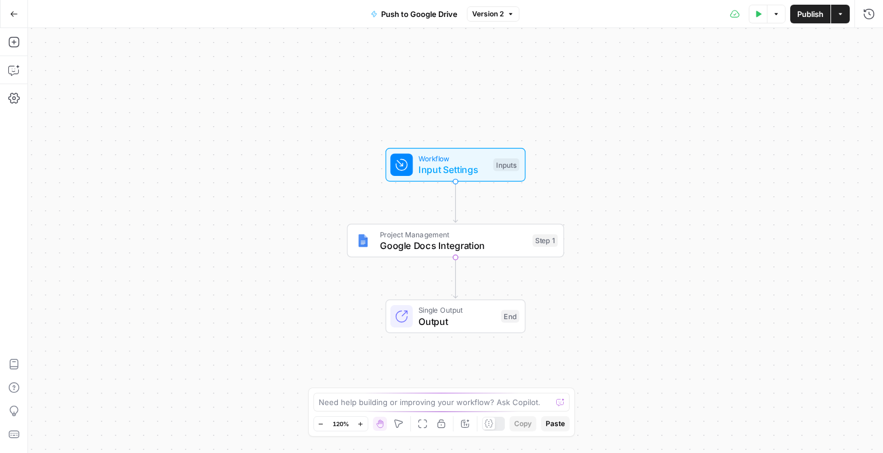
click at [516, 245] on span "Google Docs Integration" at bounding box center [453, 245] width 147 height 14
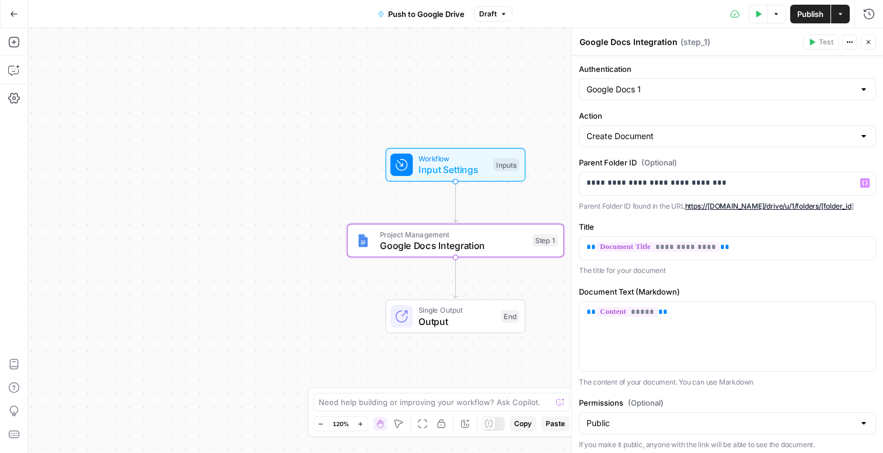
click at [801, 18] on span "Publish" at bounding box center [811, 14] width 26 height 12
